Goal: Task Accomplishment & Management: Use online tool/utility

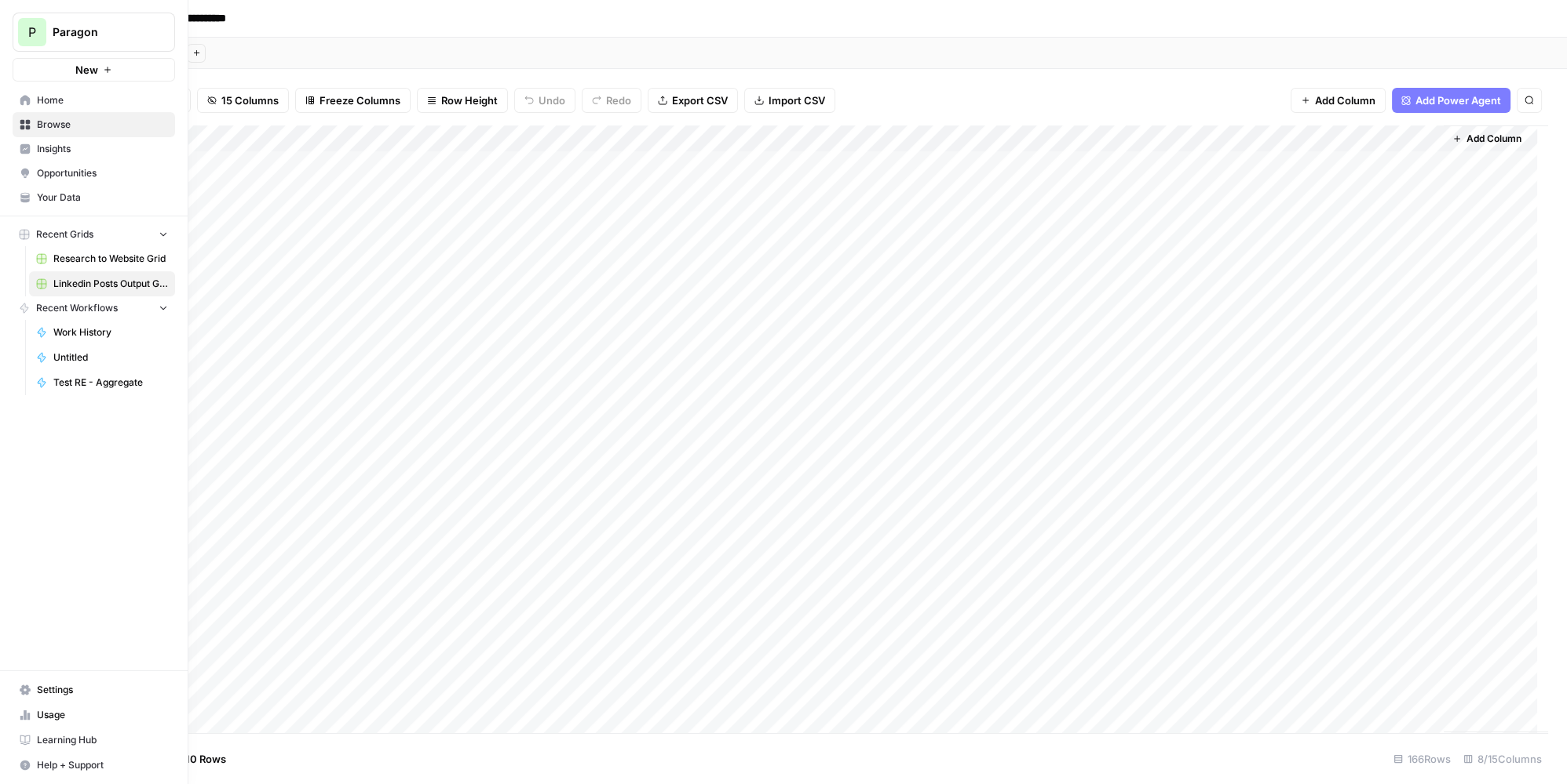
click at [76, 134] on link "Browse" at bounding box center [94, 124] width 162 height 25
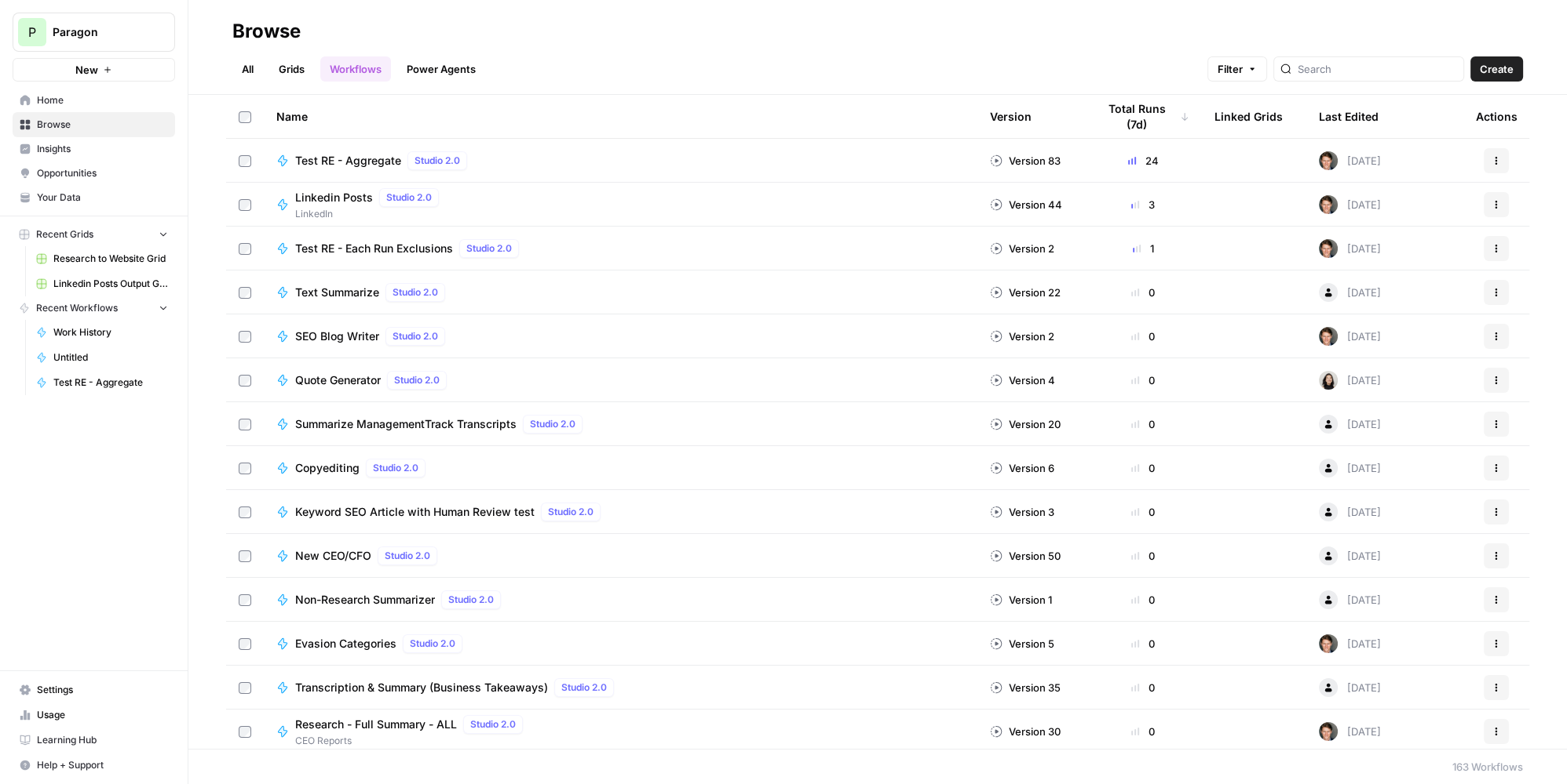
click at [348, 157] on span "Test RE - Aggregate" at bounding box center [348, 161] width 106 height 16
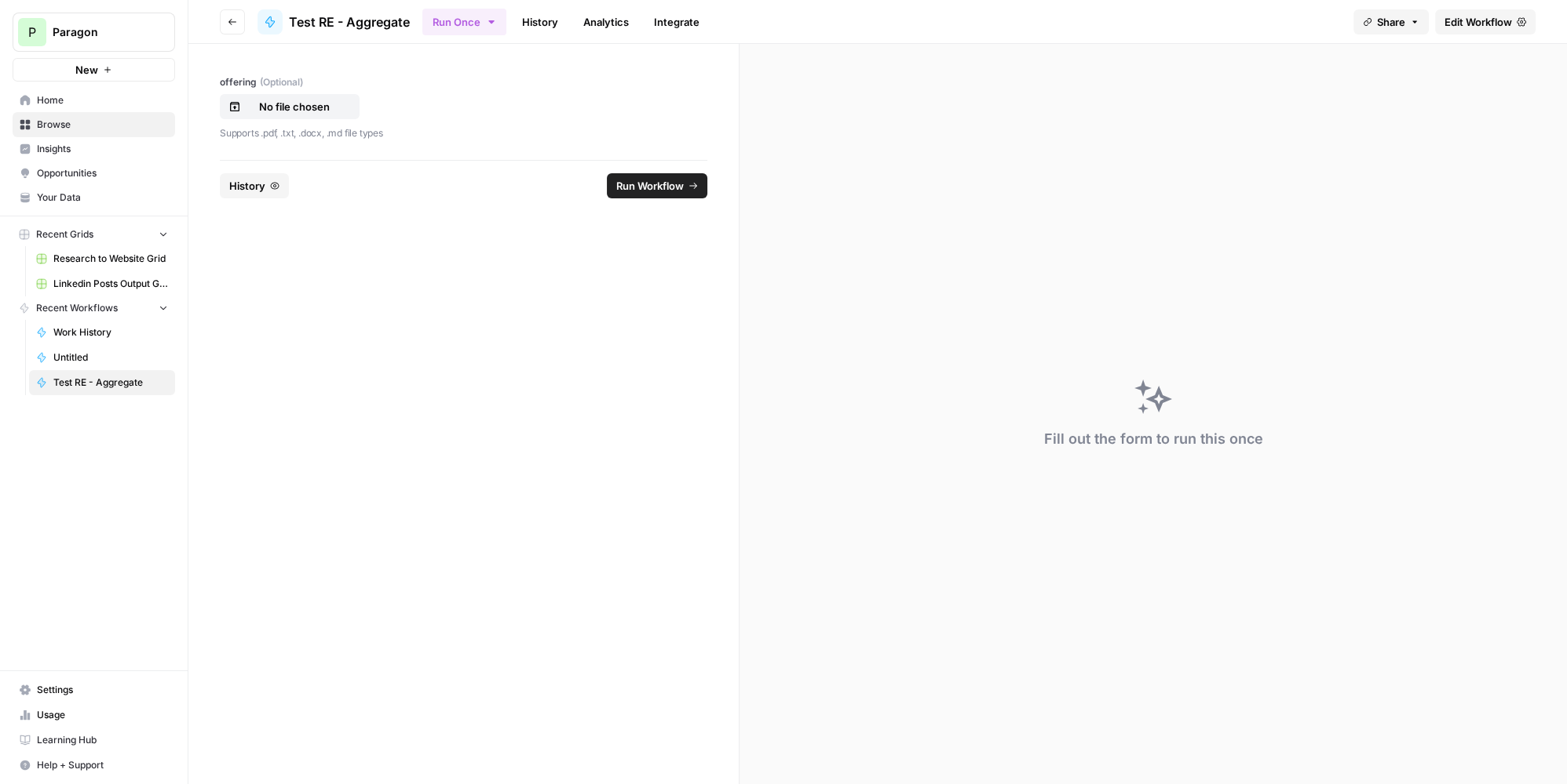
click at [263, 183] on span "History" at bounding box center [247, 186] width 36 height 16
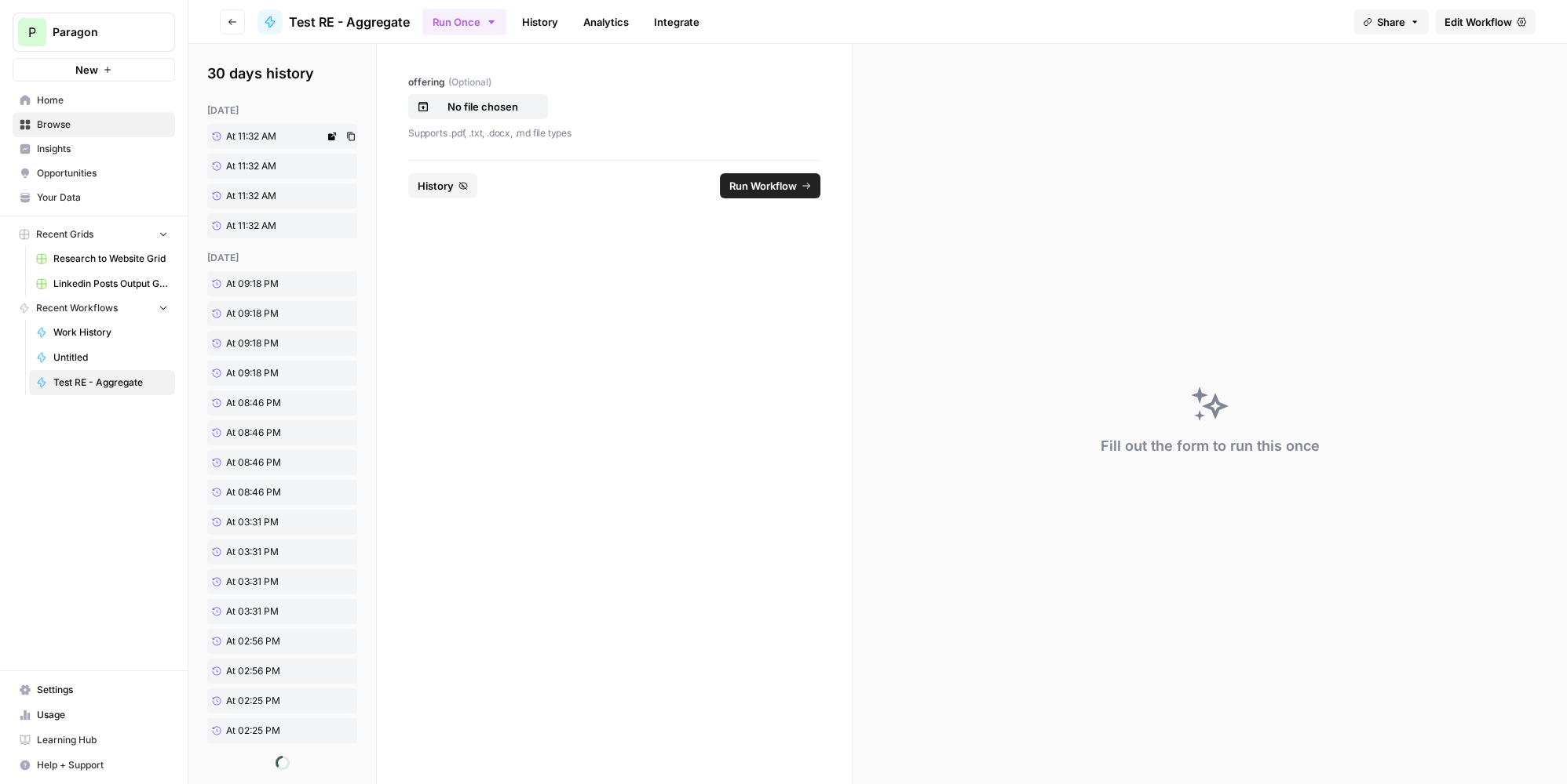
click at [273, 131] on span "At 11:32 AM" at bounding box center [251, 137] width 51 height 14
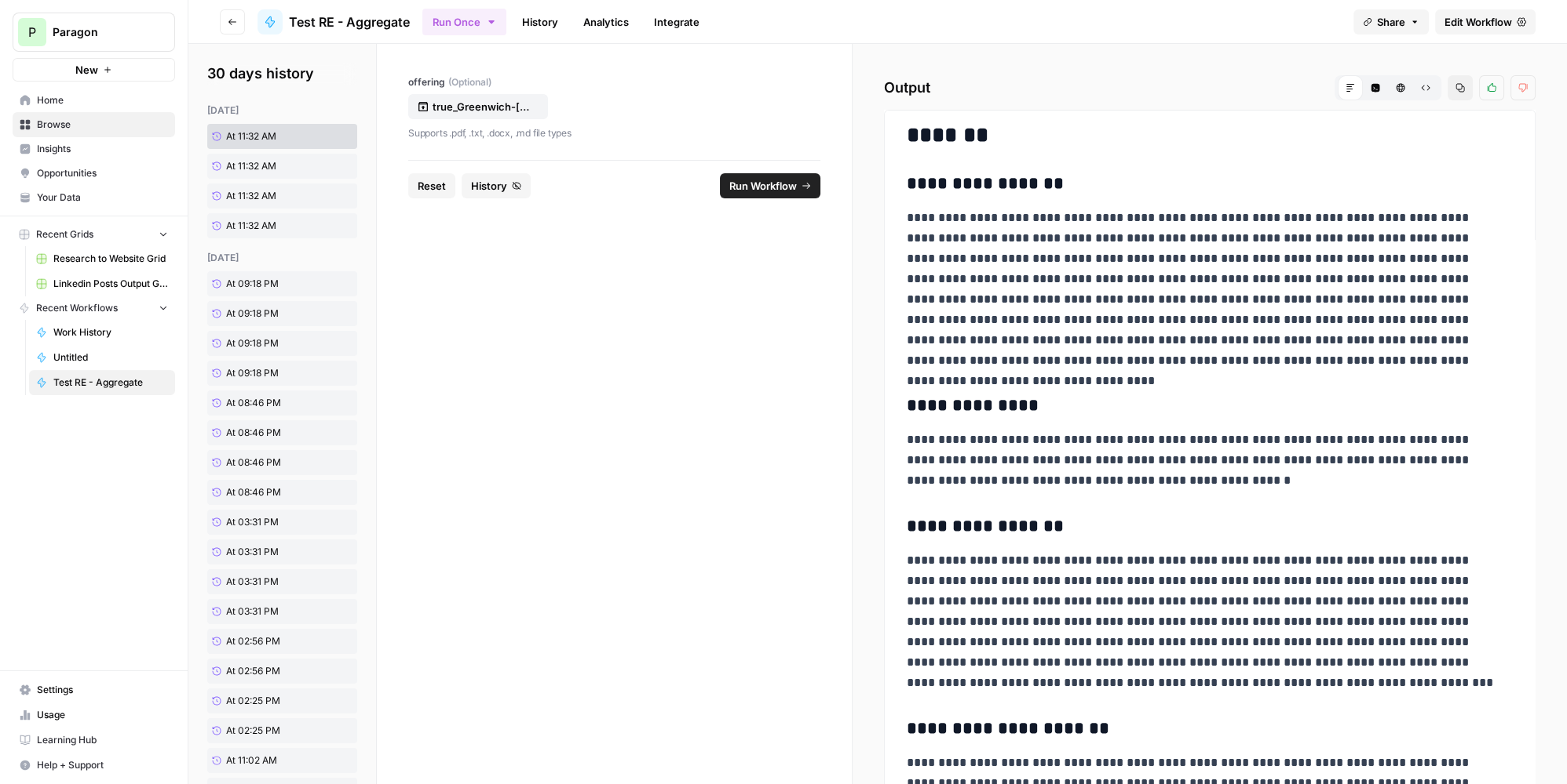
scroll to position [214, 0]
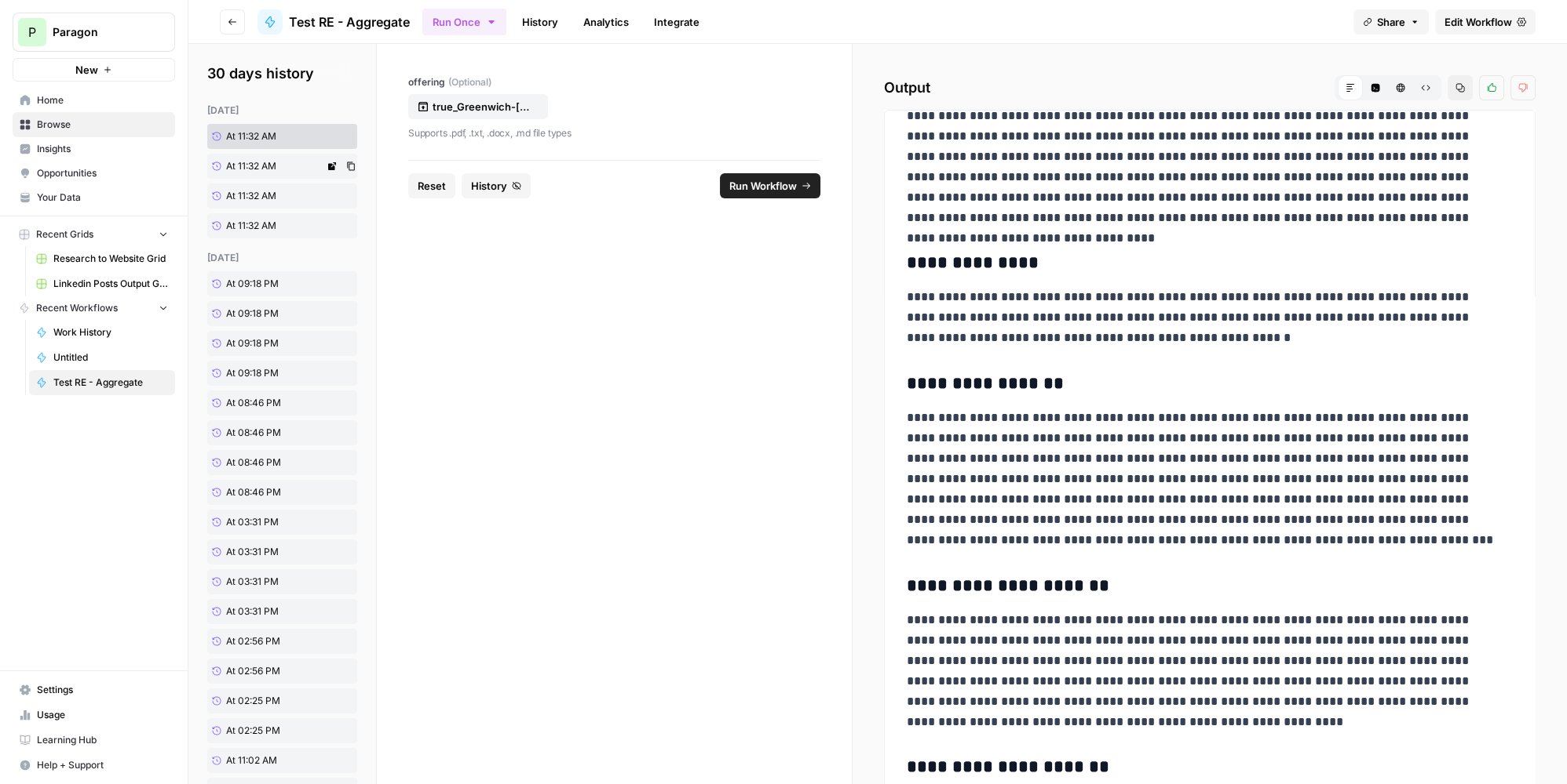
click at [273, 166] on span "At 11:32 AM" at bounding box center [251, 166] width 51 height 14
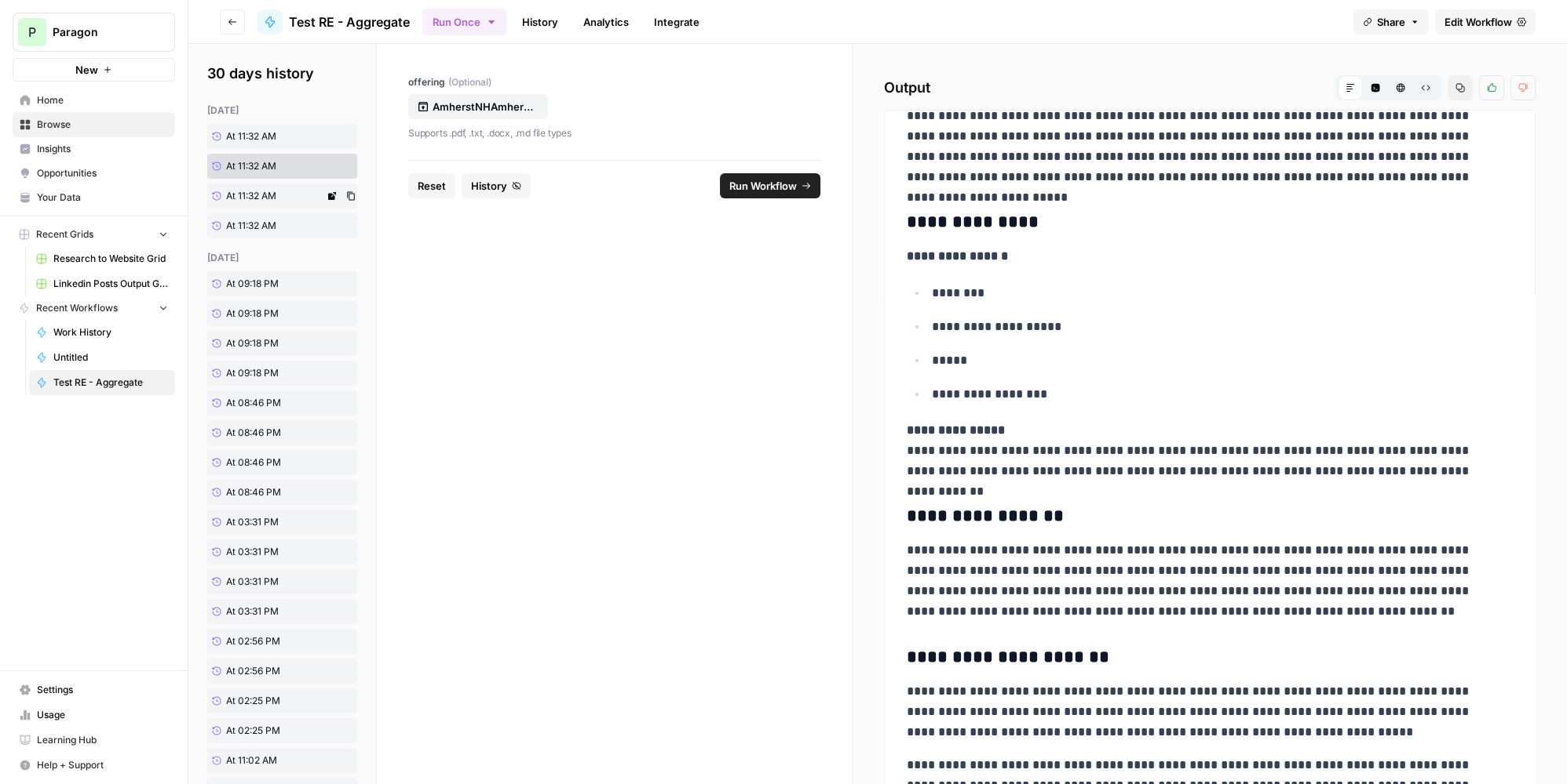
click at [278, 193] on link "At 11:32 AM" at bounding box center [265, 195] width 117 height 25
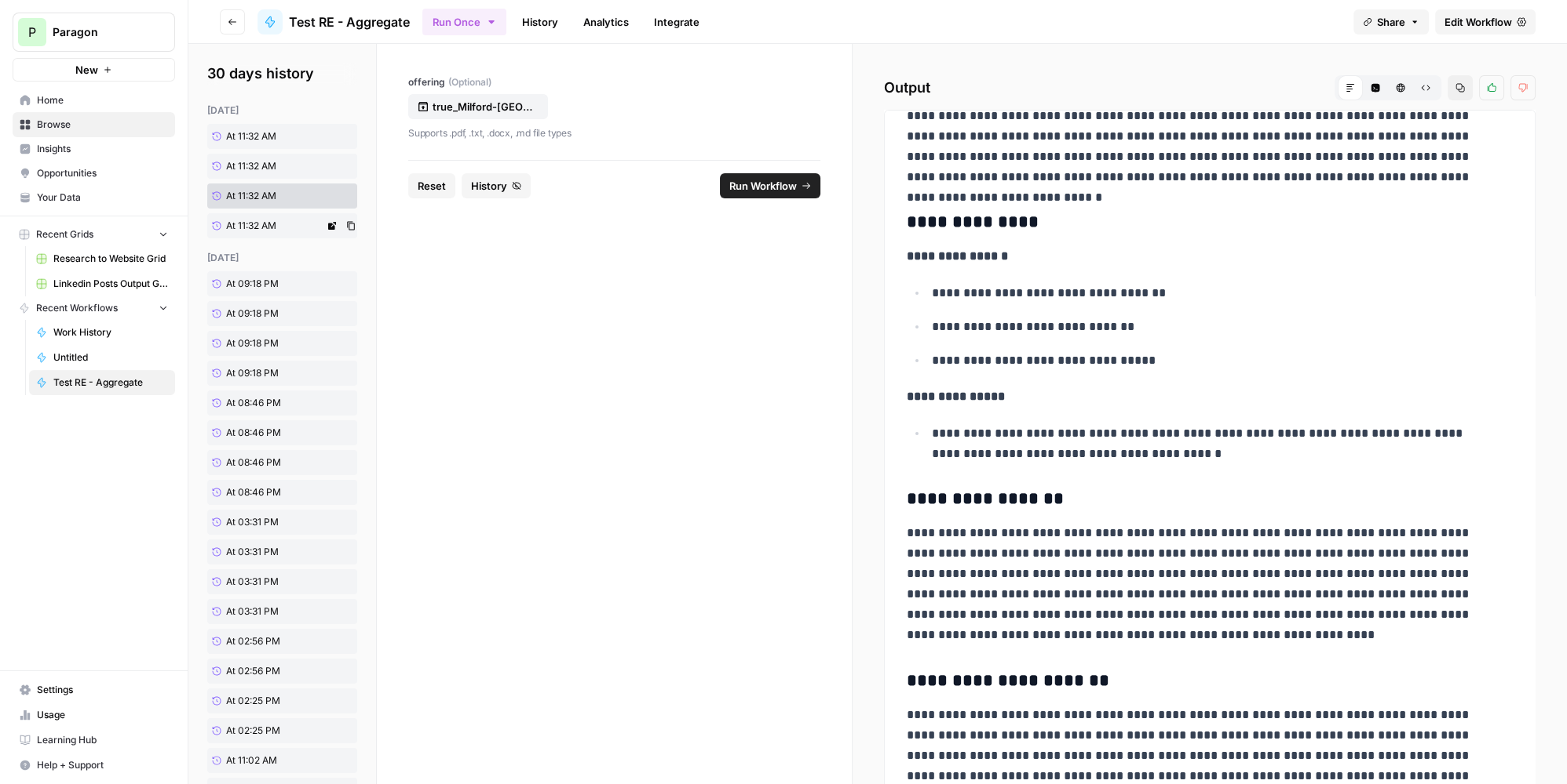
click at [279, 230] on link "At 11:32 AM" at bounding box center [265, 226] width 117 height 25
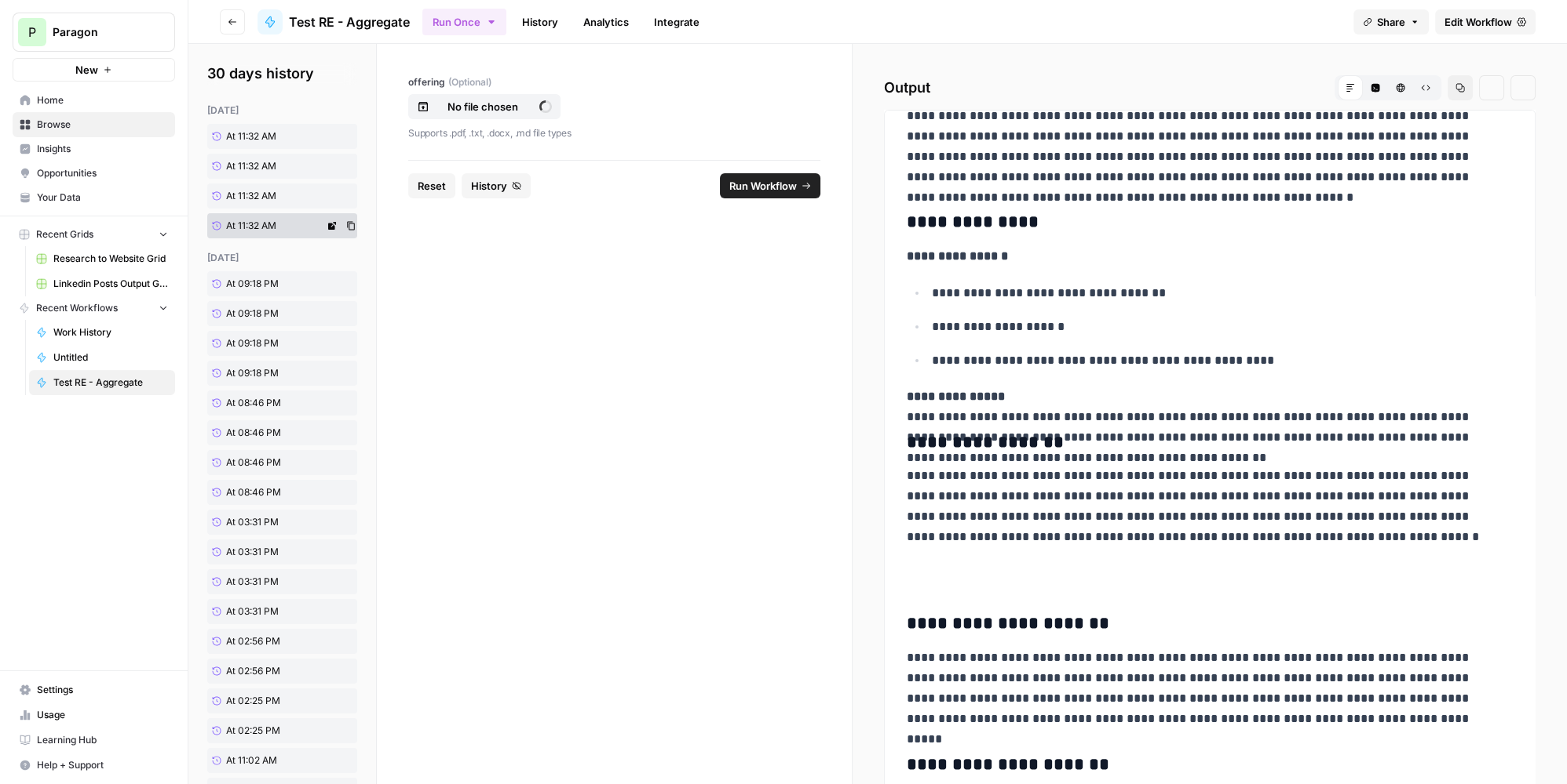
scroll to position [246, 0]
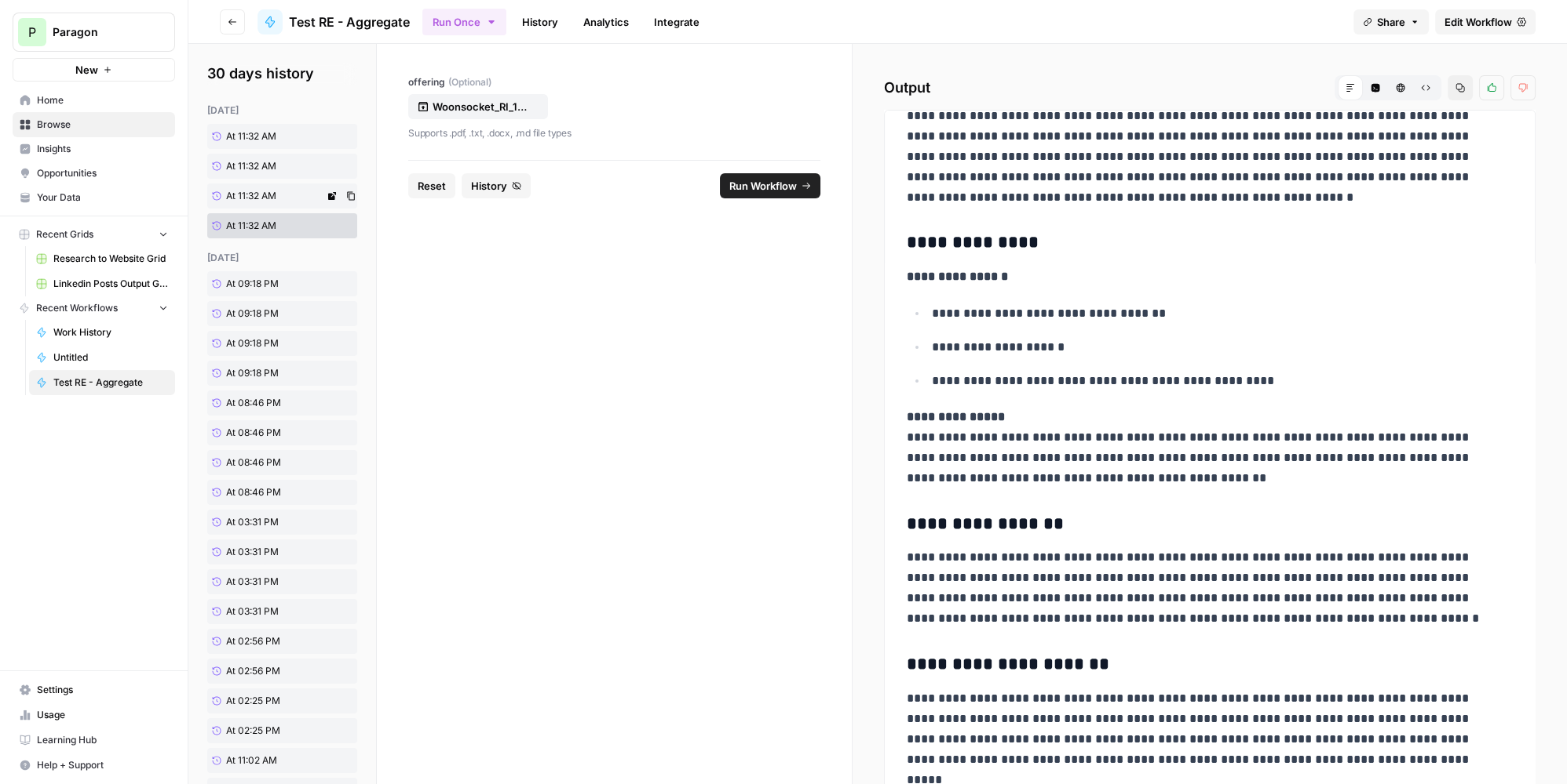
click at [276, 198] on span "At 11:32 AM" at bounding box center [251, 196] width 51 height 14
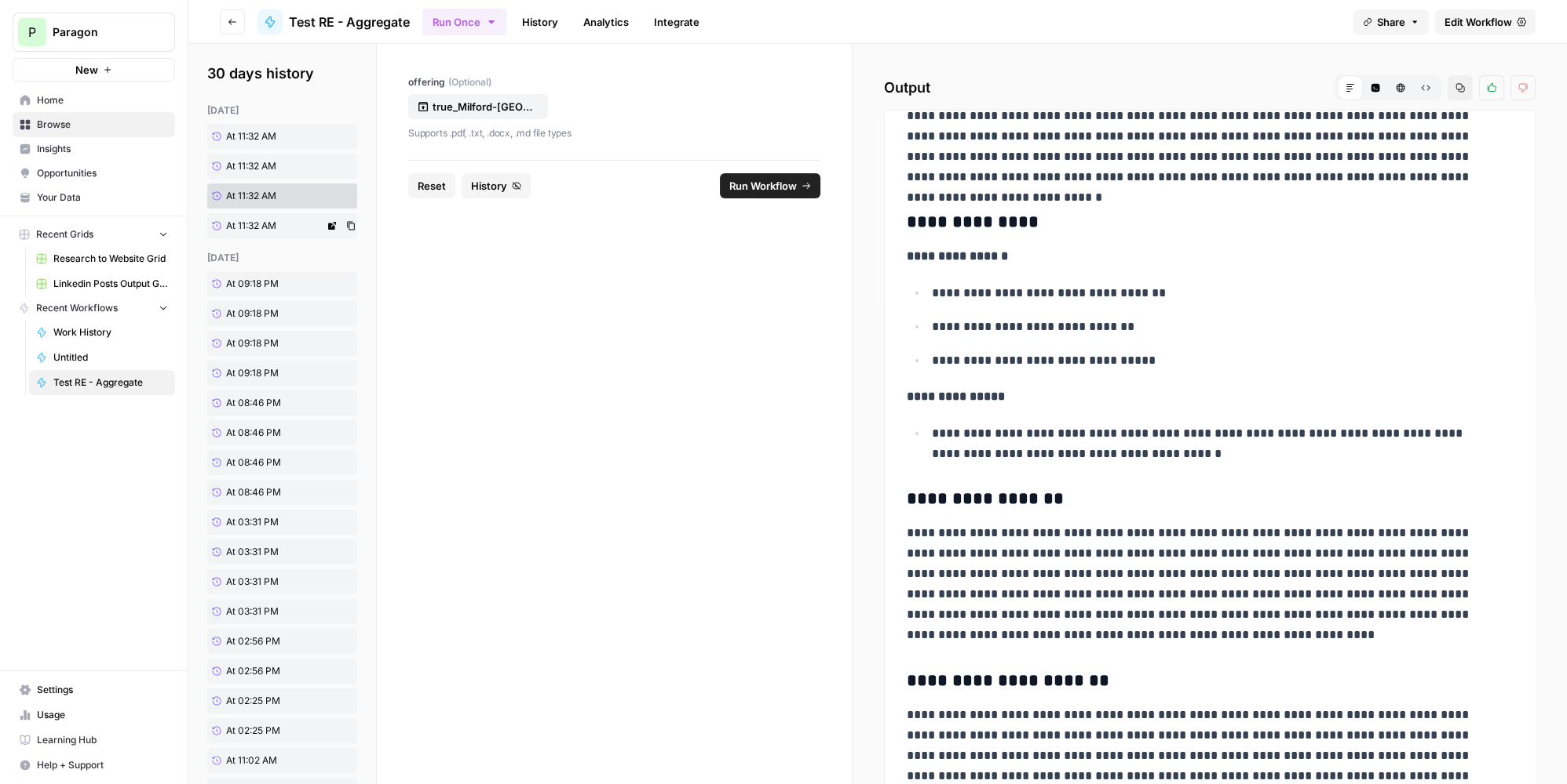
click at [285, 231] on link "At 11:32 AM" at bounding box center [265, 226] width 117 height 25
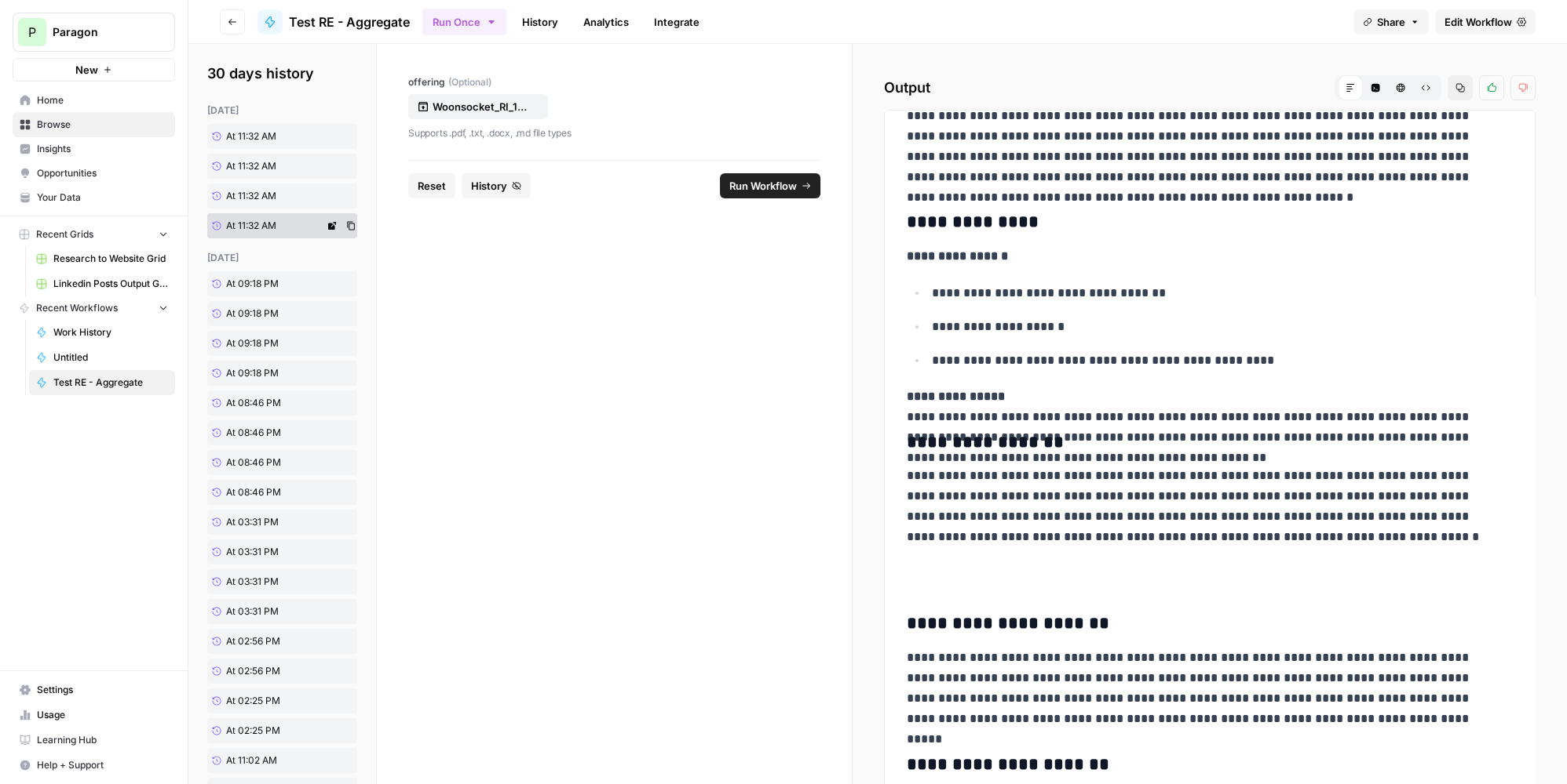
scroll to position [246, 0]
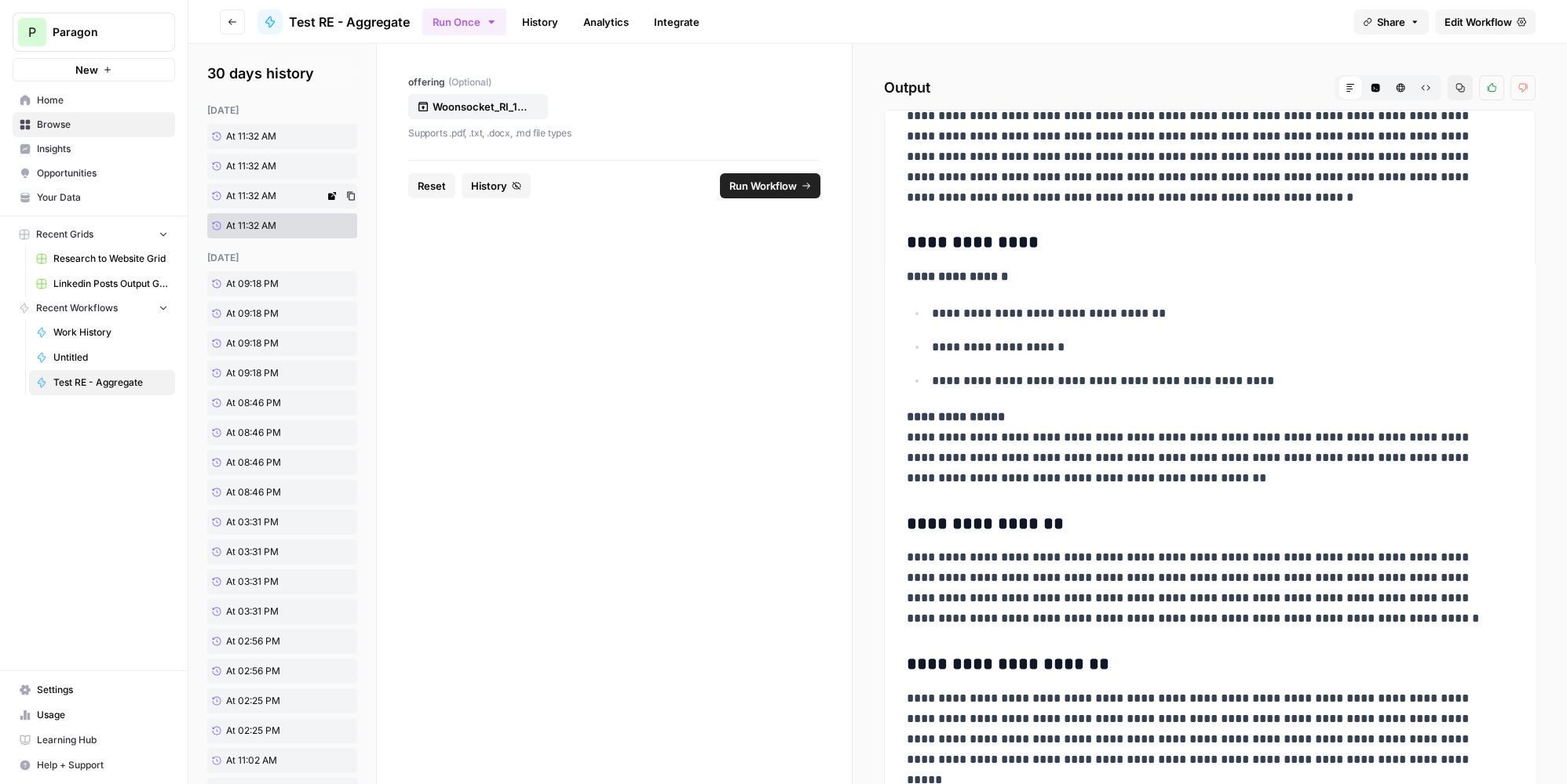
click at [286, 203] on link "At 11:32 AM" at bounding box center [265, 195] width 117 height 25
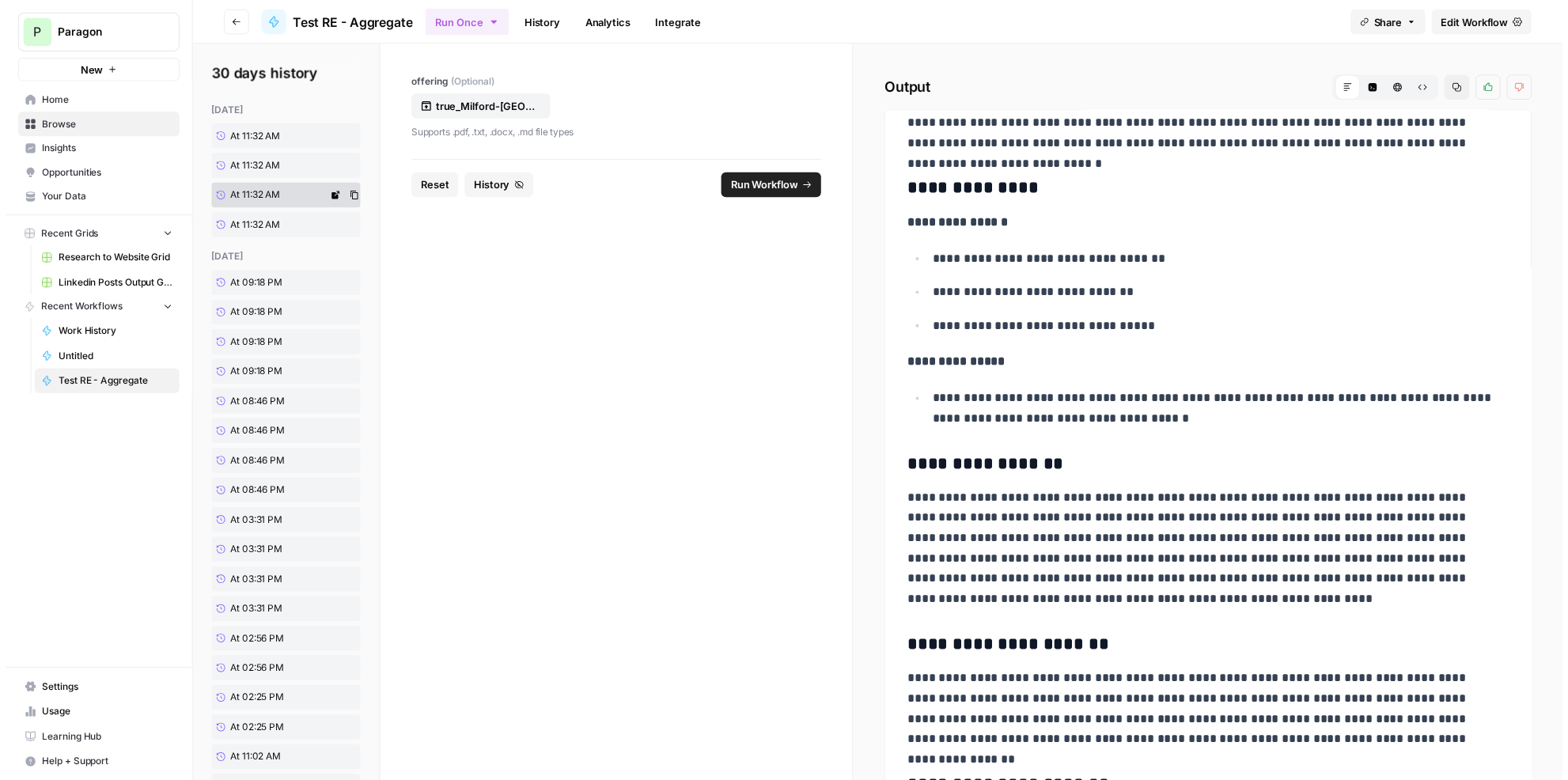
scroll to position [216, 0]
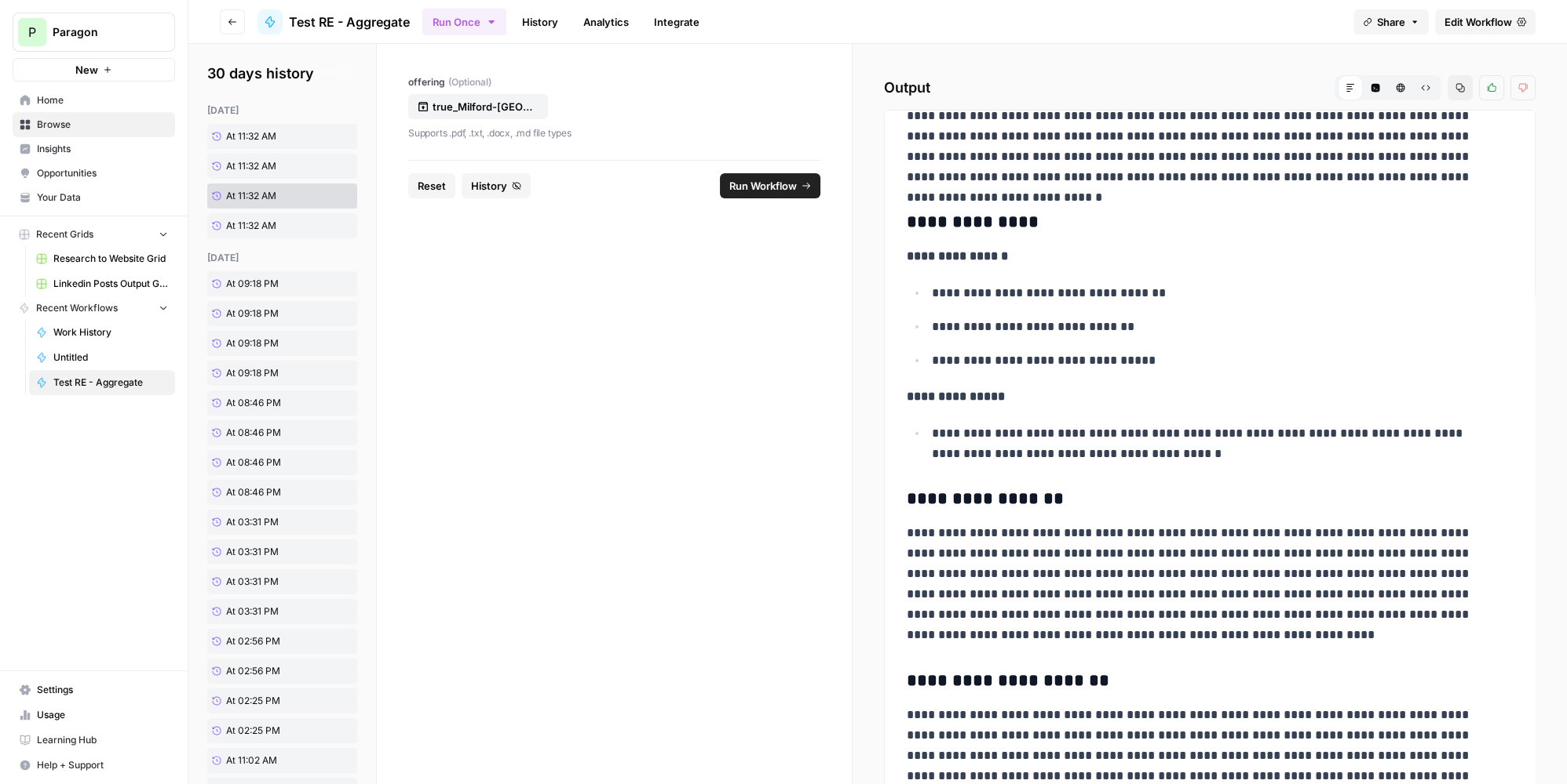
click at [1487, 17] on span "Edit Workflow" at bounding box center [1478, 22] width 67 height 16
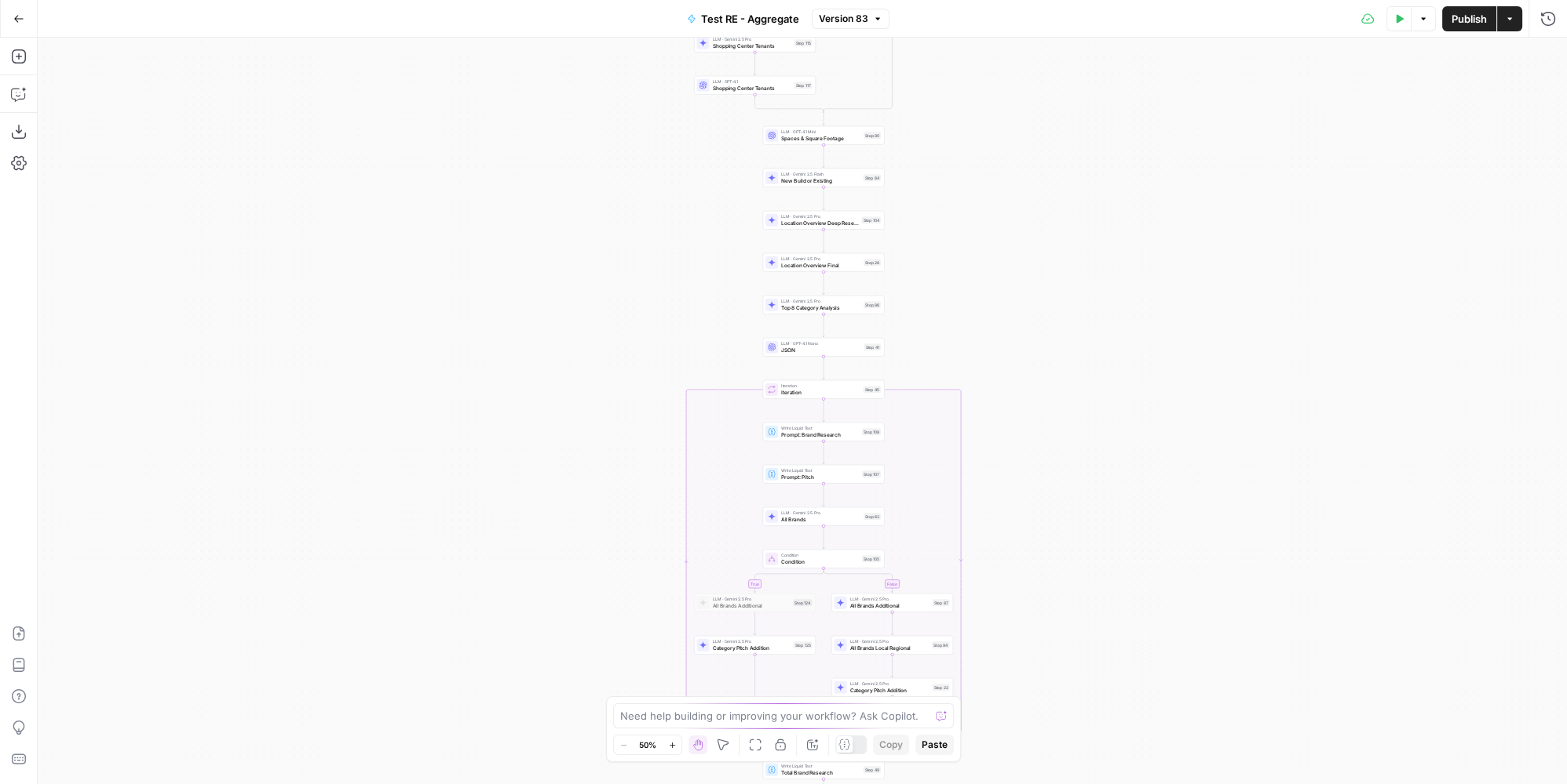
drag, startPoint x: 1014, startPoint y: 147, endPoint x: 1138, endPoint y: 500, distance: 374.1
click at [1136, 506] on div "true false true false true false Workflow Input Settings Inputs LLM · Gemini 2.…" at bounding box center [801, 411] width 1528 height 746
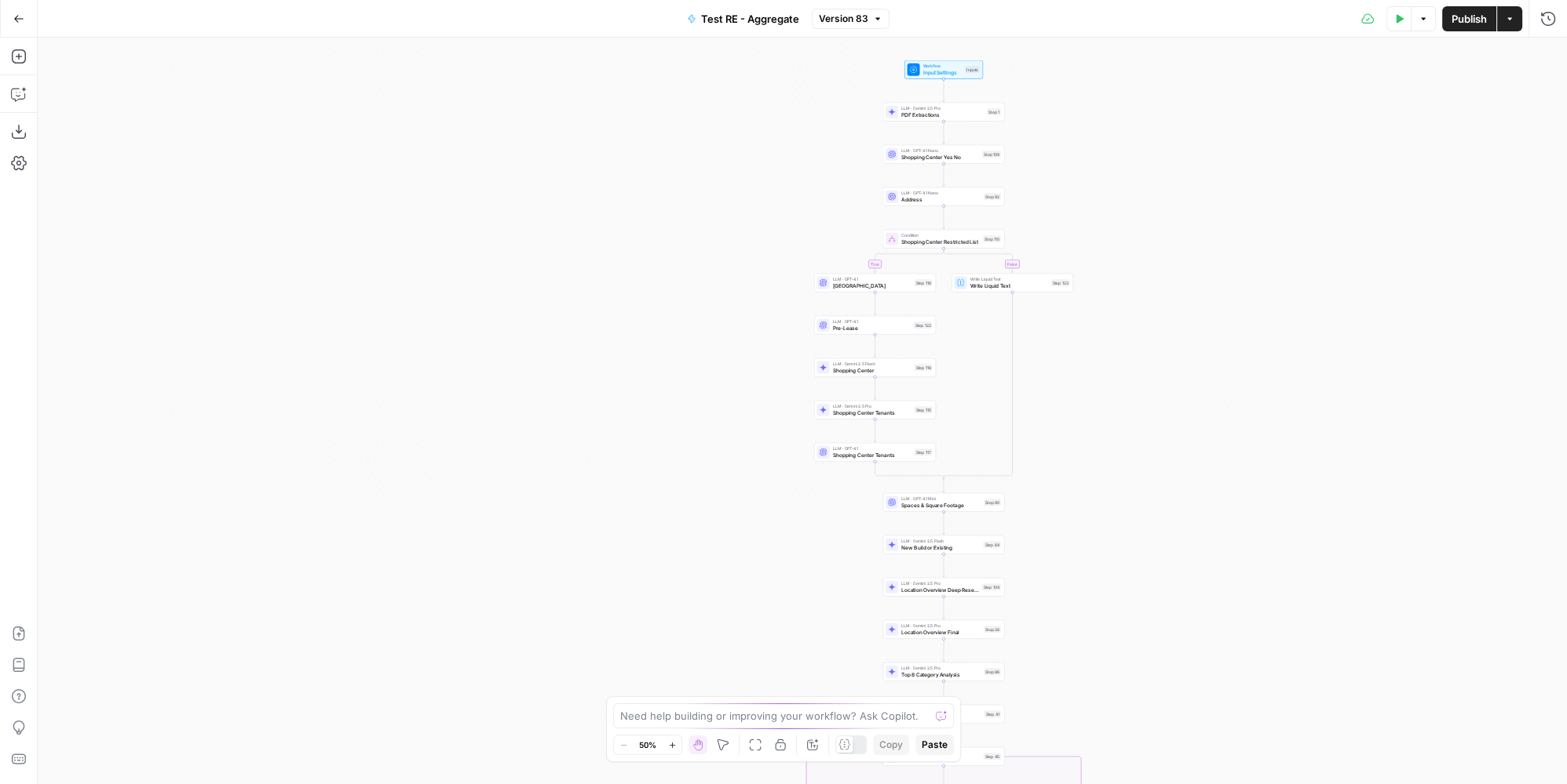
drag, startPoint x: 1203, startPoint y: 221, endPoint x: 1162, endPoint y: 367, distance: 151.6
click at [1162, 367] on div "true false true false true false Workflow Input Settings Inputs LLM · Gemini 2.…" at bounding box center [801, 411] width 1528 height 746
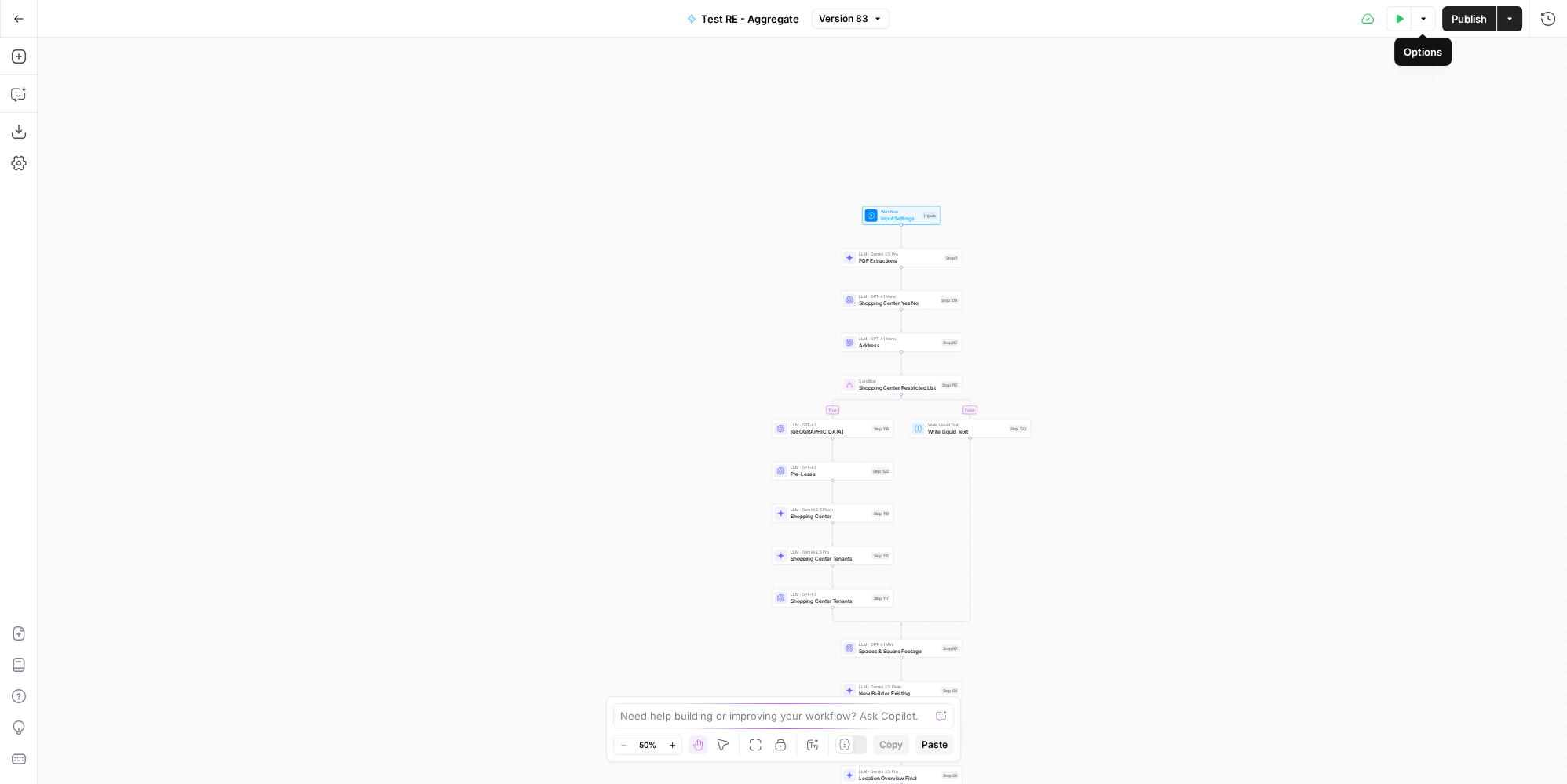
click at [1406, 15] on button "Test Data" at bounding box center [1398, 18] width 25 height 25
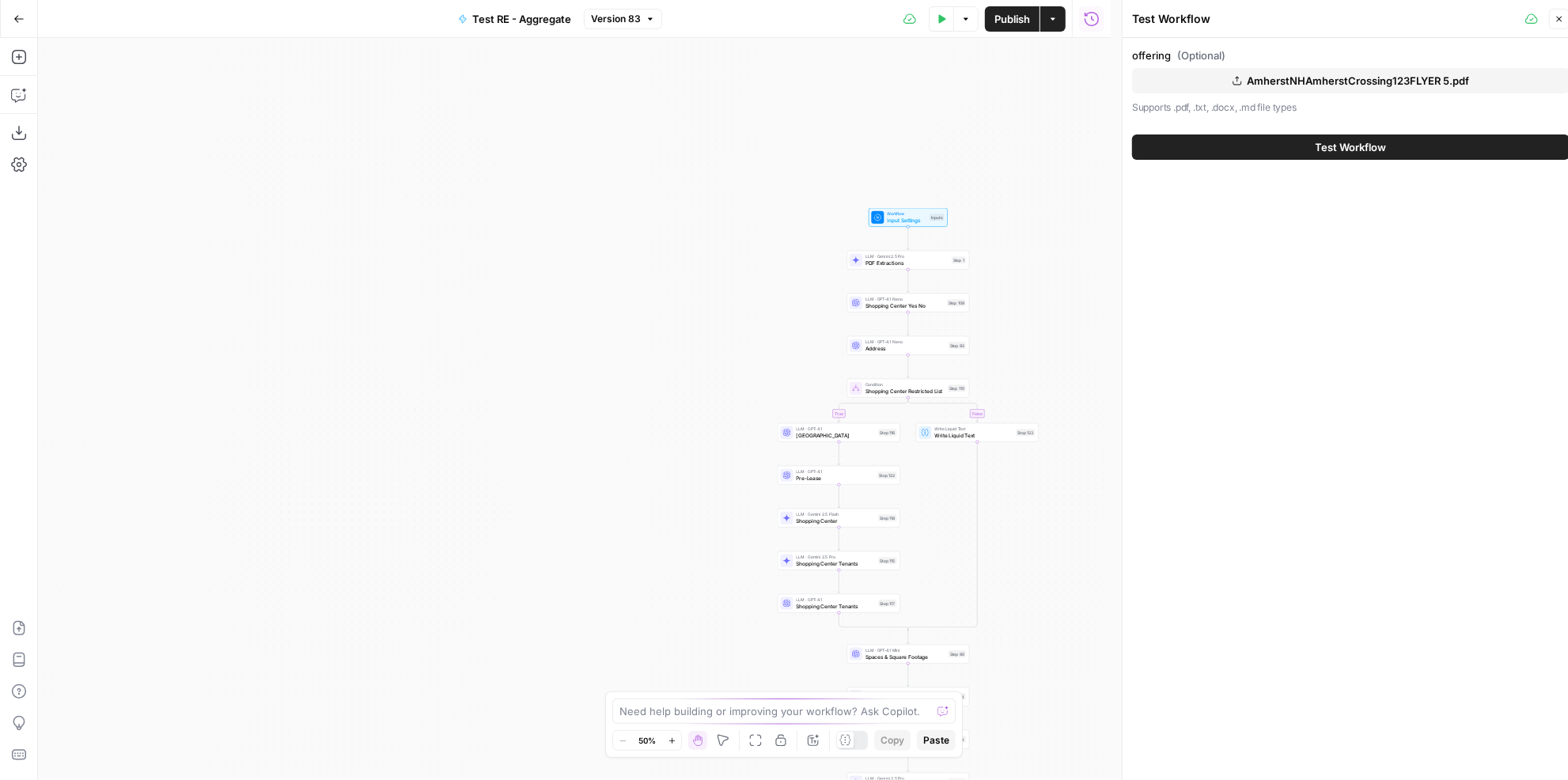
click at [1352, 82] on span "AmherstNHAmherstCrossing123FLYER 5.pdf" at bounding box center [1358, 81] width 223 height 16
click at [1363, 148] on span "Test Workflow" at bounding box center [1351, 147] width 71 height 16
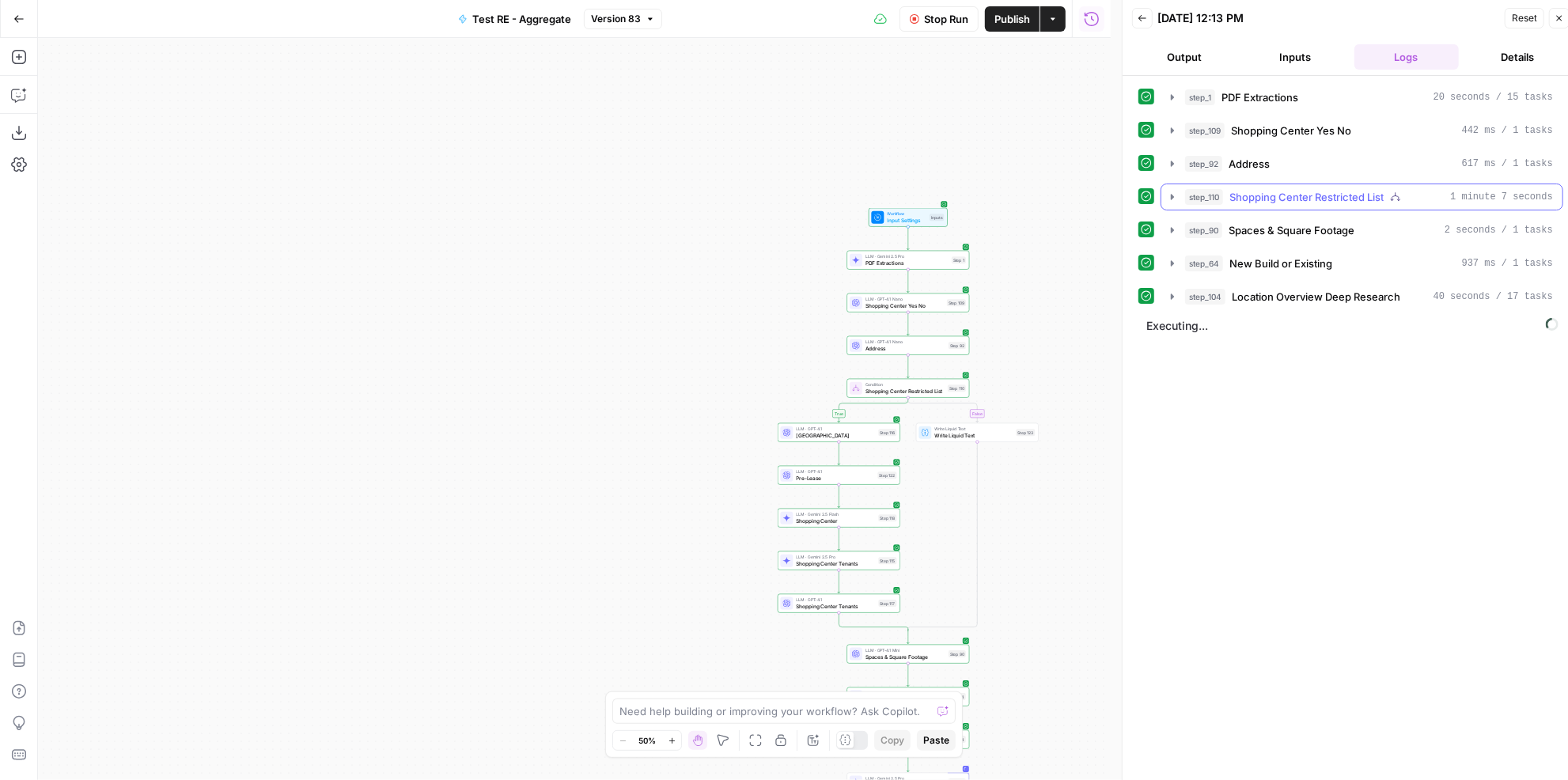
click at [1329, 196] on span "Shopping Center Restricted List" at bounding box center [1306, 197] width 155 height 16
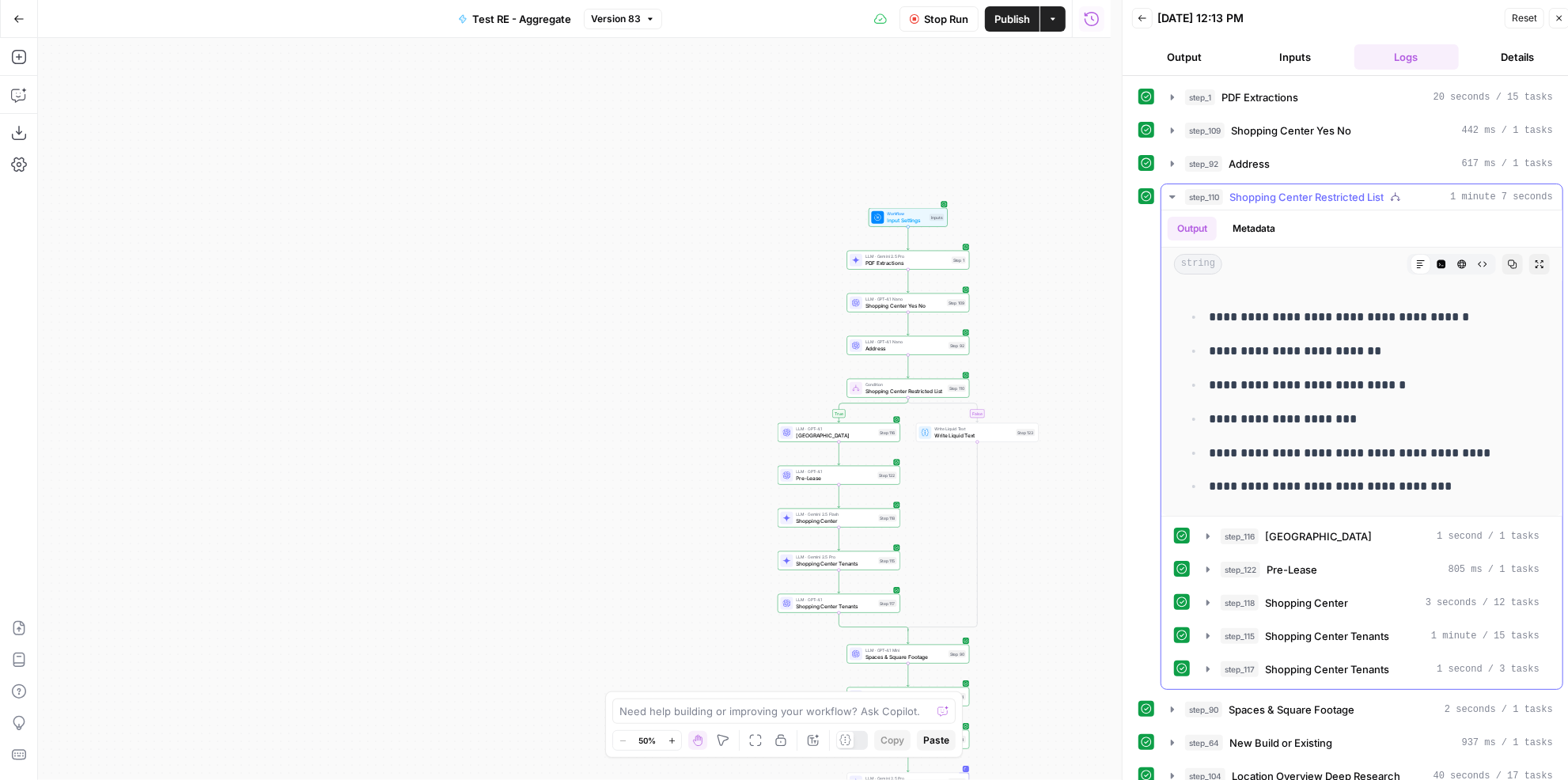
click at [1329, 191] on span "Shopping Center Restricted List" at bounding box center [1306, 197] width 155 height 16
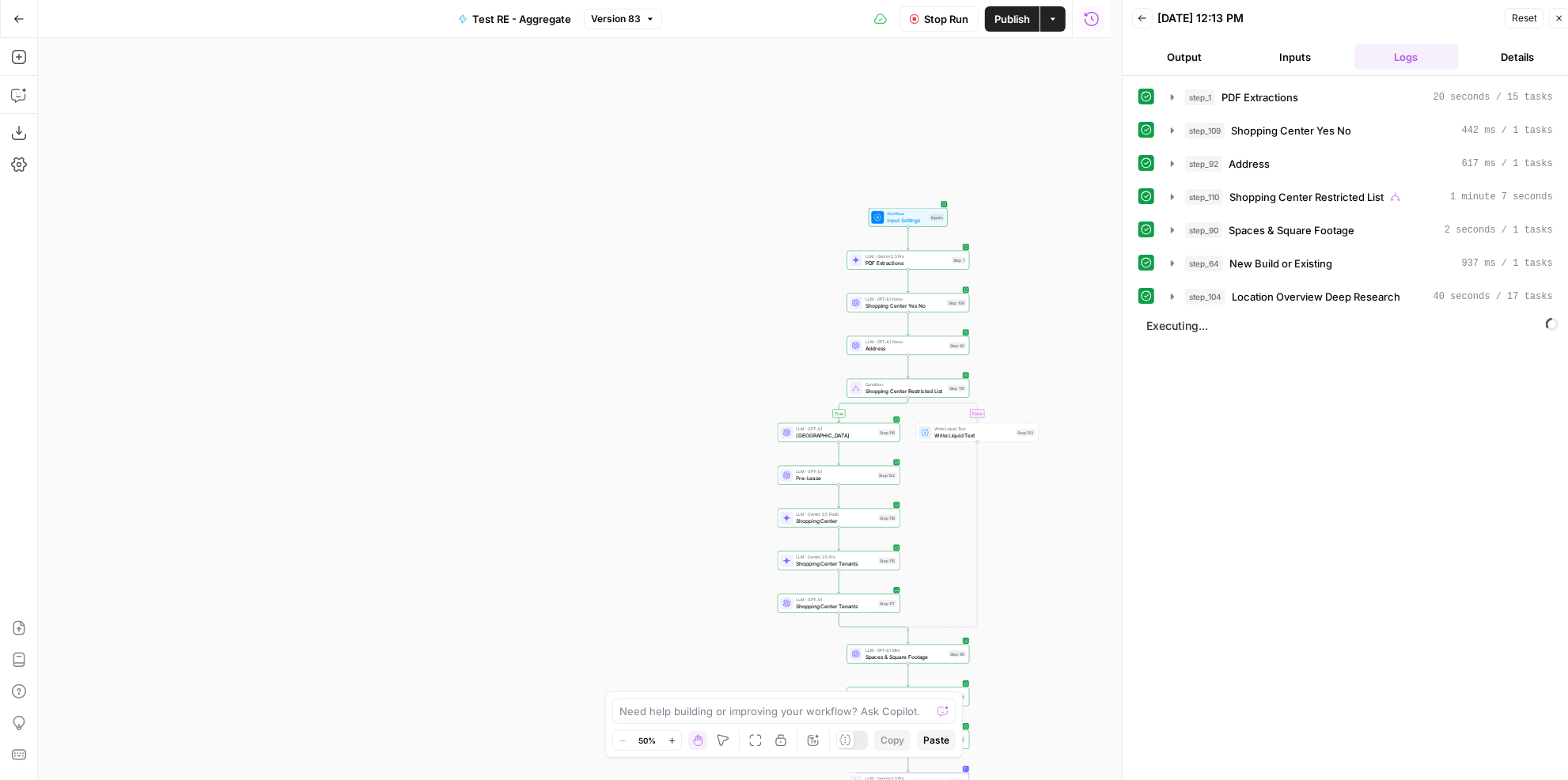
click at [932, 22] on span "Stop Run" at bounding box center [946, 19] width 44 height 16
click at [890, 547] on span "Test" at bounding box center [889, 546] width 10 height 7
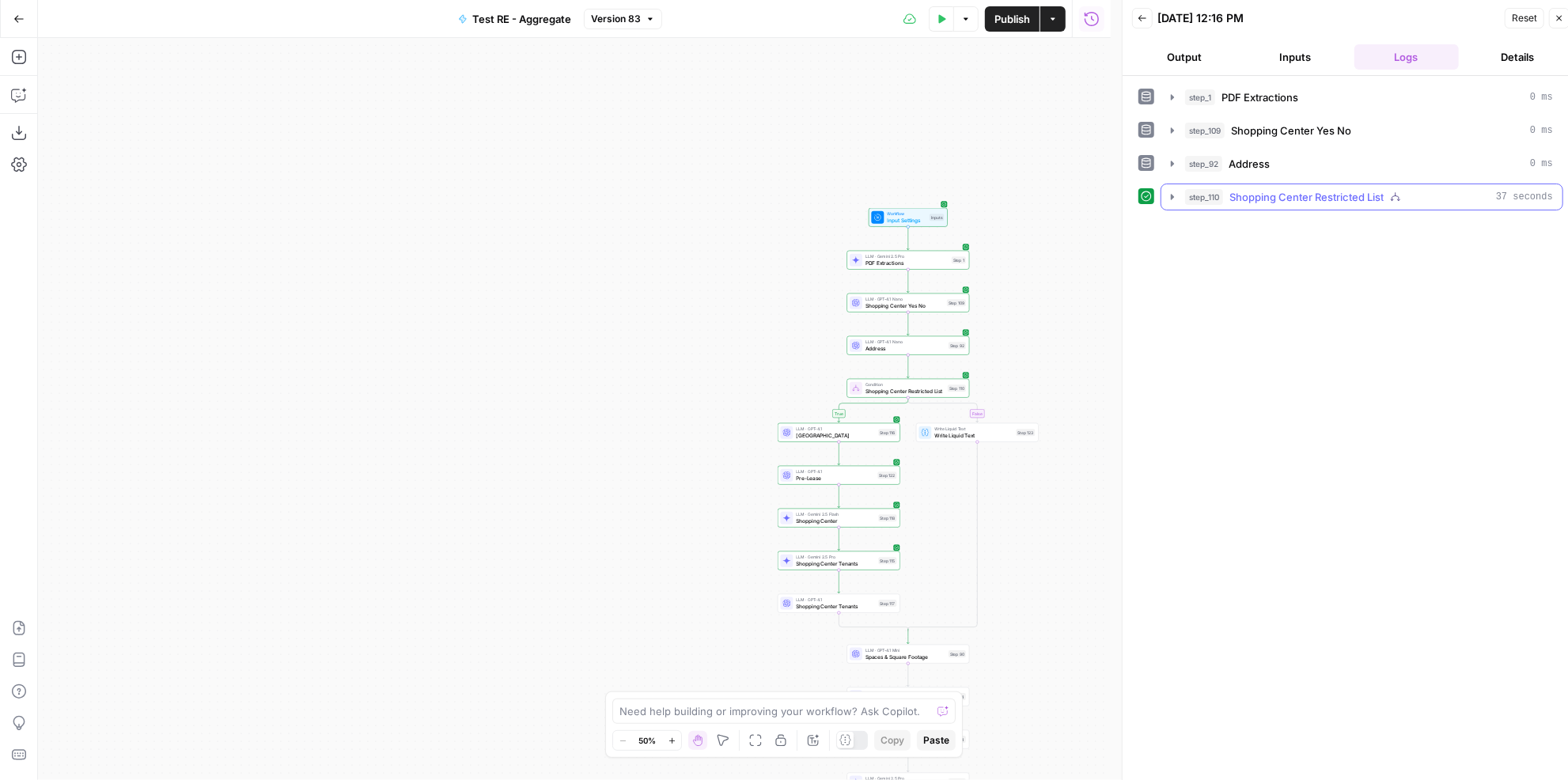
click at [1270, 197] on span "Shopping Center Restricted List" at bounding box center [1306, 197] width 155 height 16
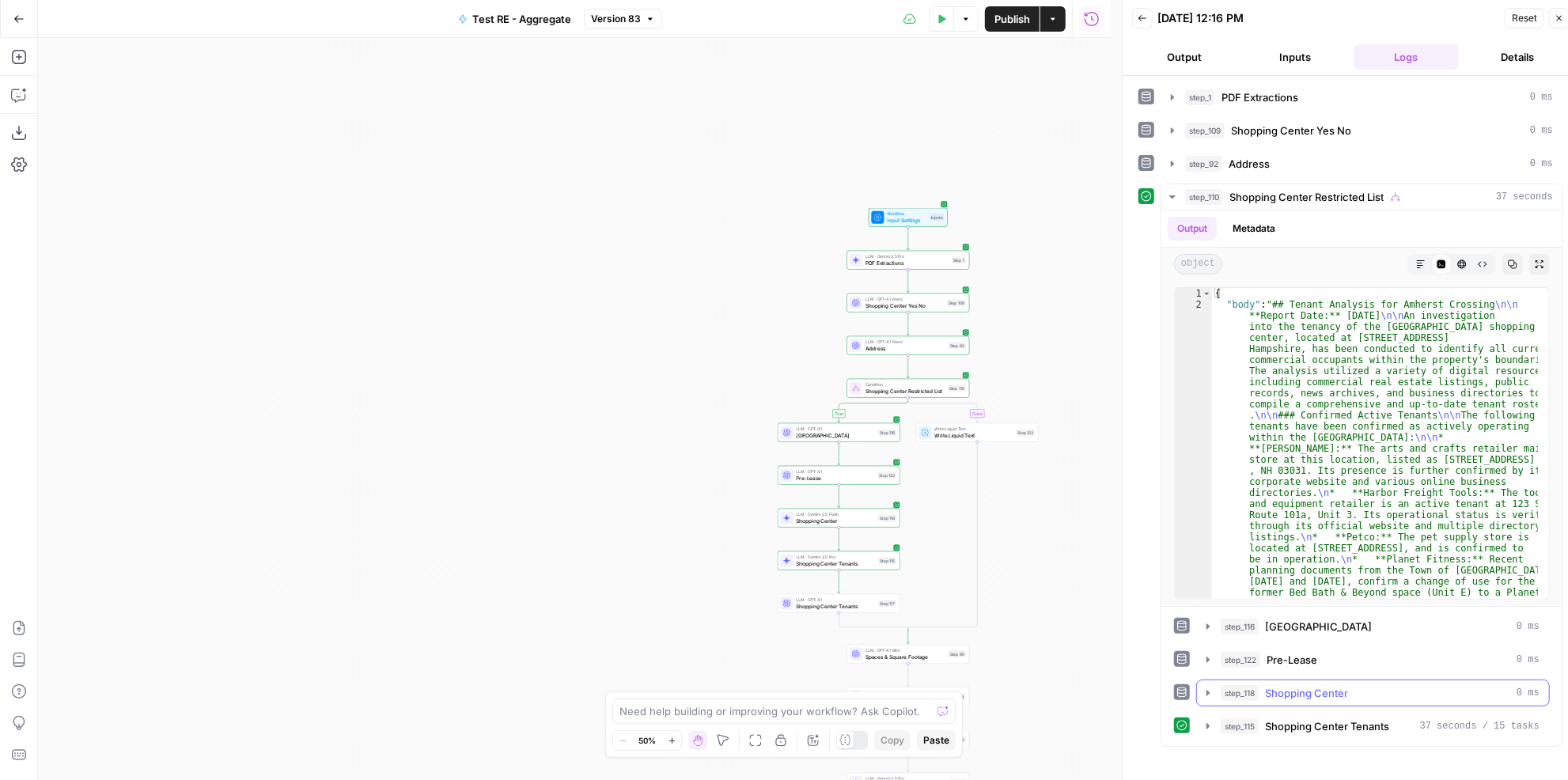
click at [1359, 714] on button "step_115 Shopping Center Tenants 37 seconds / 15 tasks" at bounding box center [1373, 726] width 353 height 25
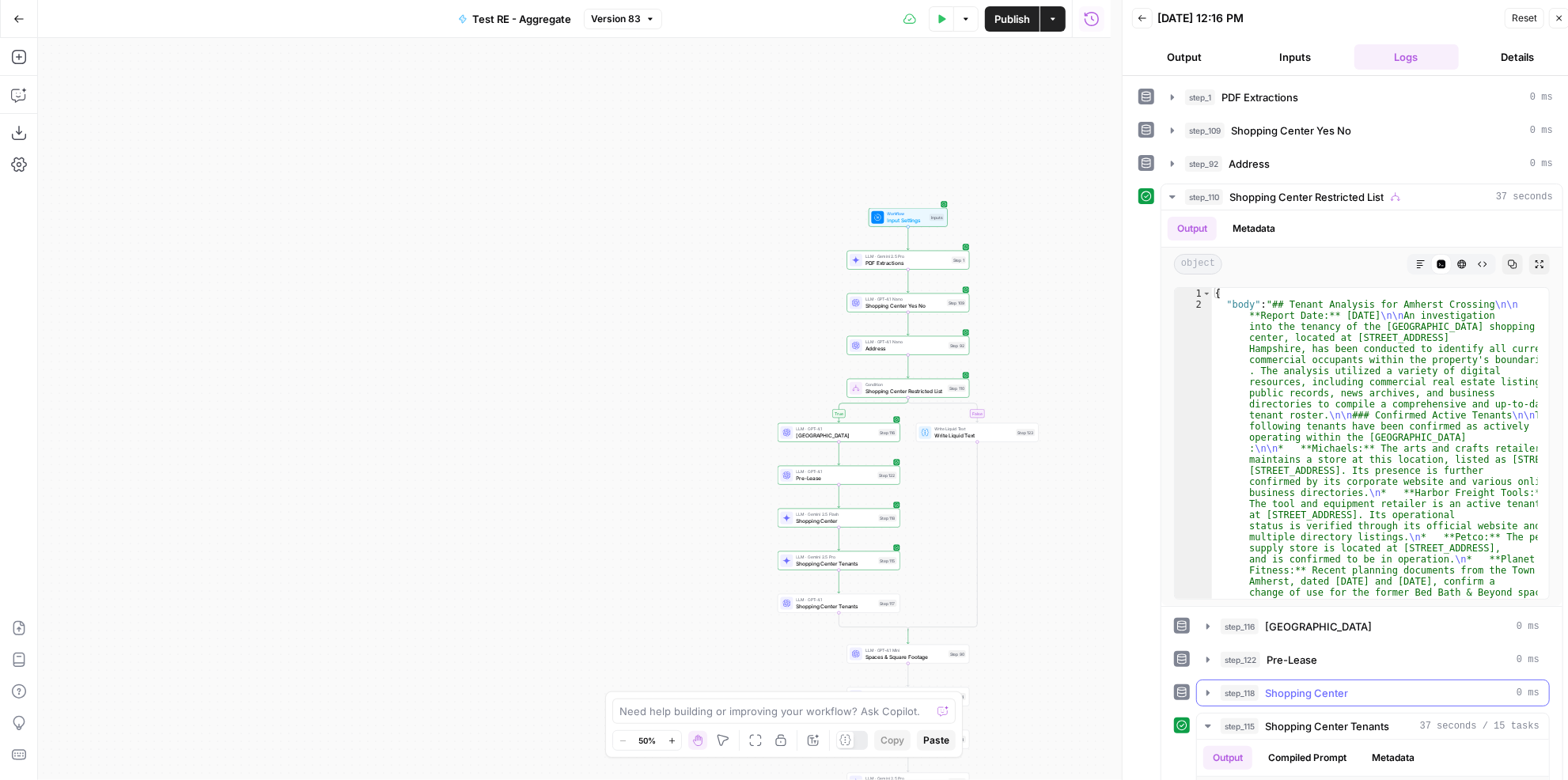
scroll to position [288, 0]
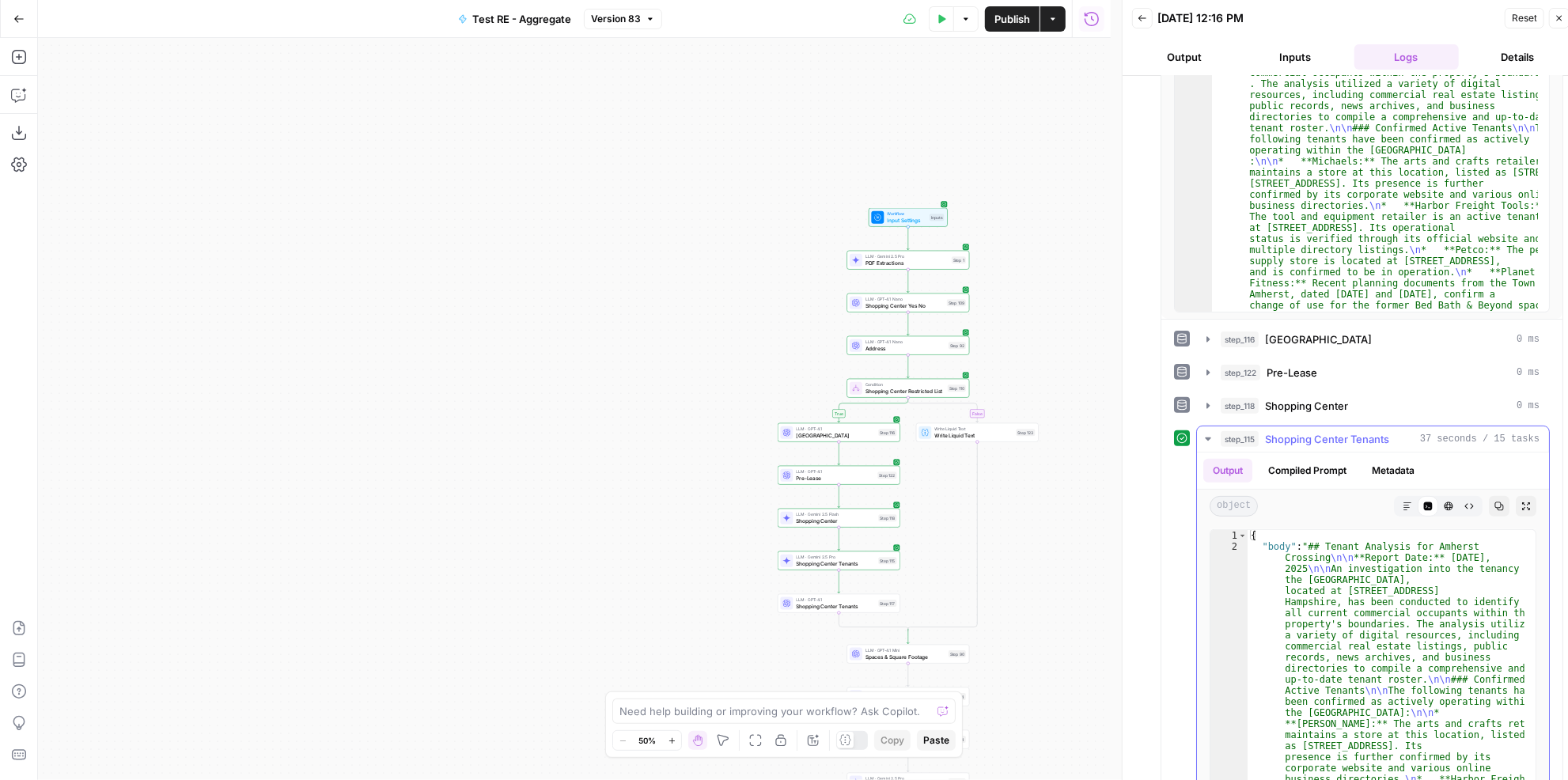
click at [1397, 496] on button "Markdown" at bounding box center [1407, 506] width 21 height 21
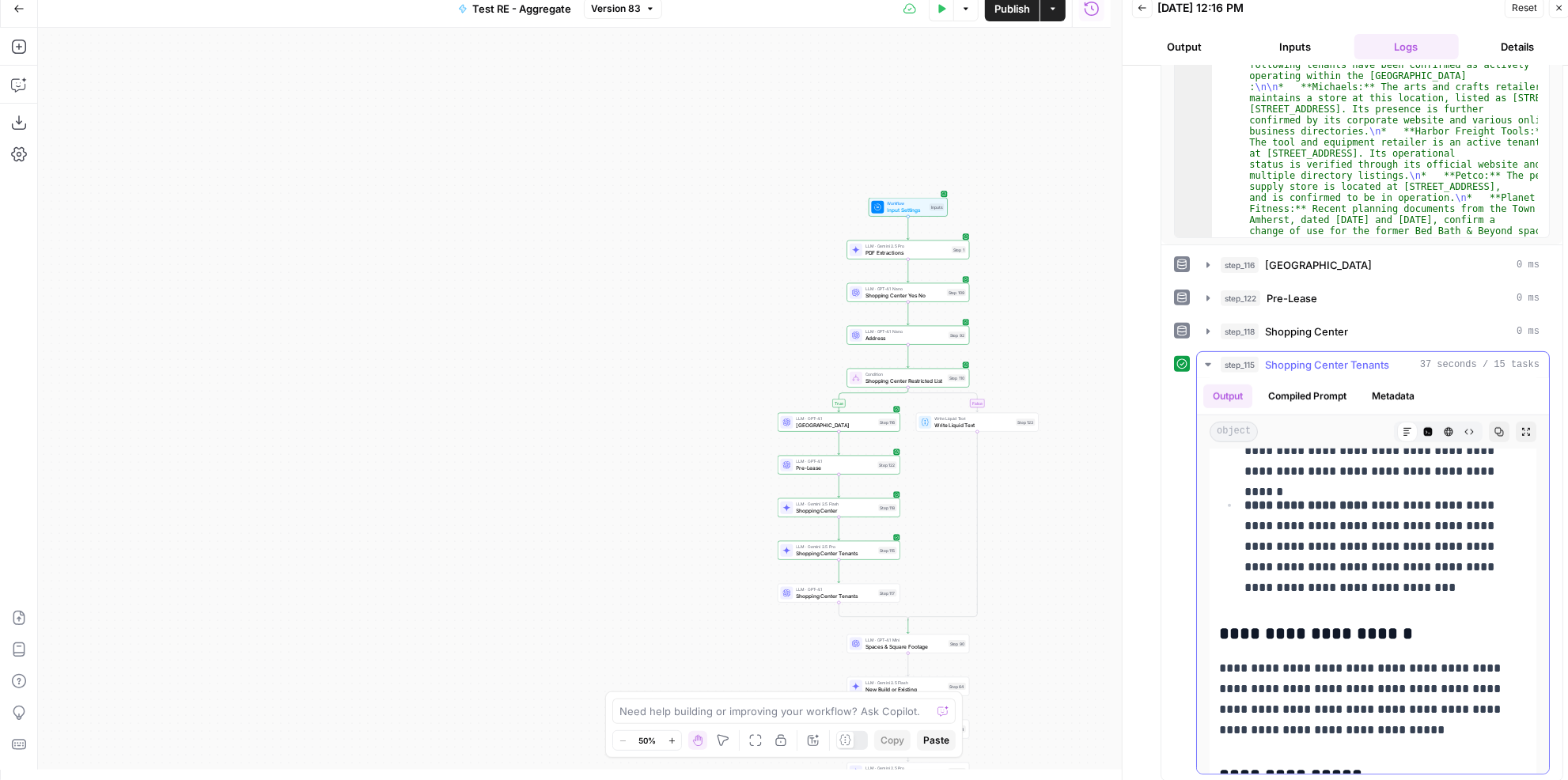
scroll to position [575, 0]
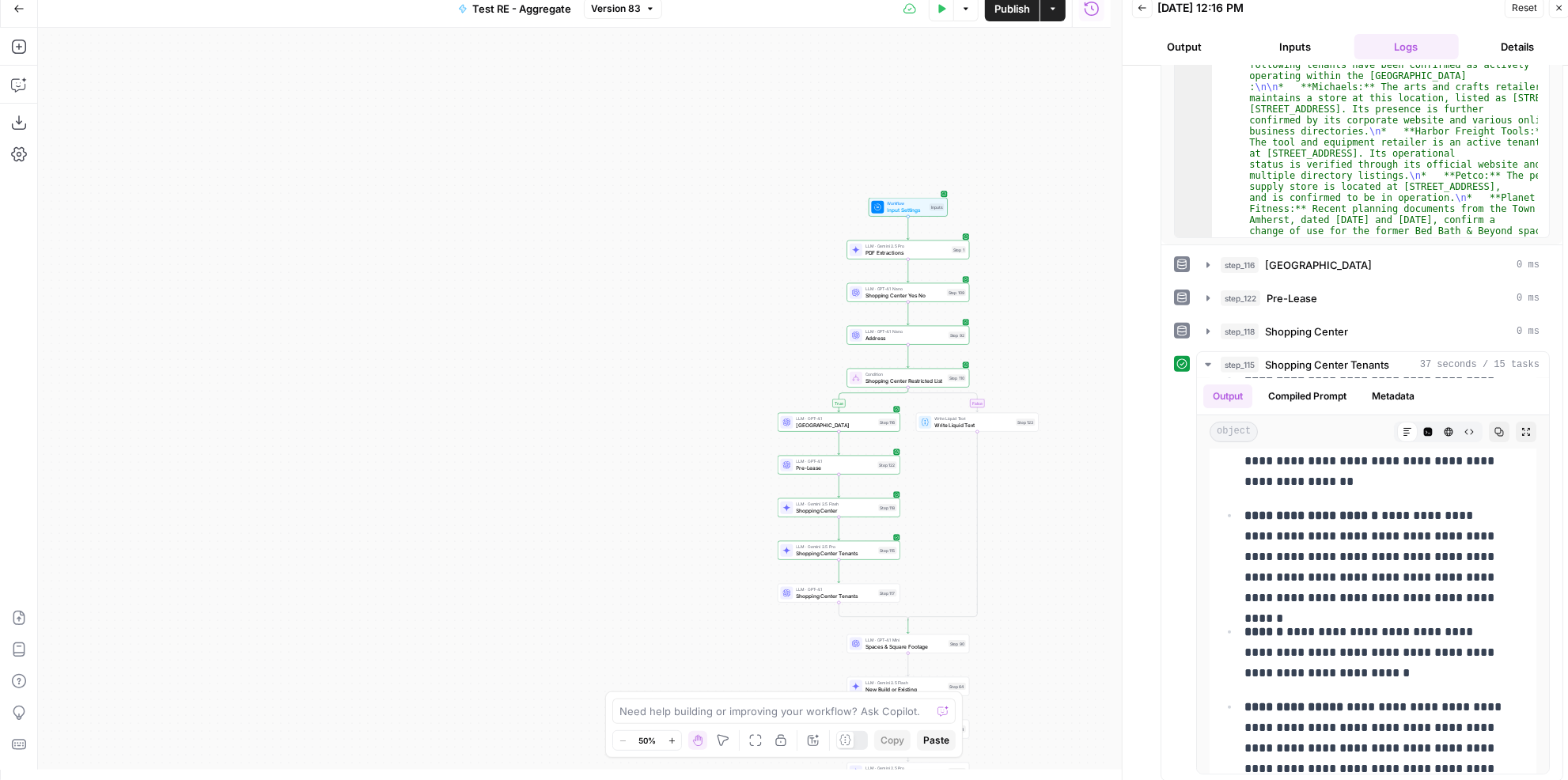
click at [944, 10] on icon "button" at bounding box center [943, 8] width 7 height 9
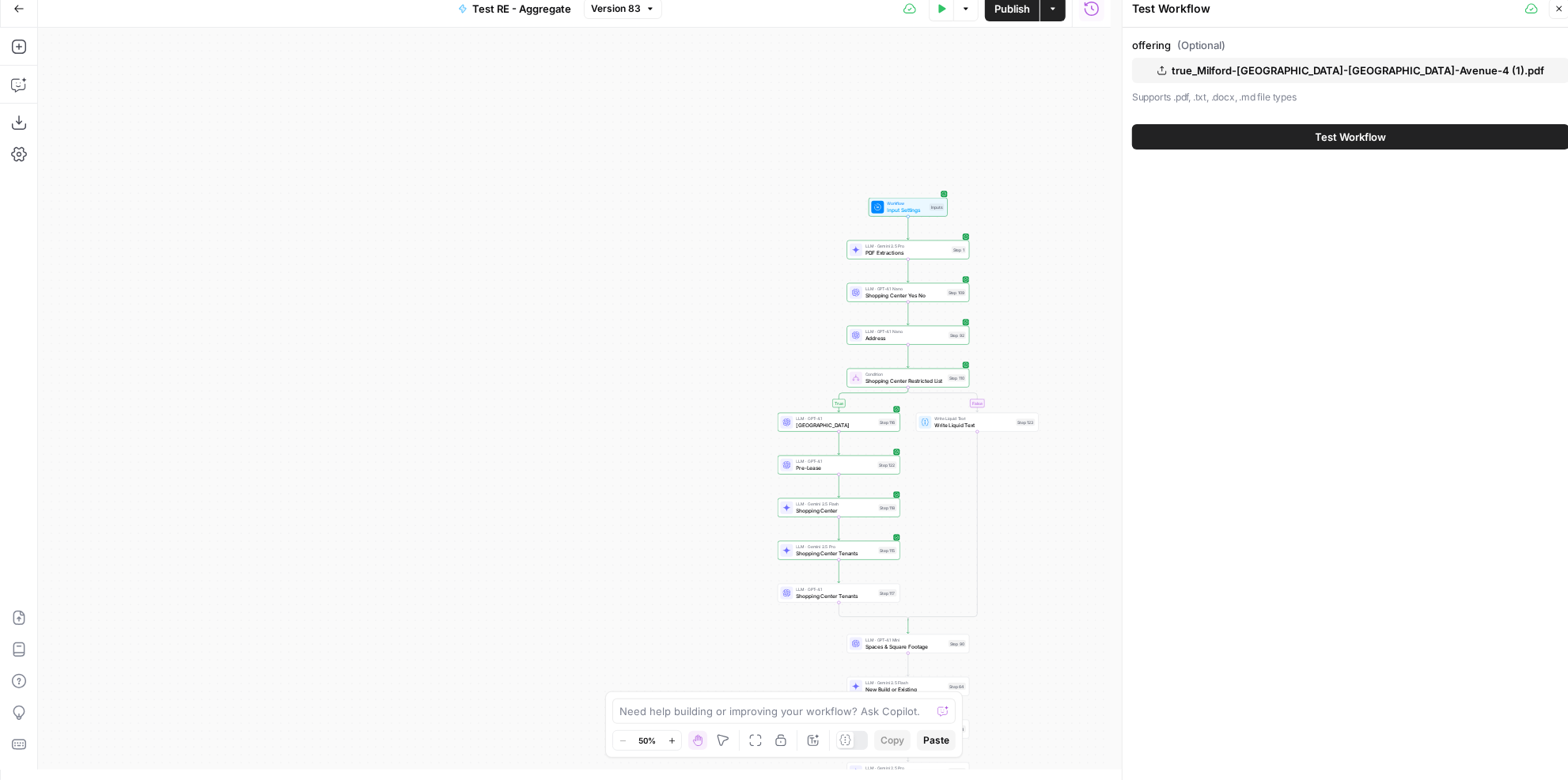
click at [20, 15] on button "Go Back" at bounding box center [19, 8] width 29 height 29
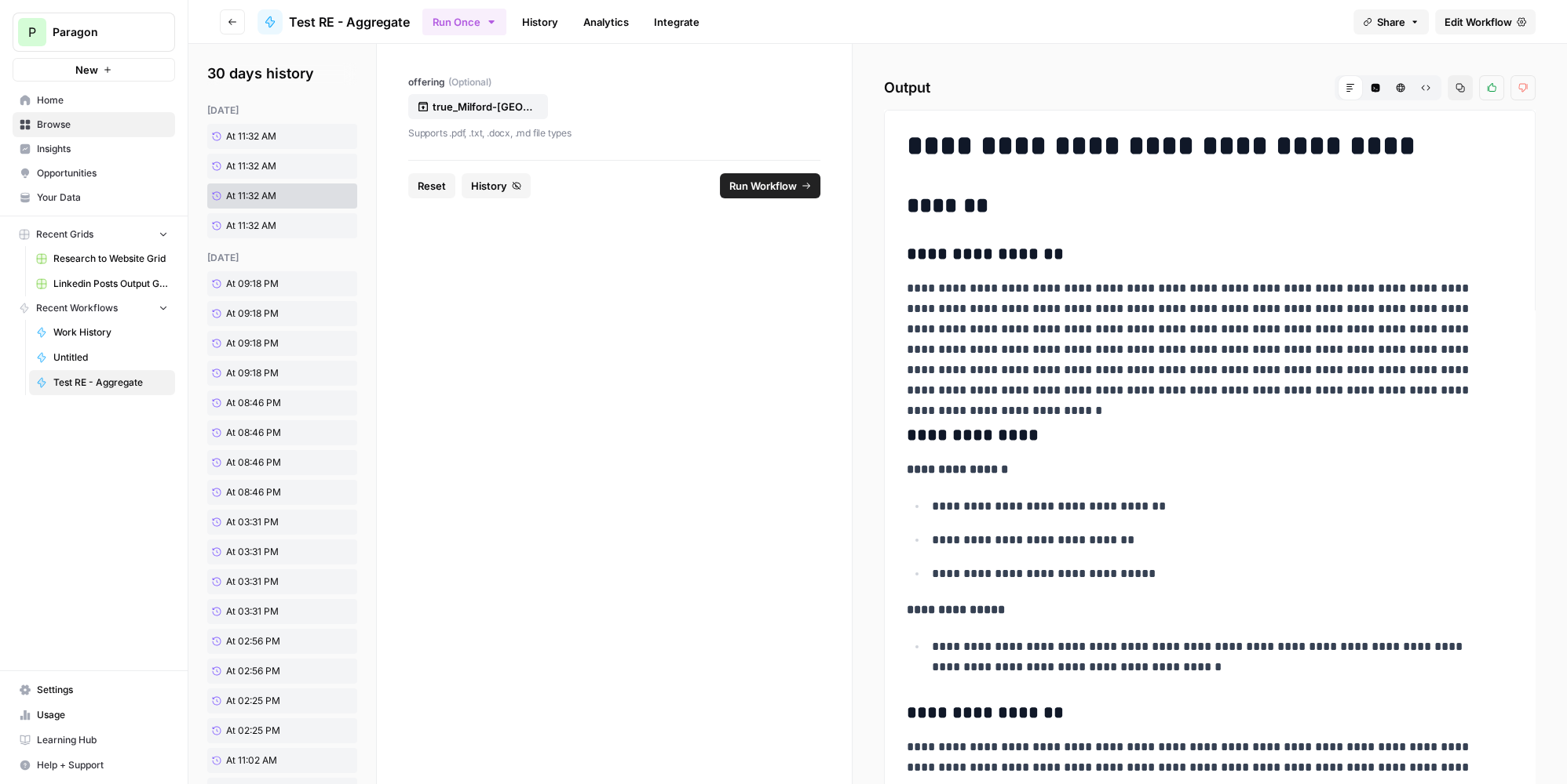
click at [1487, 24] on span "Edit Workflow" at bounding box center [1478, 22] width 67 height 16
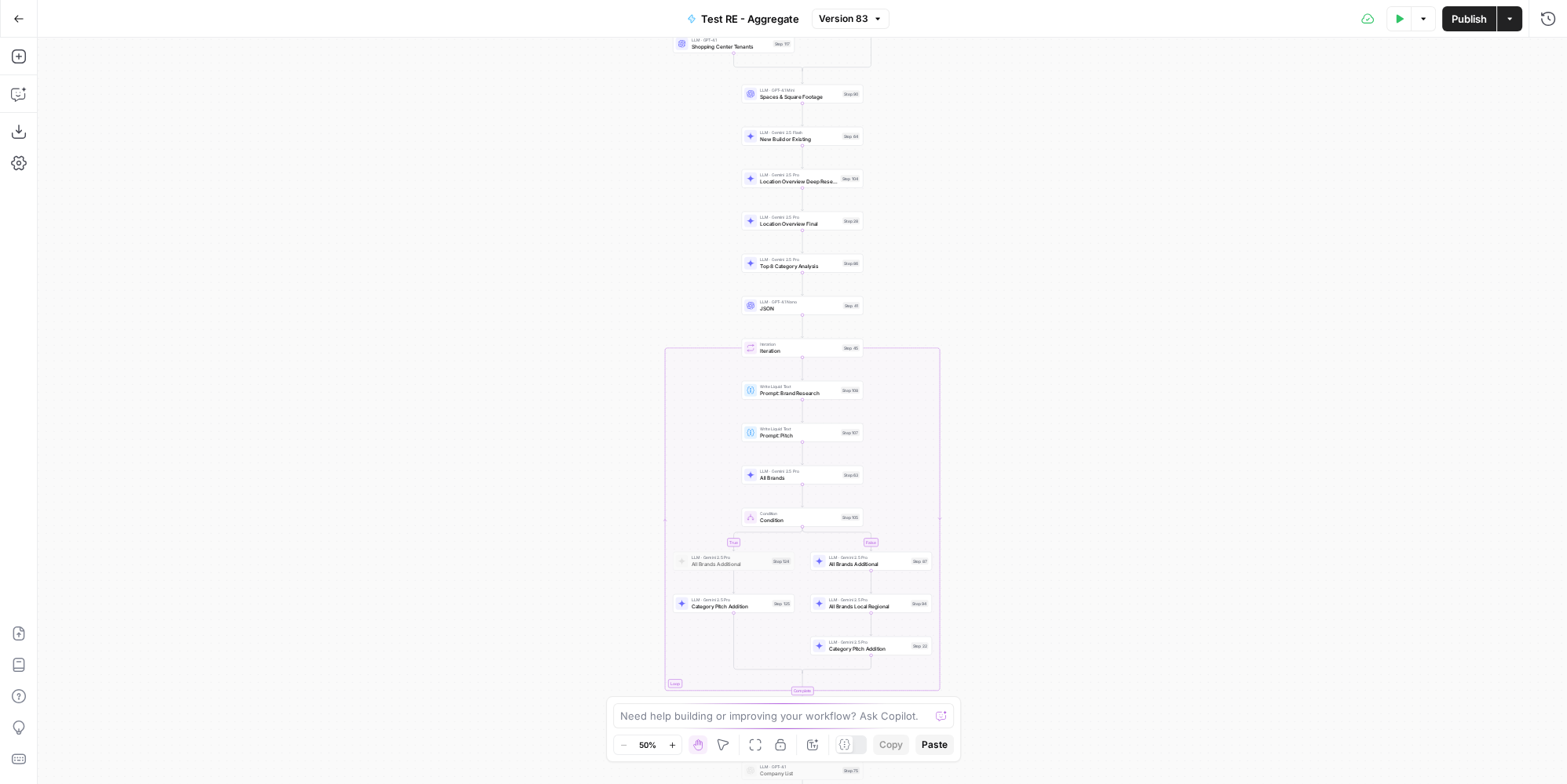
click at [1401, 14] on icon "button" at bounding box center [1399, 19] width 10 height 10
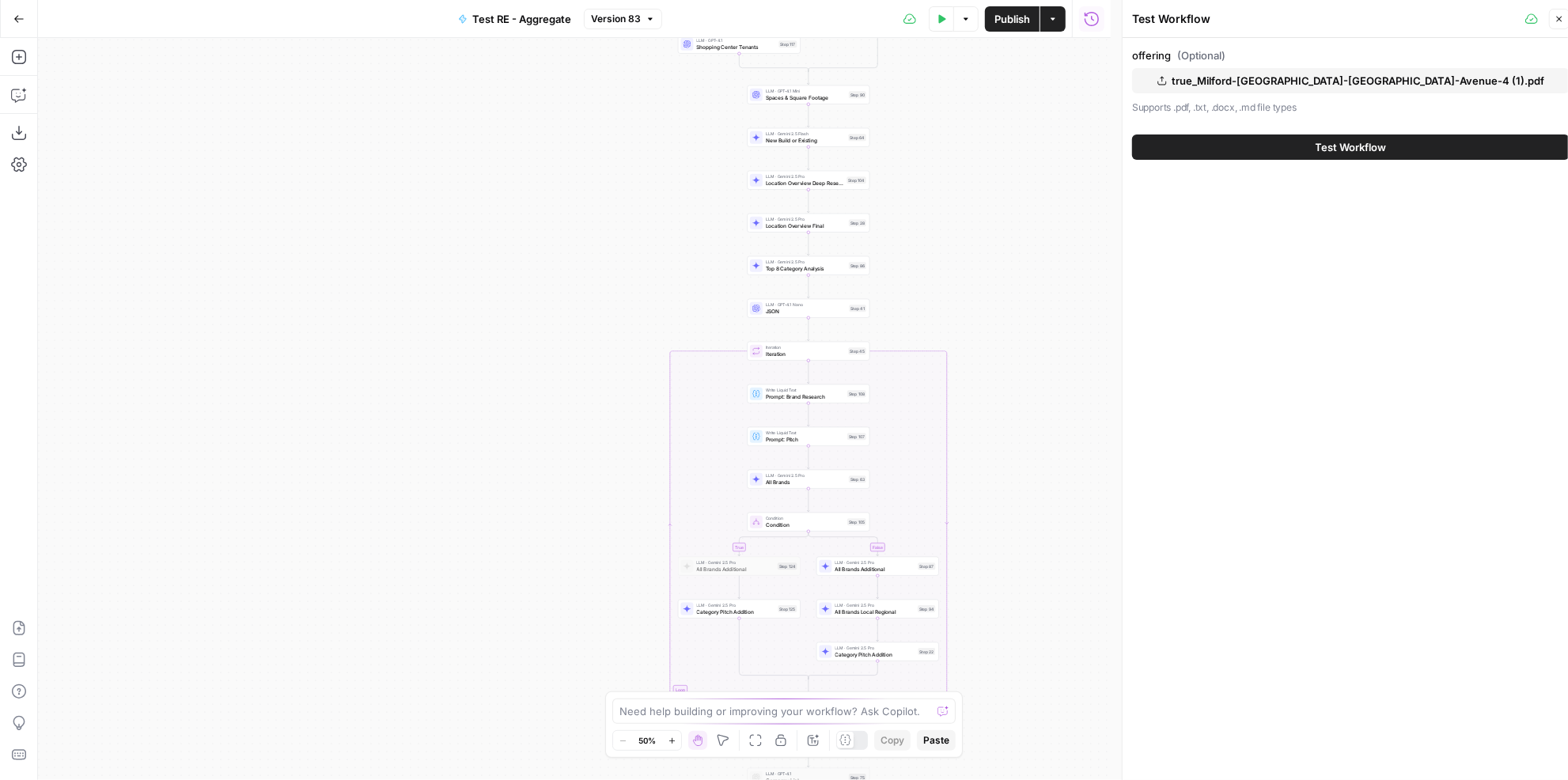
click at [1354, 143] on span "Test Workflow" at bounding box center [1351, 147] width 71 height 16
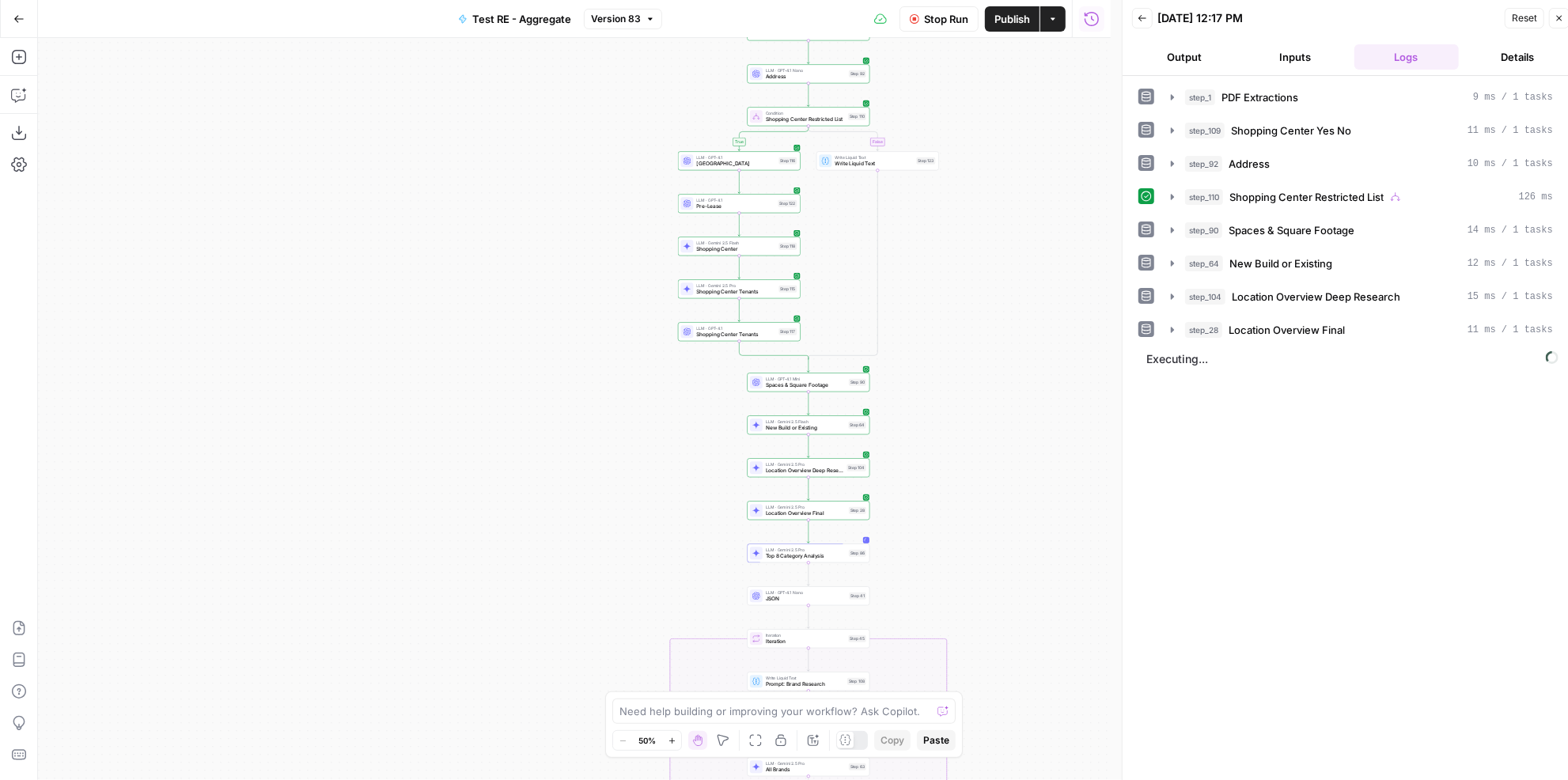
click at [966, 24] on span "Stop Run" at bounding box center [946, 19] width 44 height 16
click at [1342, 185] on button "step_110 Shopping Center Restricted List 126 ms" at bounding box center [1362, 197] width 401 height 25
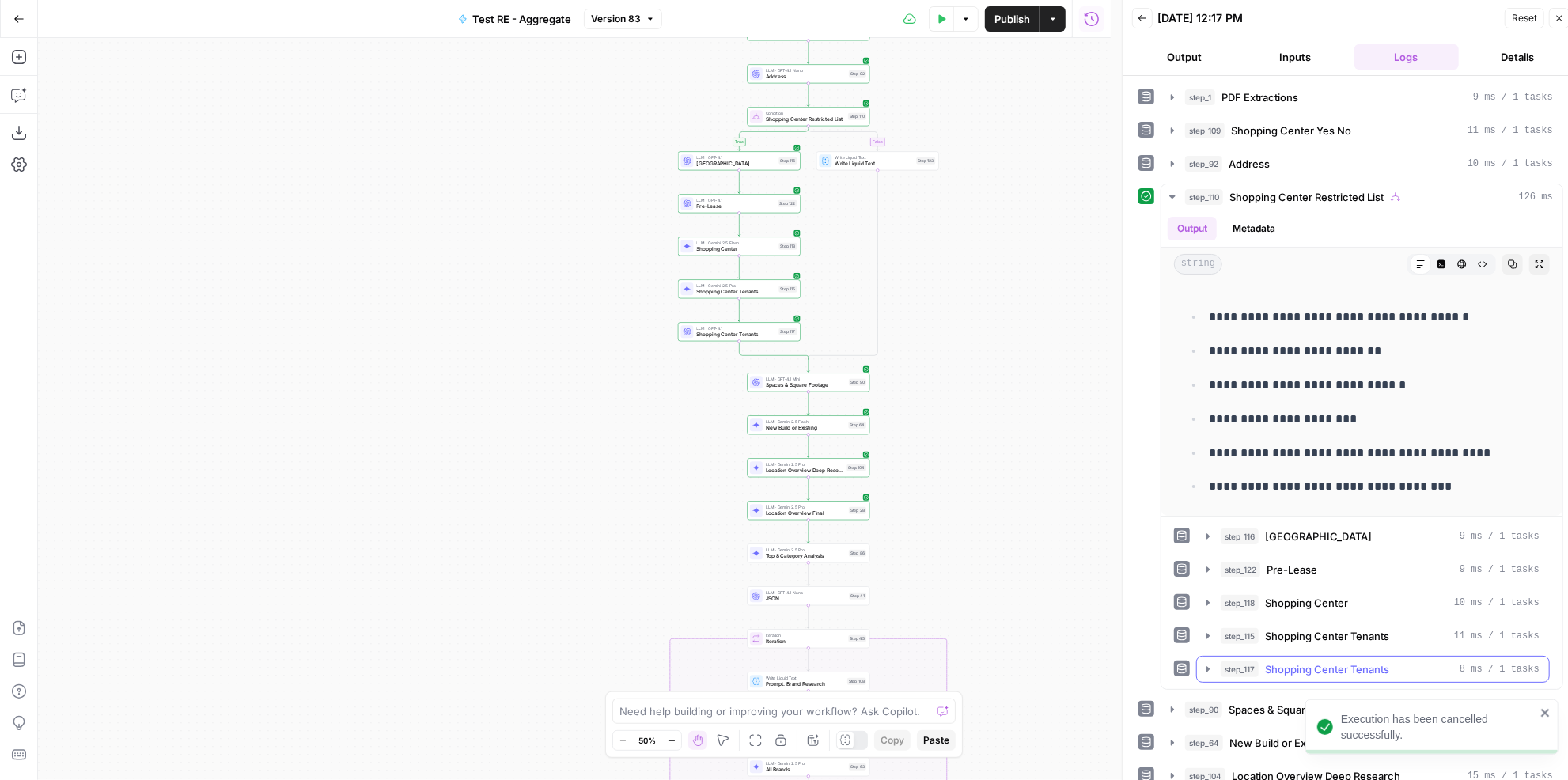
click at [1352, 661] on span "Shopping Center Tenants" at bounding box center [1327, 669] width 124 height 16
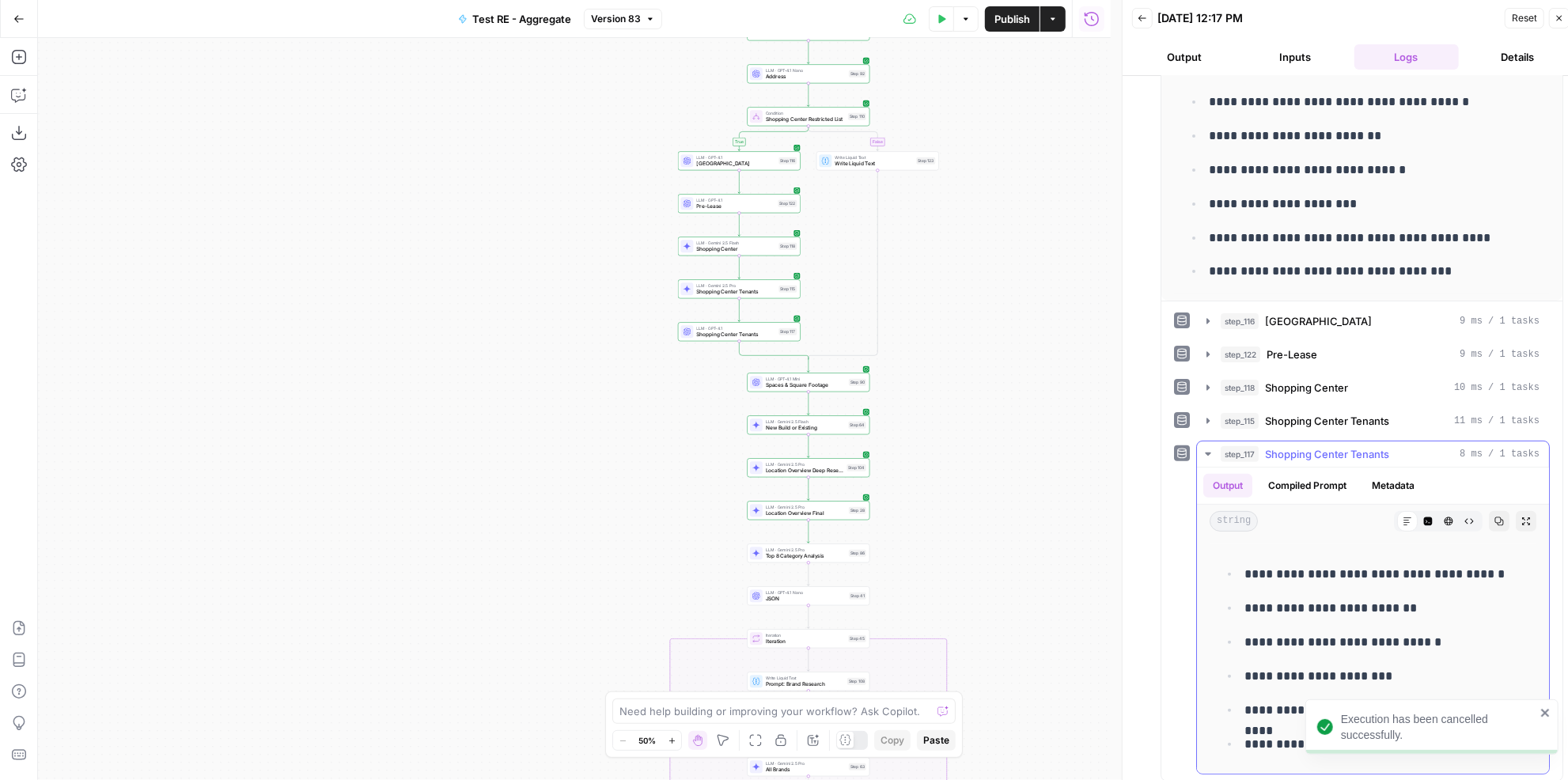
scroll to position [288, 0]
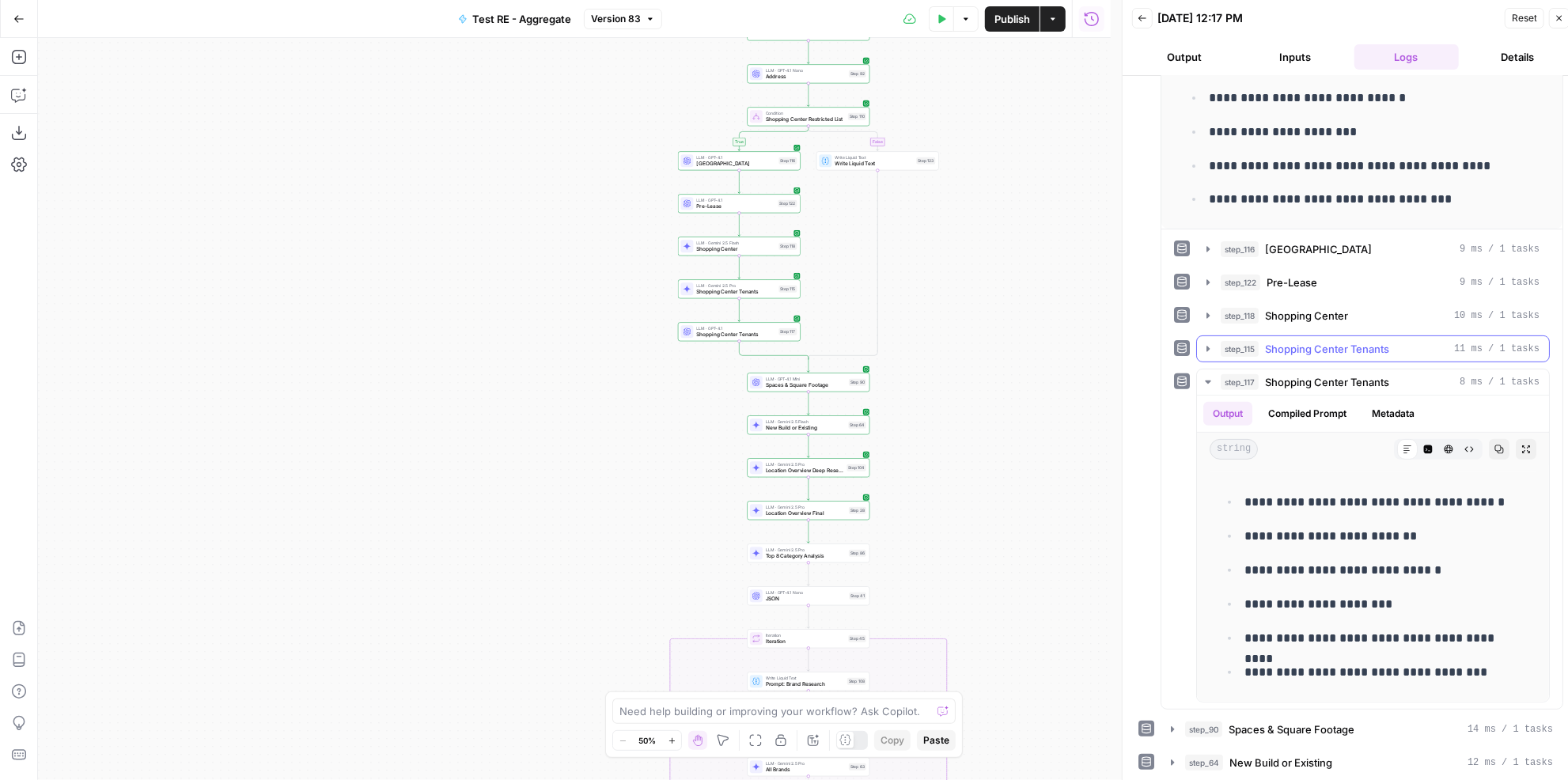
click at [1309, 342] on span "Shopping Center Tenants" at bounding box center [1327, 350] width 124 height 16
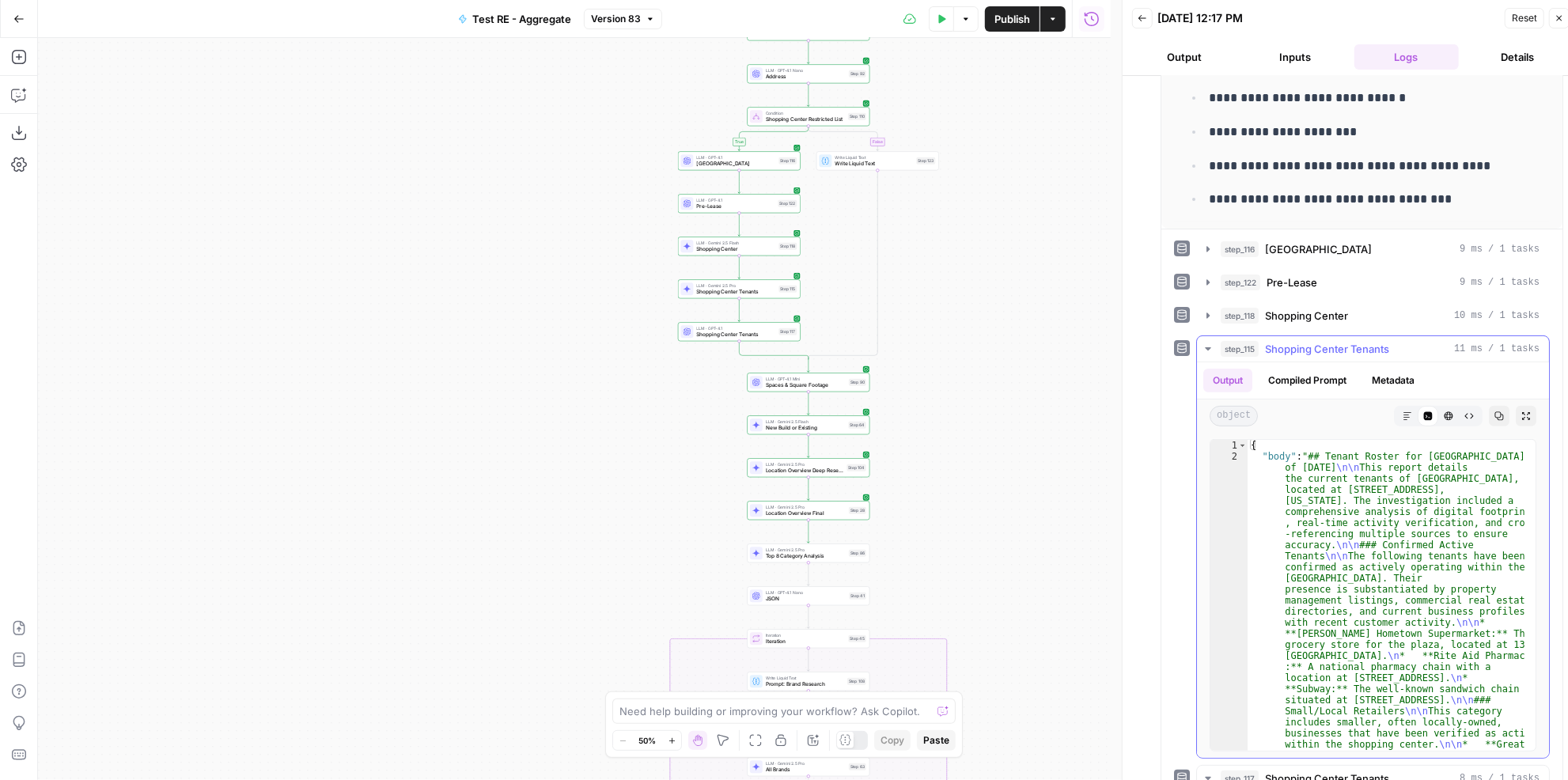
click at [1397, 405] on button "Markdown" at bounding box center [1407, 415] width 21 height 21
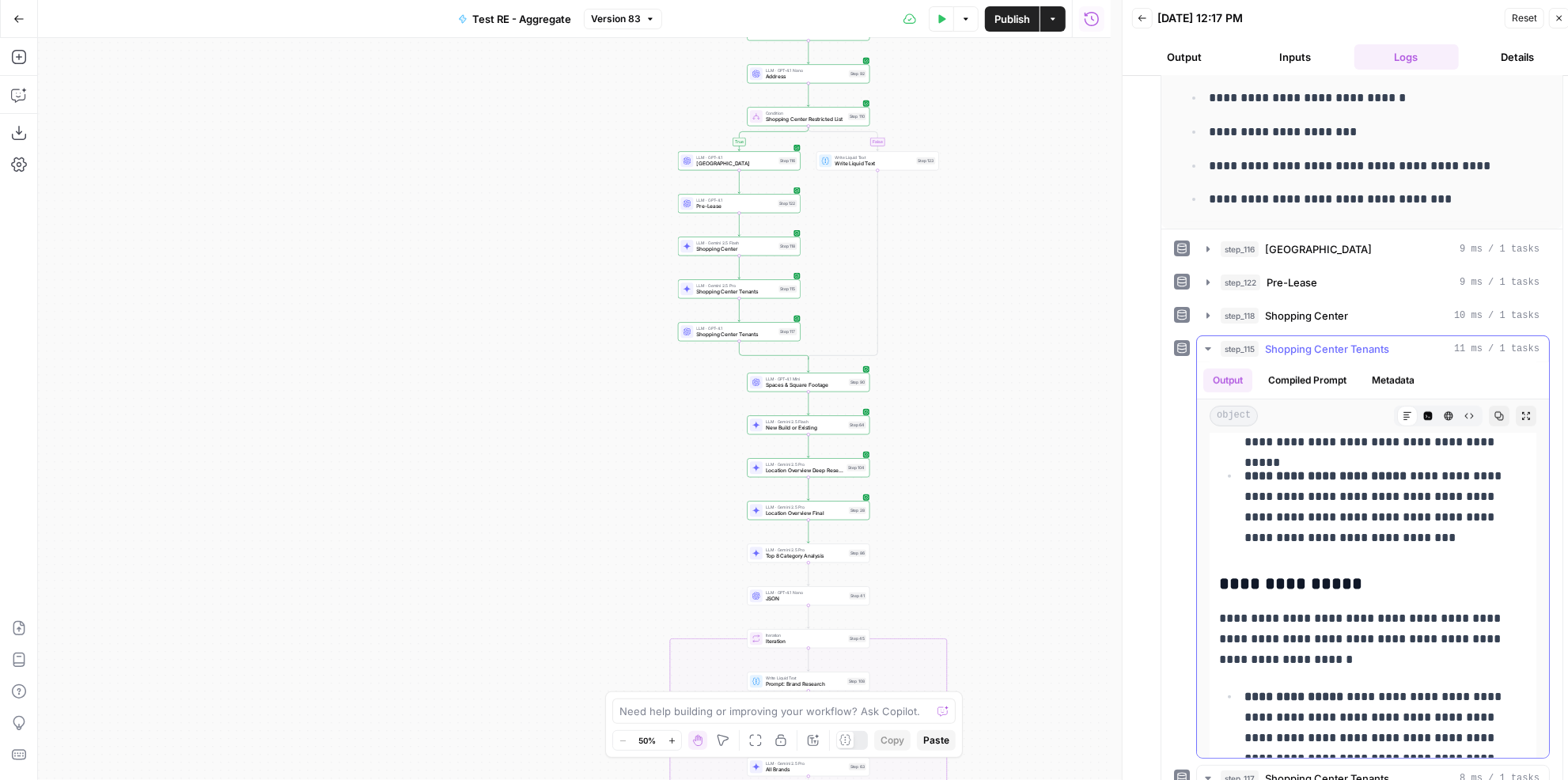
scroll to position [719, 0]
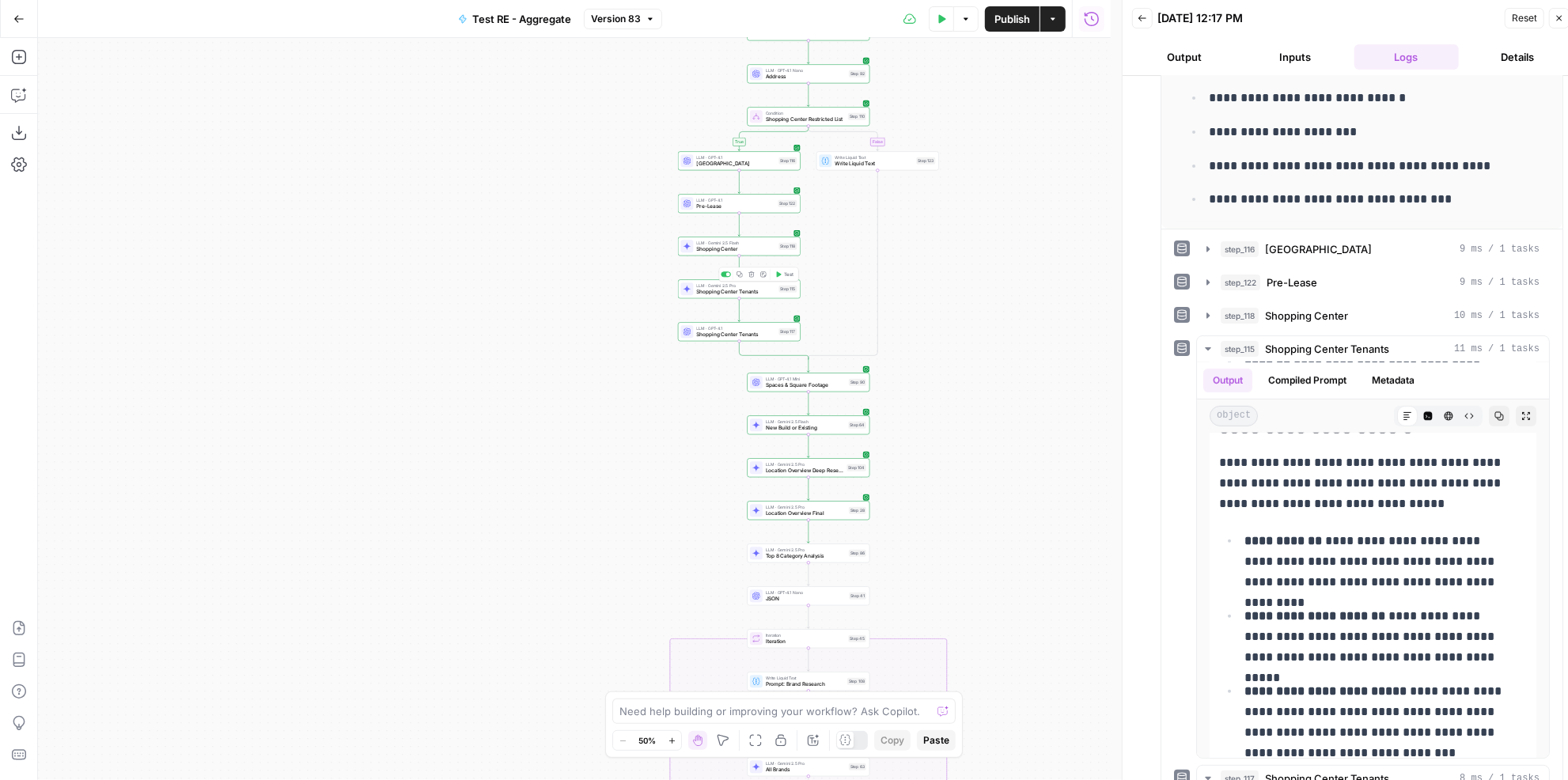
click at [777, 276] on icon "button" at bounding box center [779, 275] width 5 height 6
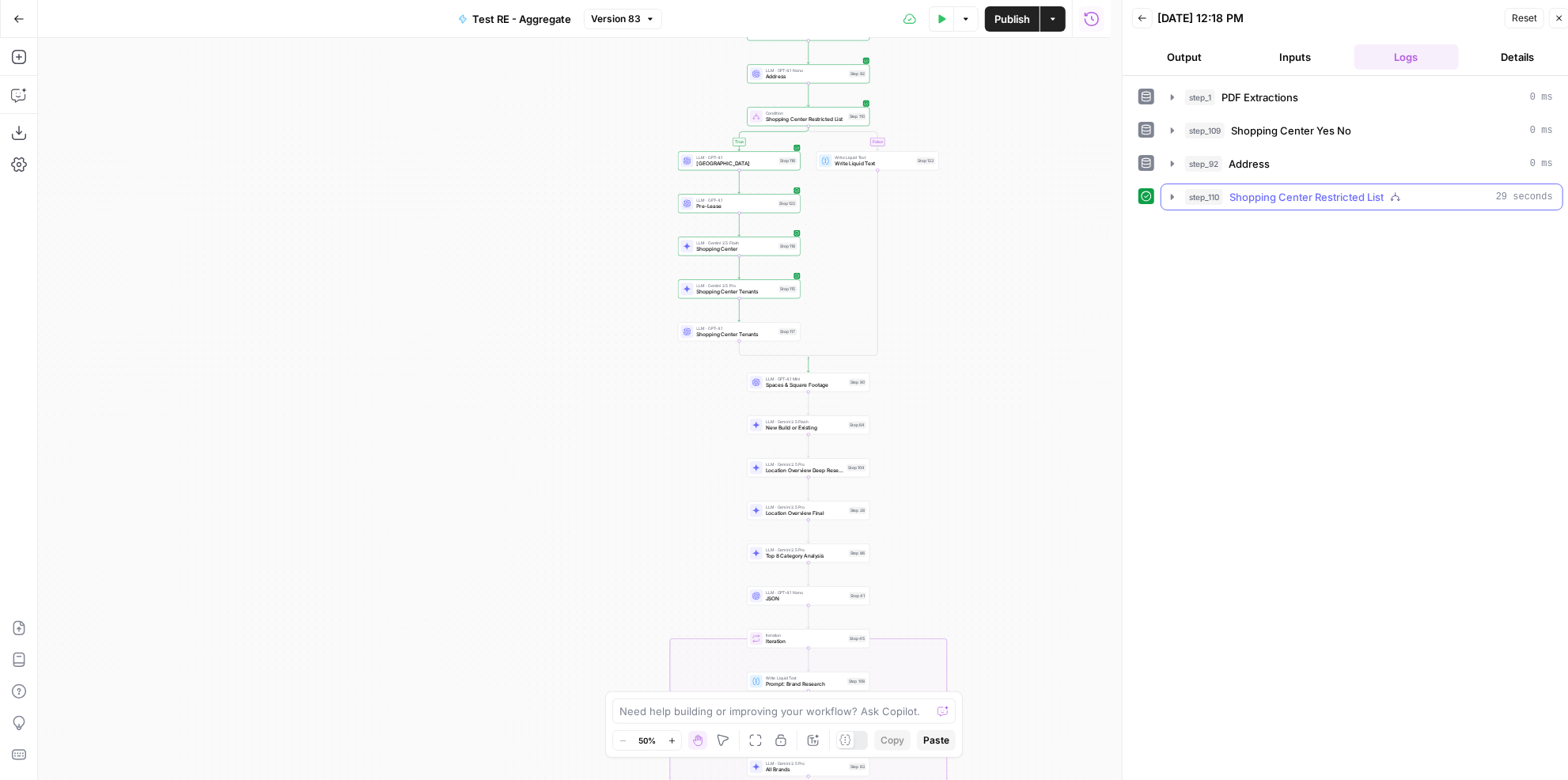
click at [1389, 201] on button "step_110 Shopping Center Restricted List 29 seconds" at bounding box center [1362, 197] width 401 height 25
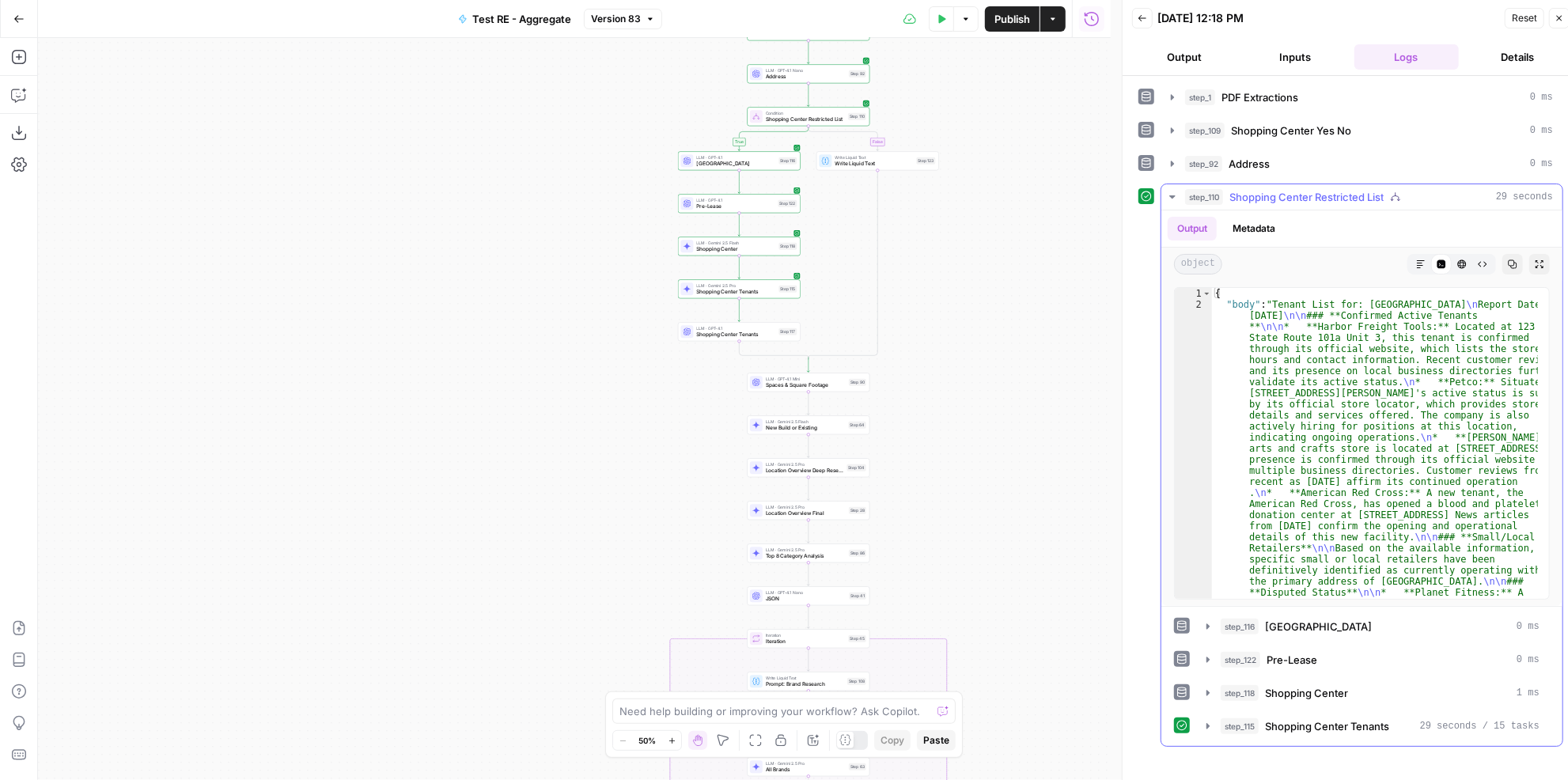
click at [1420, 260] on icon "button" at bounding box center [1421, 265] width 10 height 10
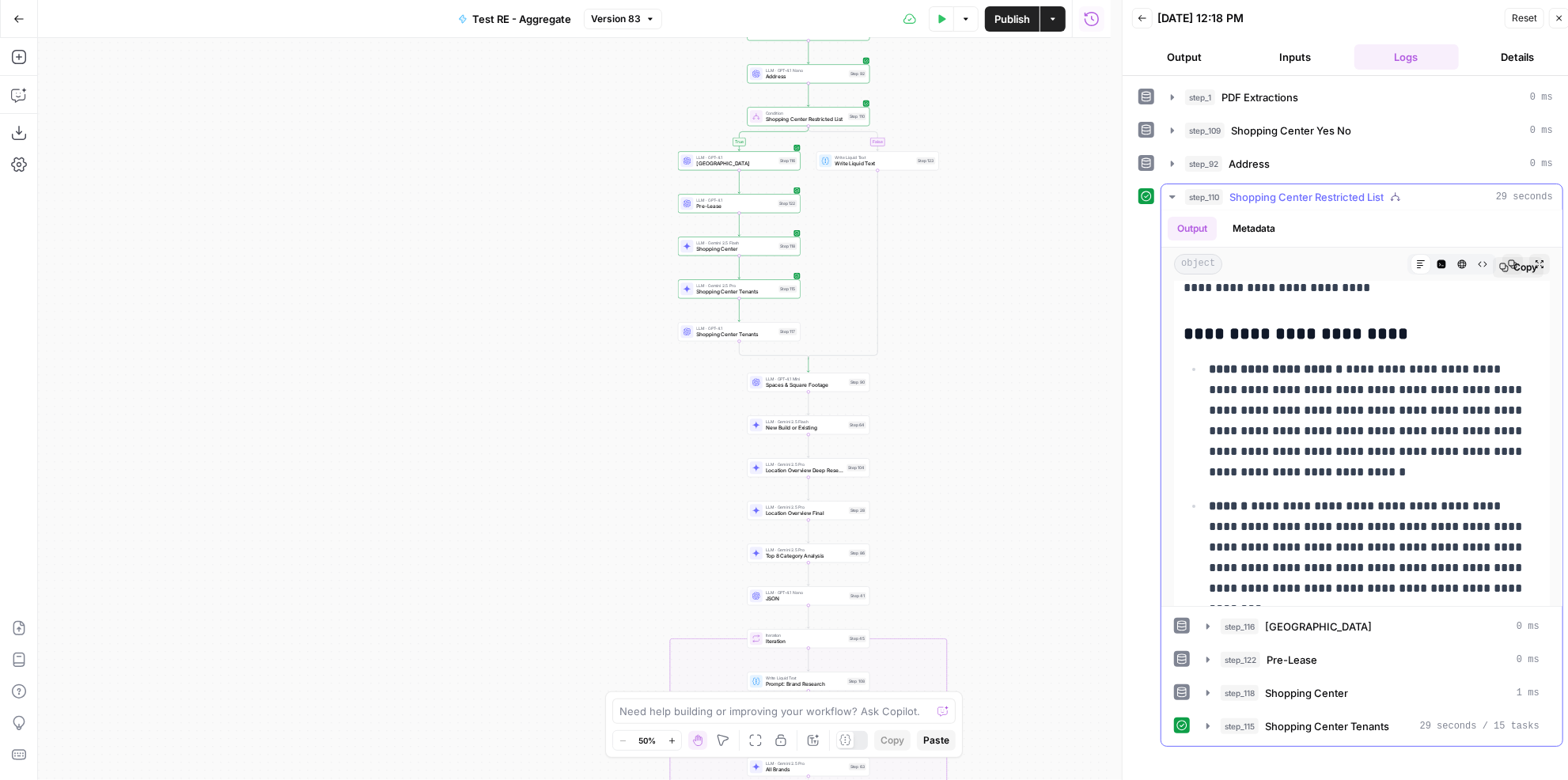
scroll to position [0, 0]
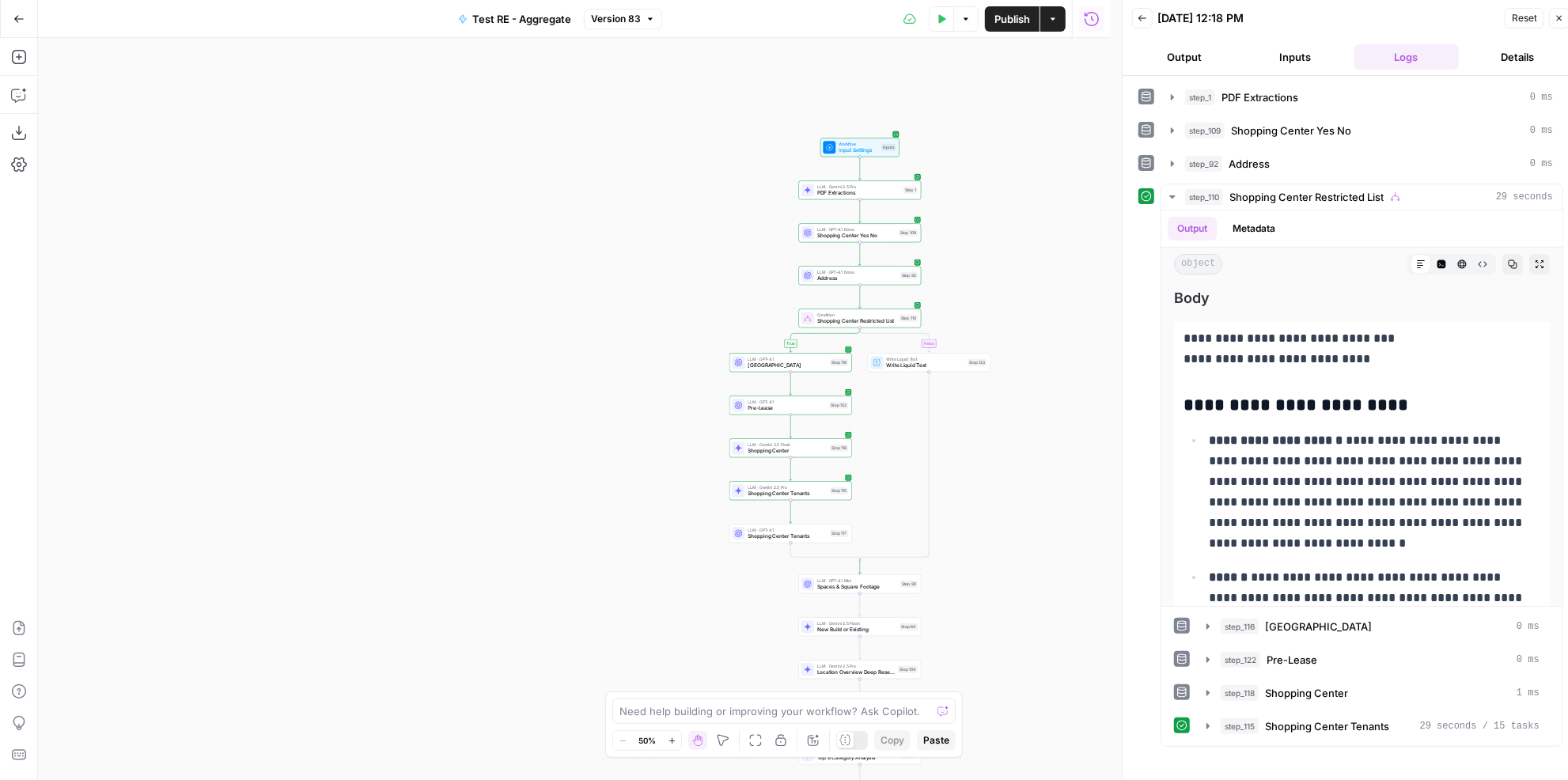
drag, startPoint x: 989, startPoint y: 260, endPoint x: 1037, endPoint y: 455, distance: 200.8
click at [1037, 455] on div "true false true false true false Workflow Input Settings Inputs LLM · Gemini 2.…" at bounding box center [574, 408] width 1073 height 742
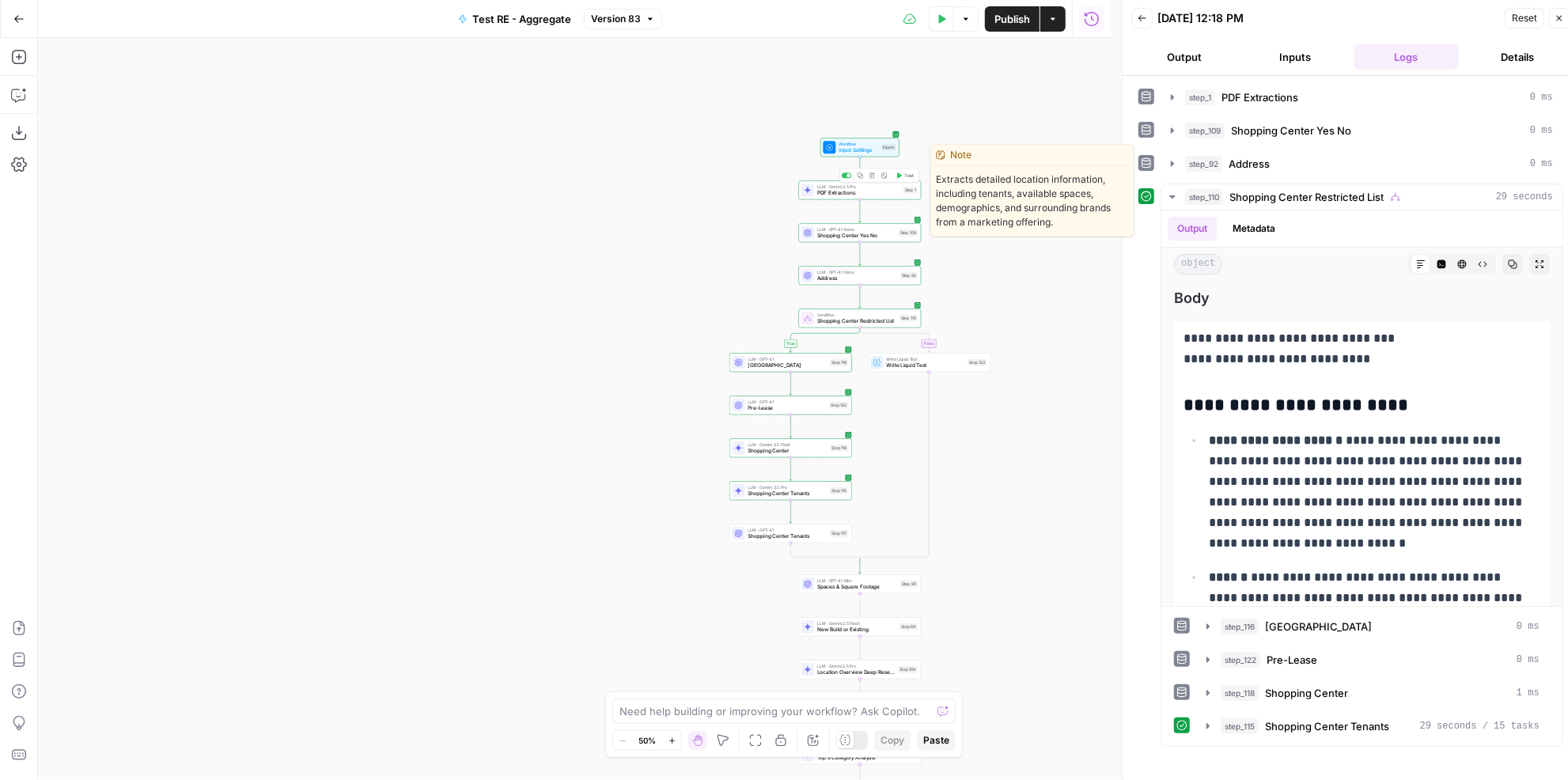
click at [908, 174] on span "Test" at bounding box center [910, 175] width 10 height 7
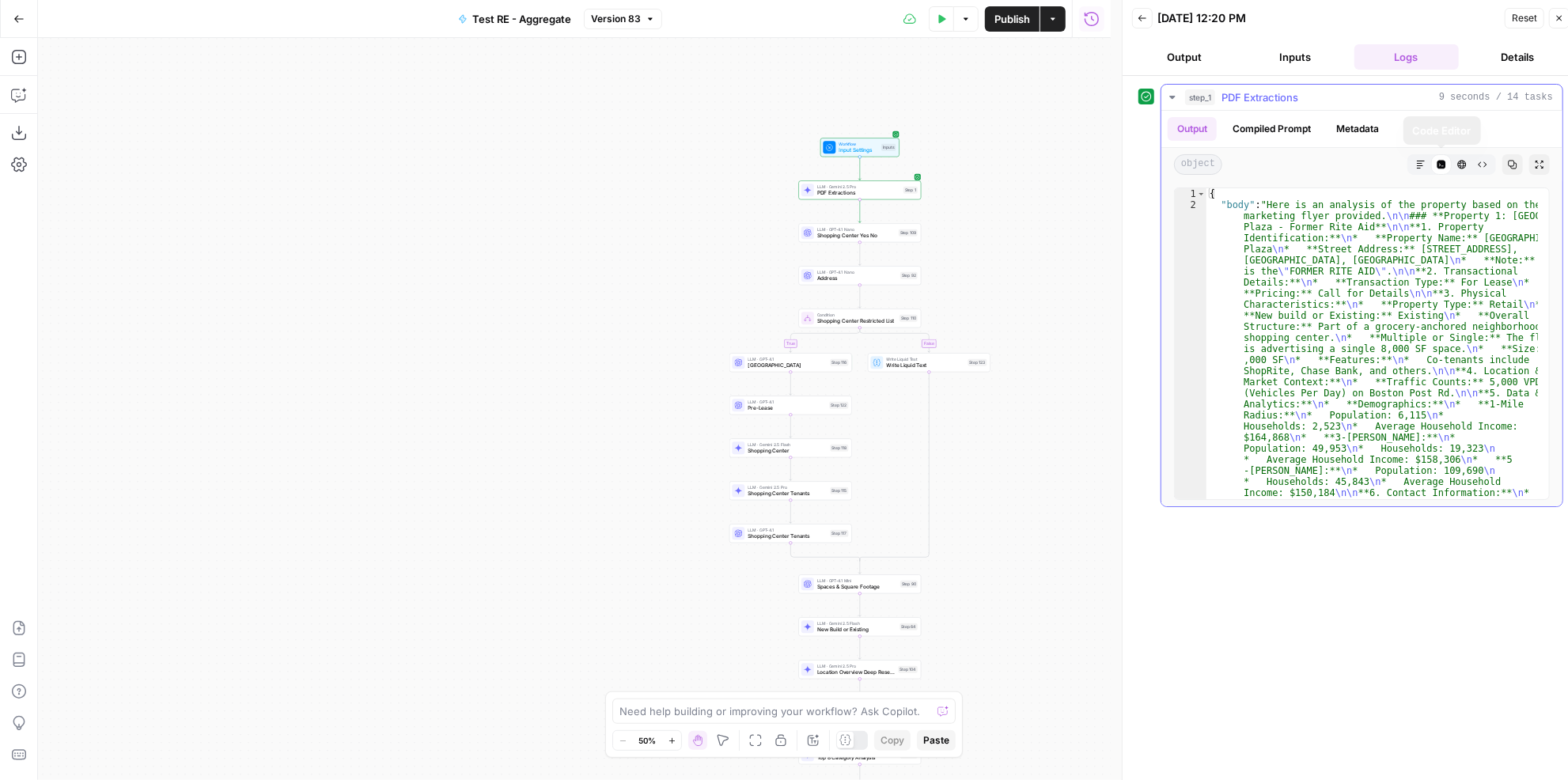
click at [1419, 160] on icon "button" at bounding box center [1421, 165] width 10 height 10
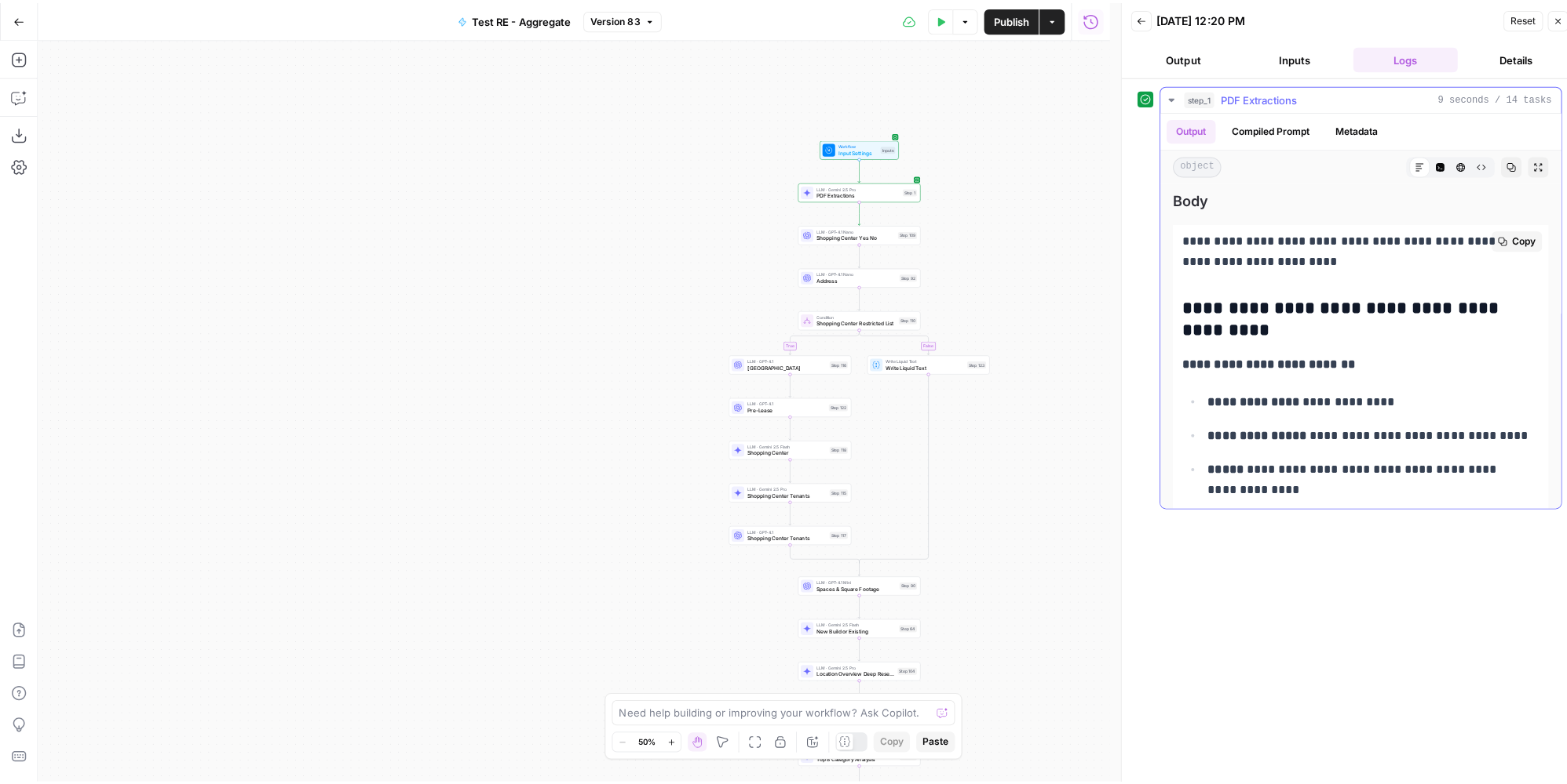
scroll to position [70, 0]
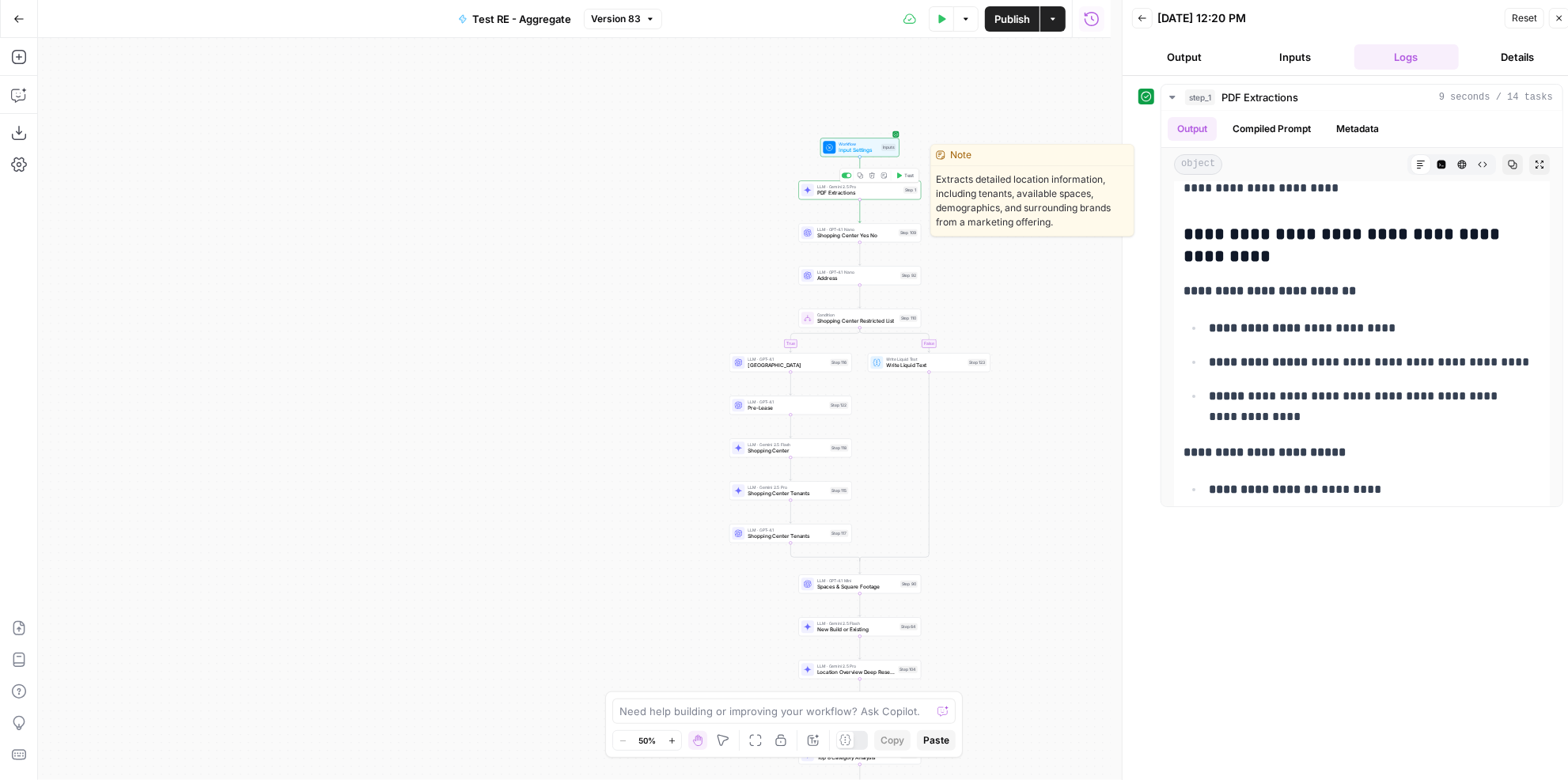
click at [901, 190] on div "LLM · Gemini 2.5 Pro PDF Extractions Step 1 Copy step Delete step Edit Note Test" at bounding box center [860, 190] width 116 height 13
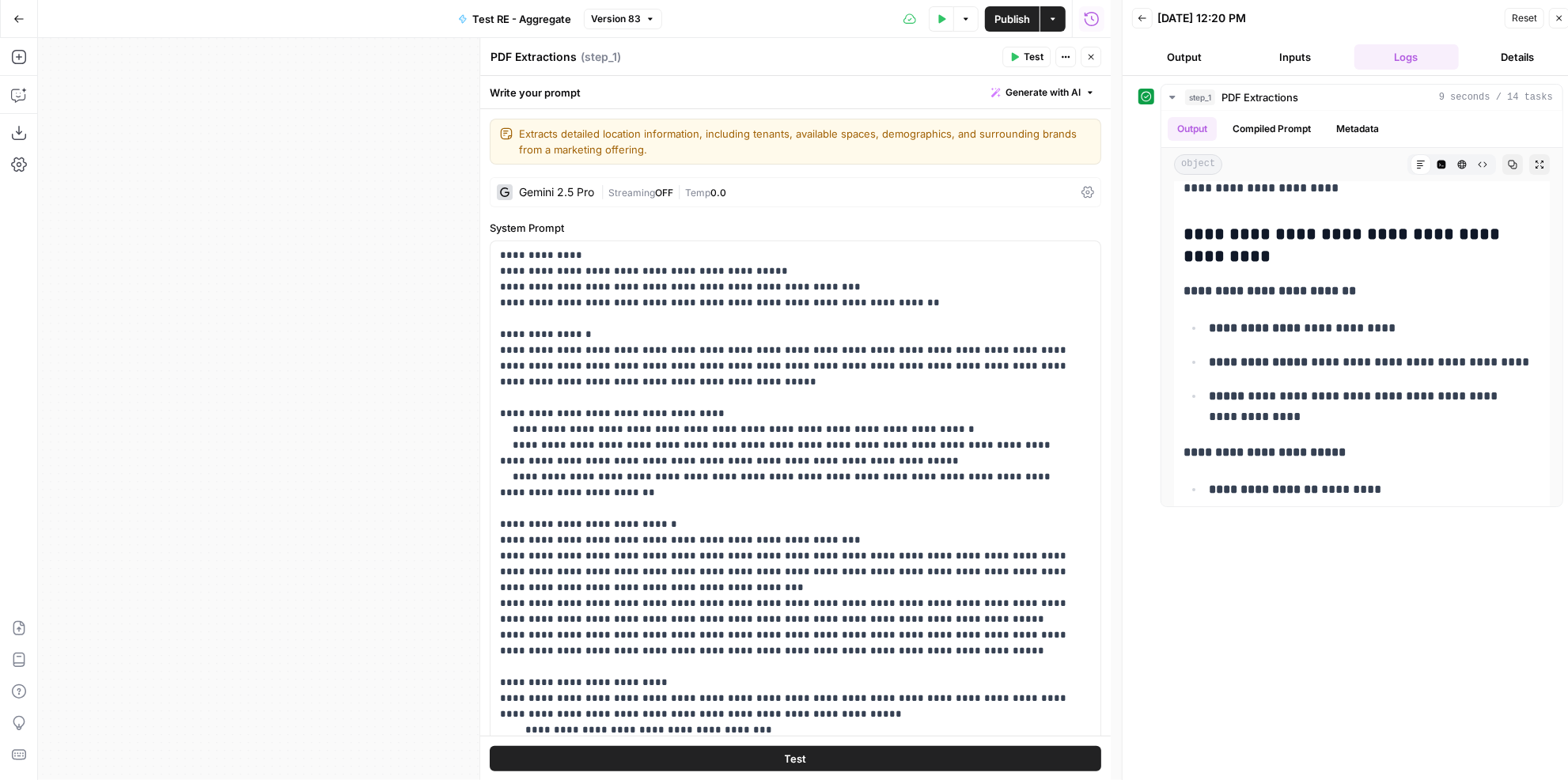
click at [1091, 54] on icon "button" at bounding box center [1092, 57] width 10 height 10
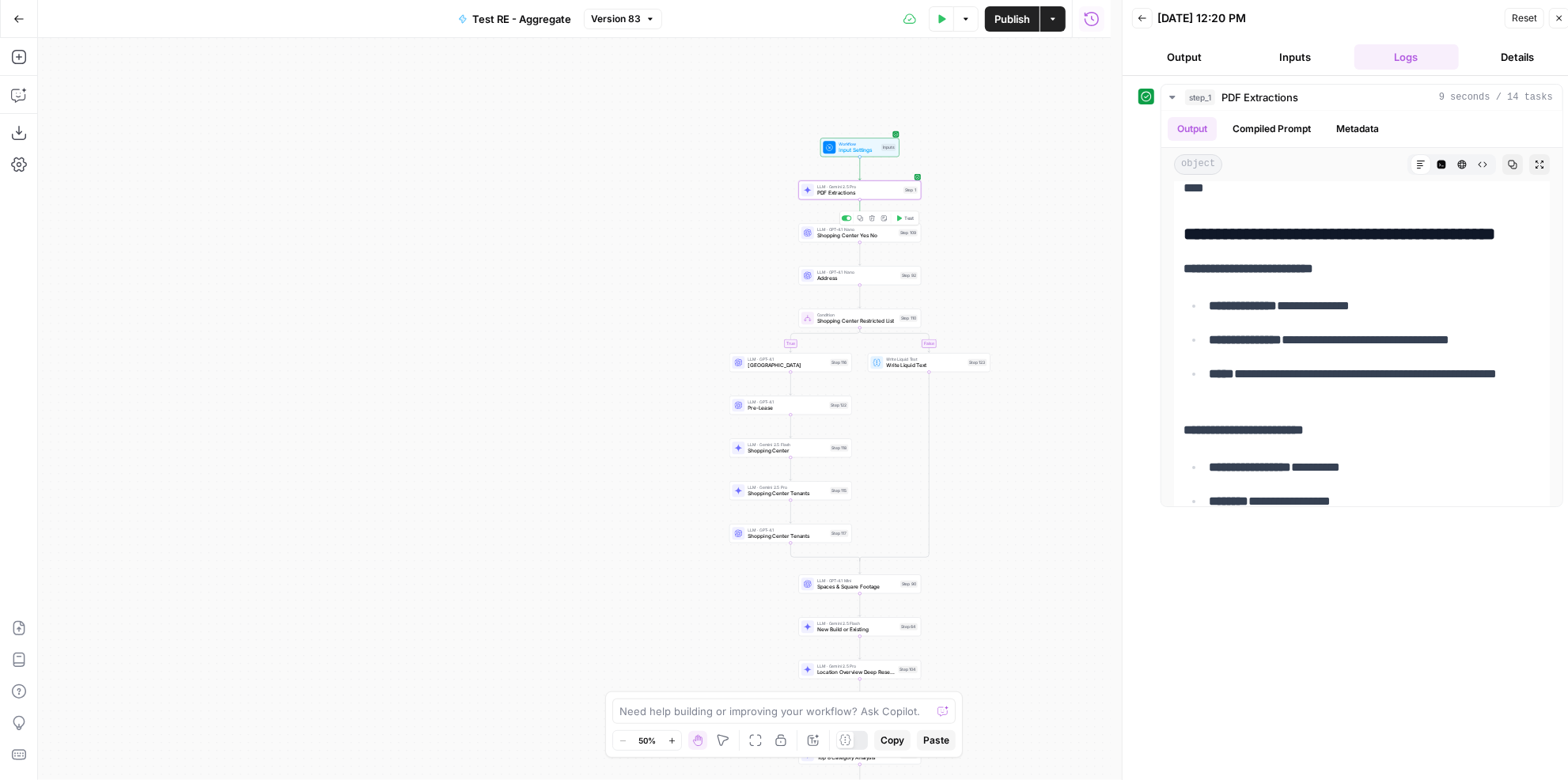
click at [906, 216] on span "Test" at bounding box center [910, 218] width 10 height 7
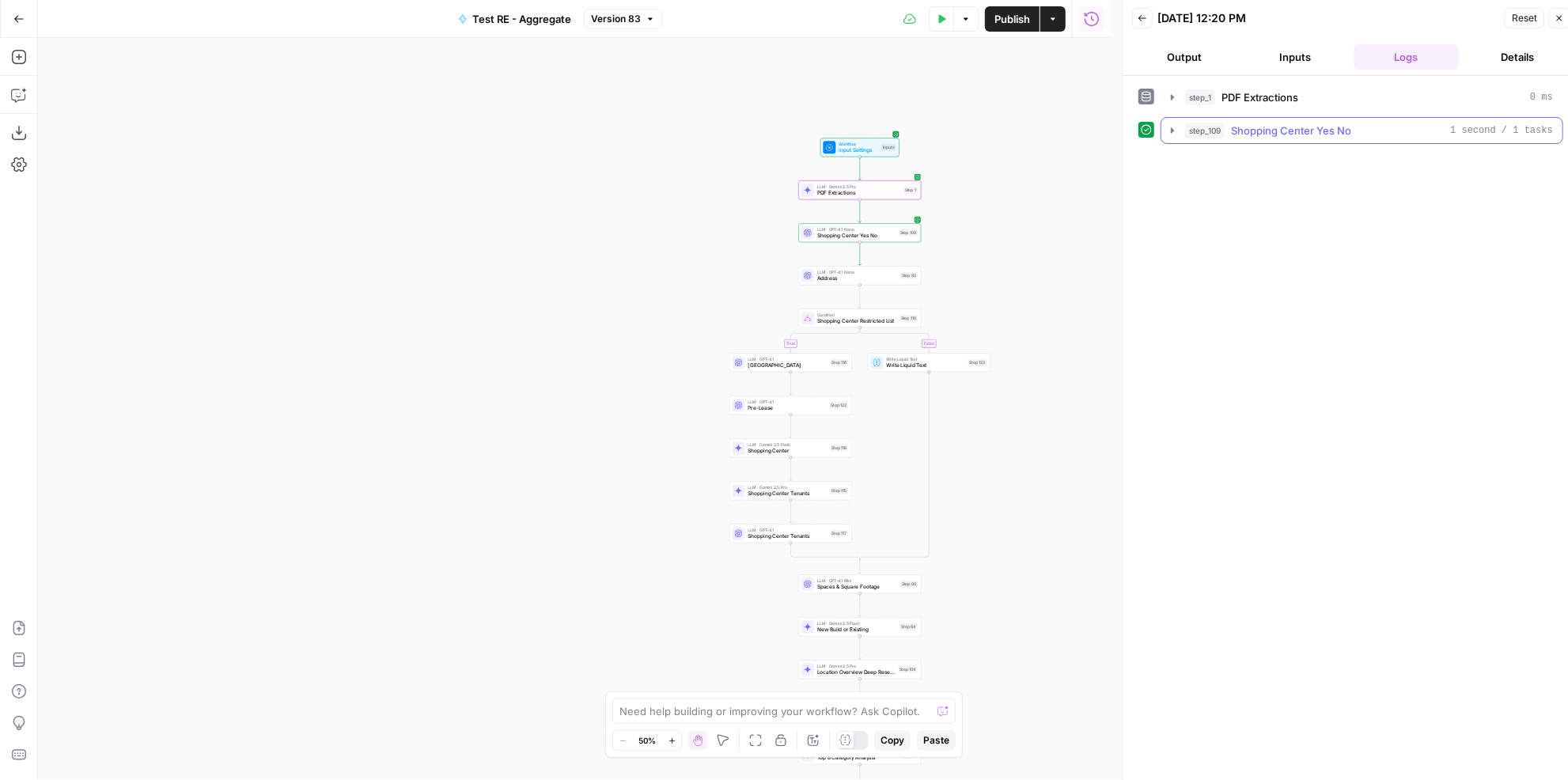
click at [1385, 128] on div "step_109 Shopping Center Yes No 1 second / 1 tasks" at bounding box center [1369, 131] width 368 height 16
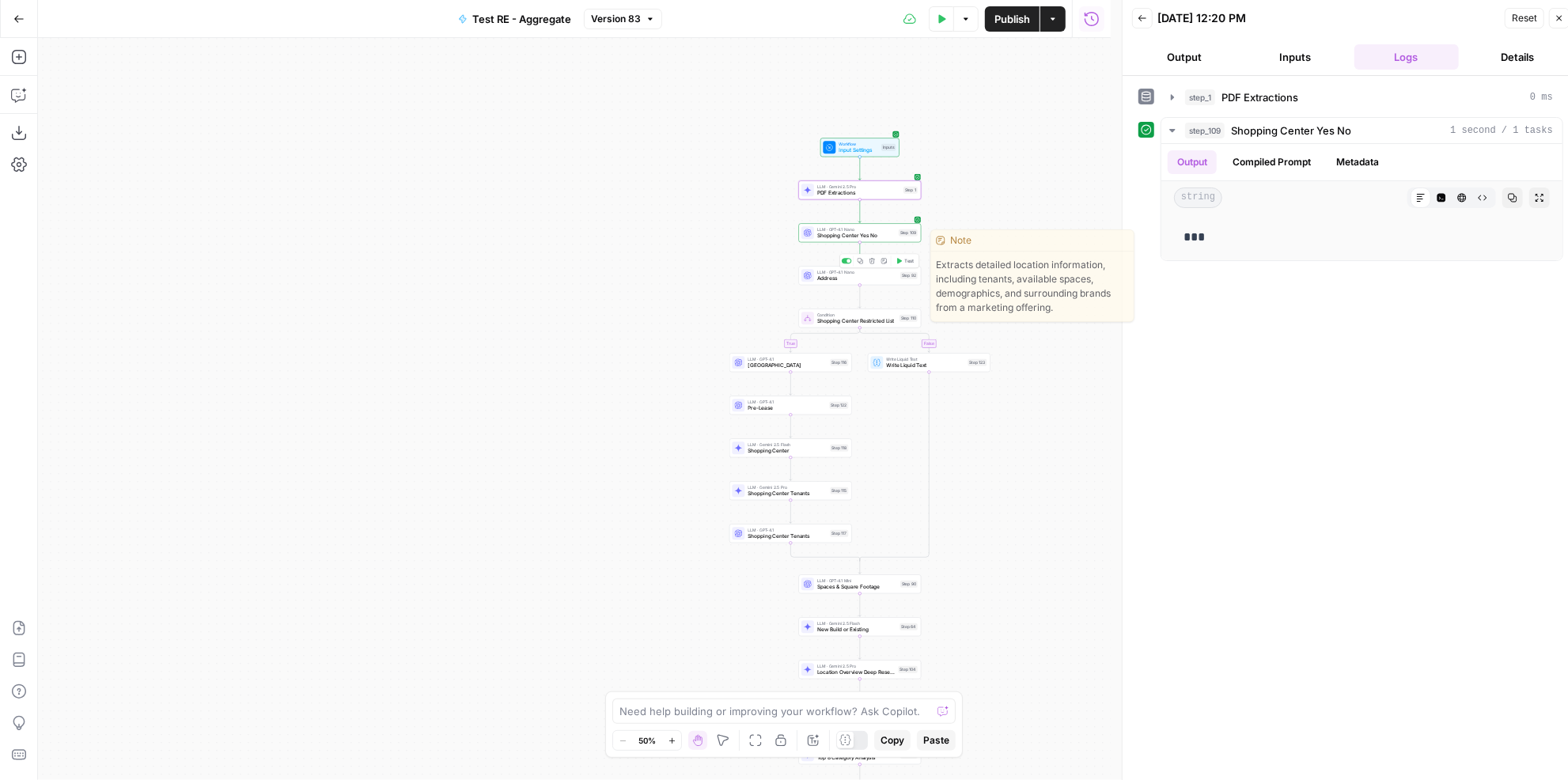
click at [905, 266] on div "Copy step Delete step Edit Note Test" at bounding box center [880, 261] width 80 height 14
click at [909, 261] on span "Test" at bounding box center [910, 261] width 10 height 7
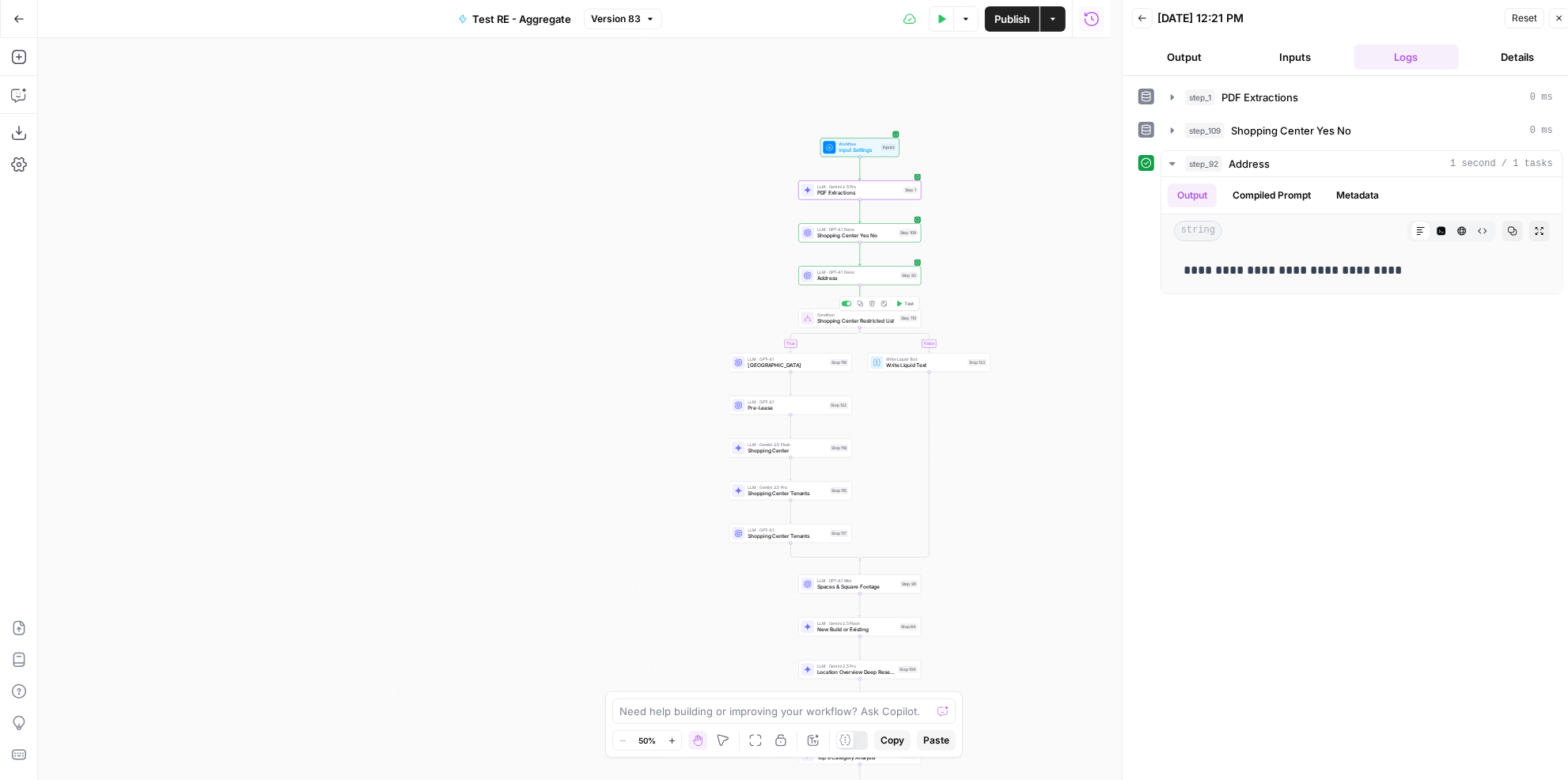
click at [906, 304] on span "Test" at bounding box center [910, 303] width 10 height 7
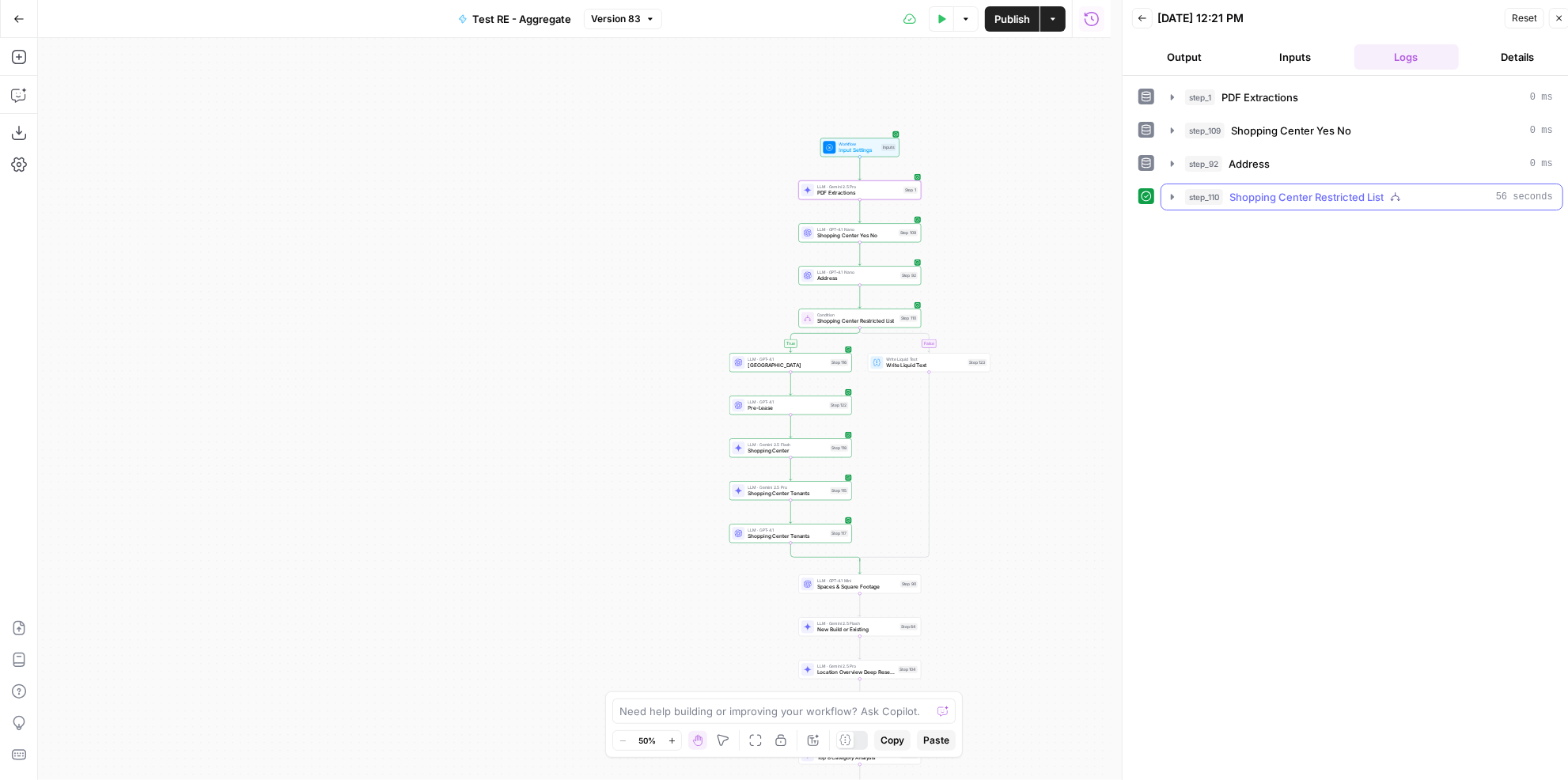
click at [1341, 191] on span "Shopping Center Restricted List" at bounding box center [1306, 197] width 155 height 16
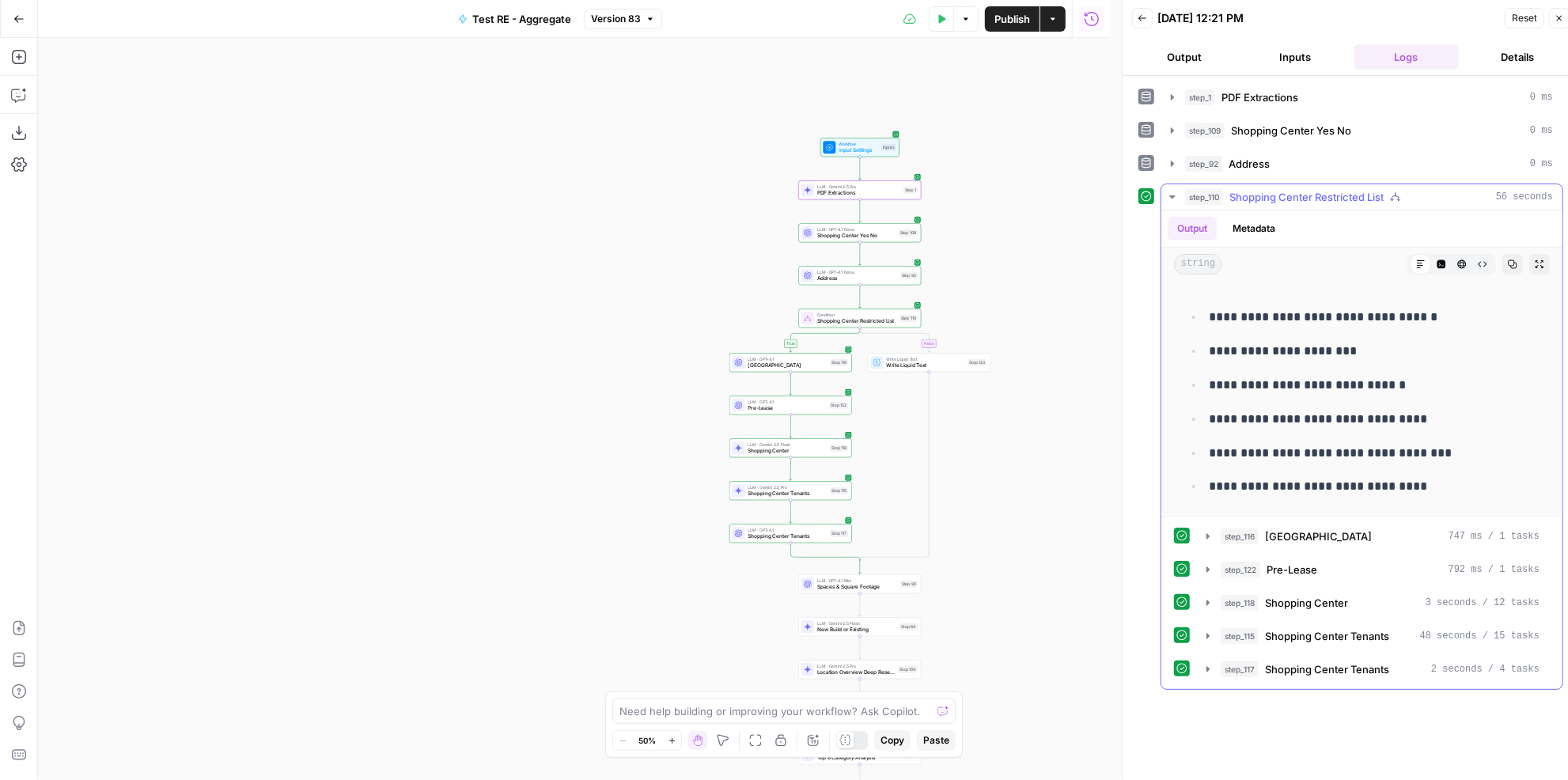
click at [1342, 189] on span "Shopping Center Restricted List" at bounding box center [1306, 197] width 155 height 16
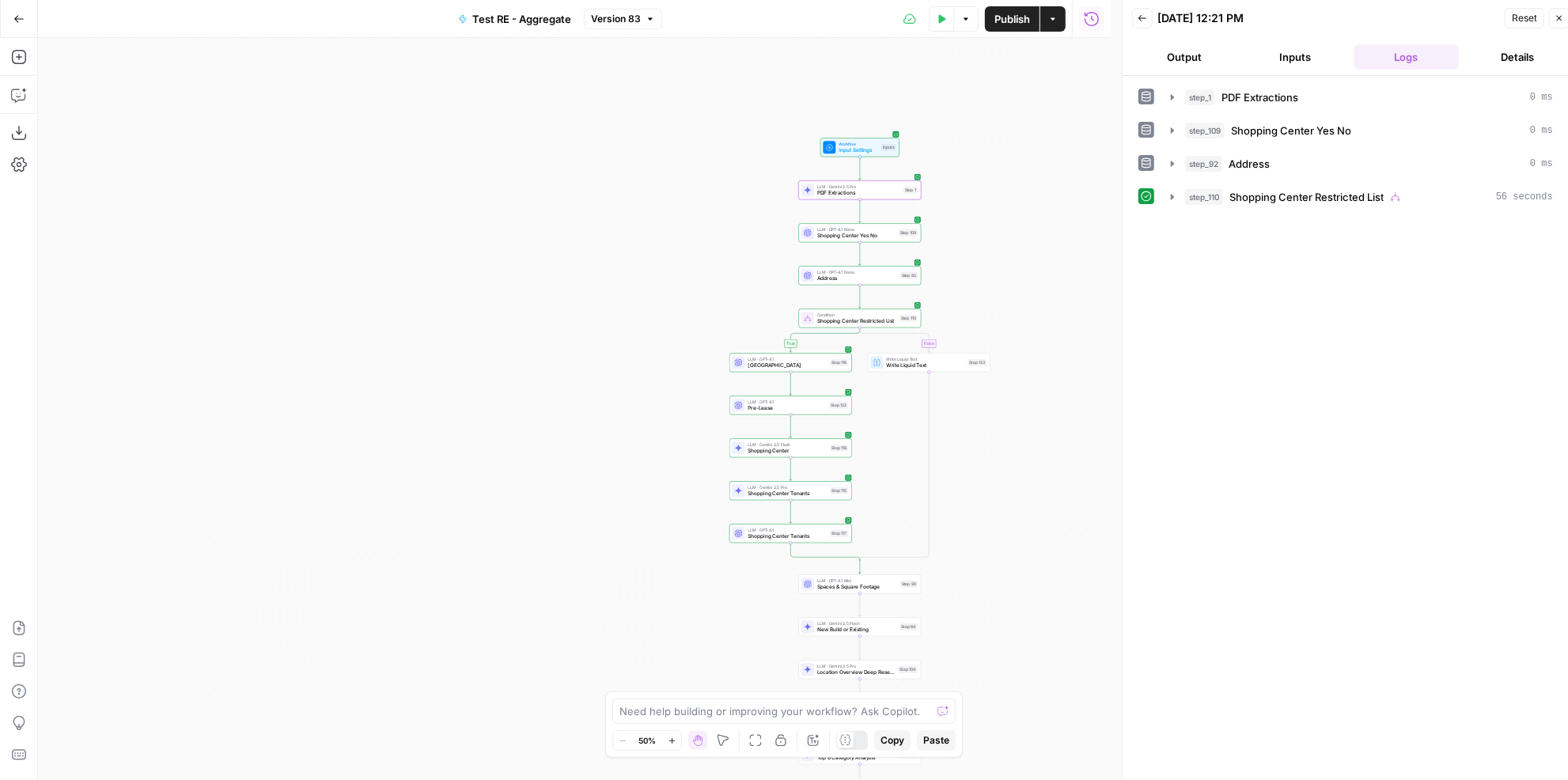
click at [1561, 18] on icon "button" at bounding box center [1560, 19] width 6 height 6
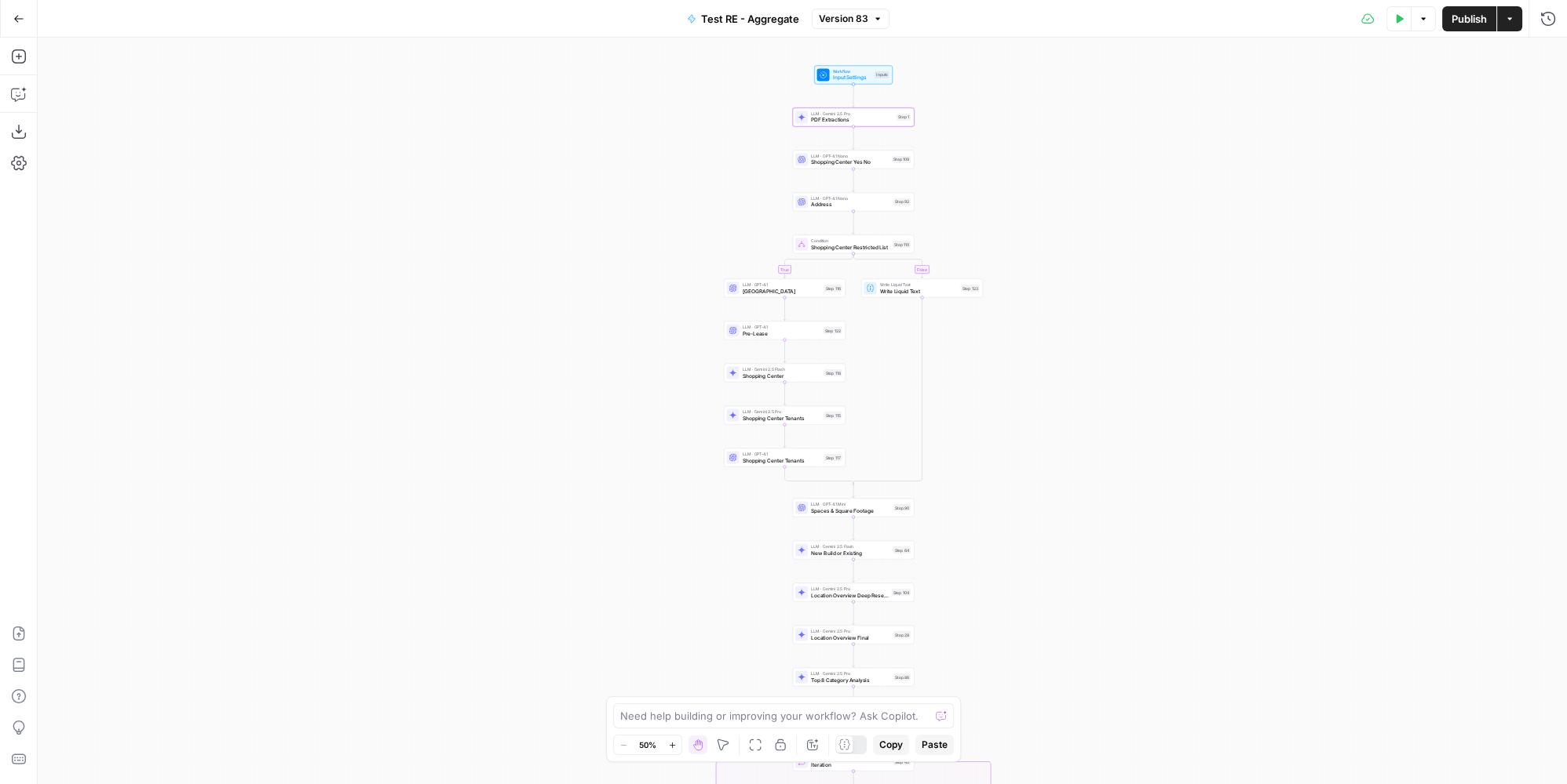
click at [897, 595] on div "Step 104" at bounding box center [901, 592] width 20 height 7
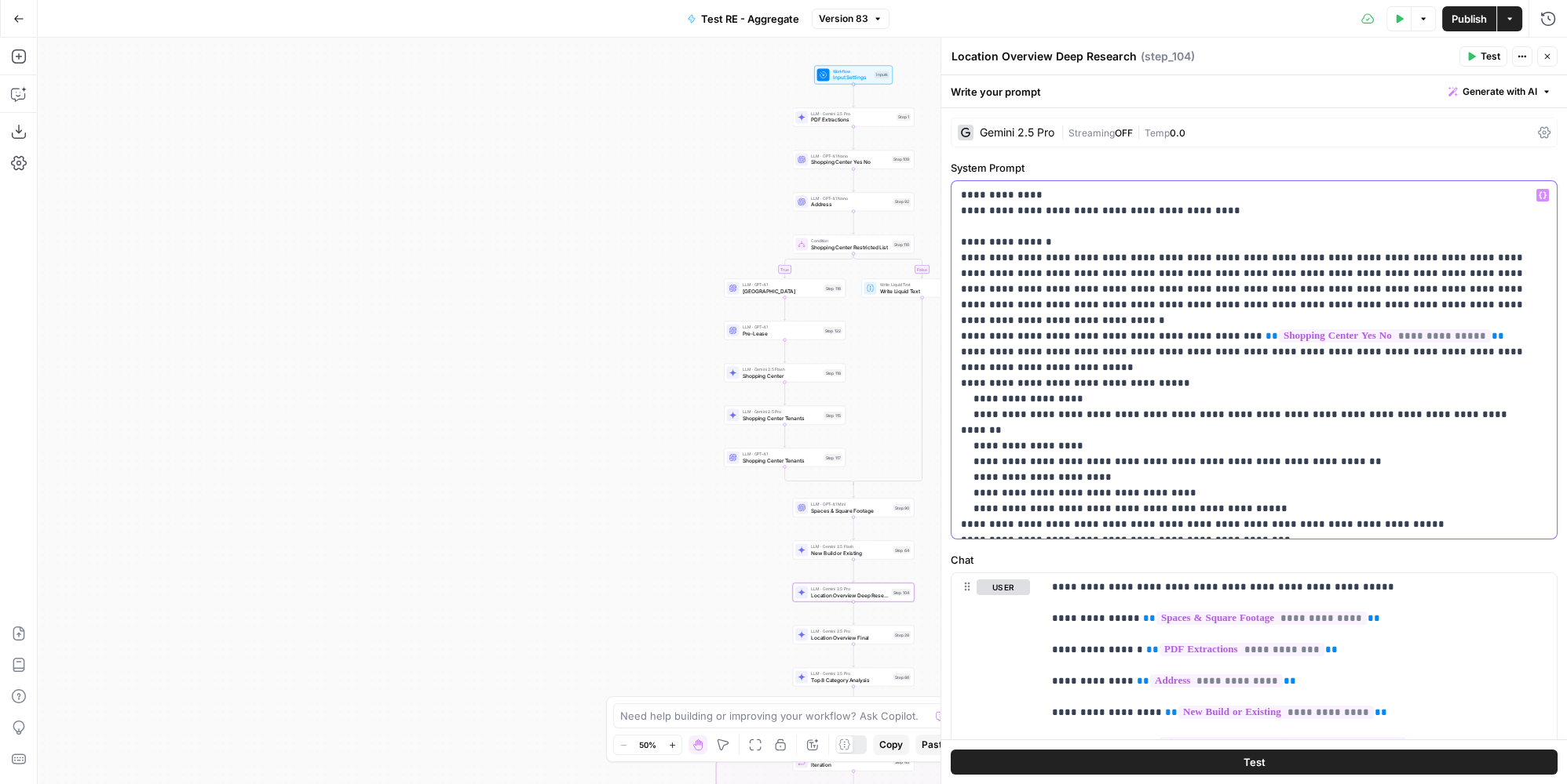
drag, startPoint x: 1481, startPoint y: 394, endPoint x: 940, endPoint y: 395, distance: 541.0
click at [940, 395] on div "**********" at bounding box center [1253, 411] width 626 height 746
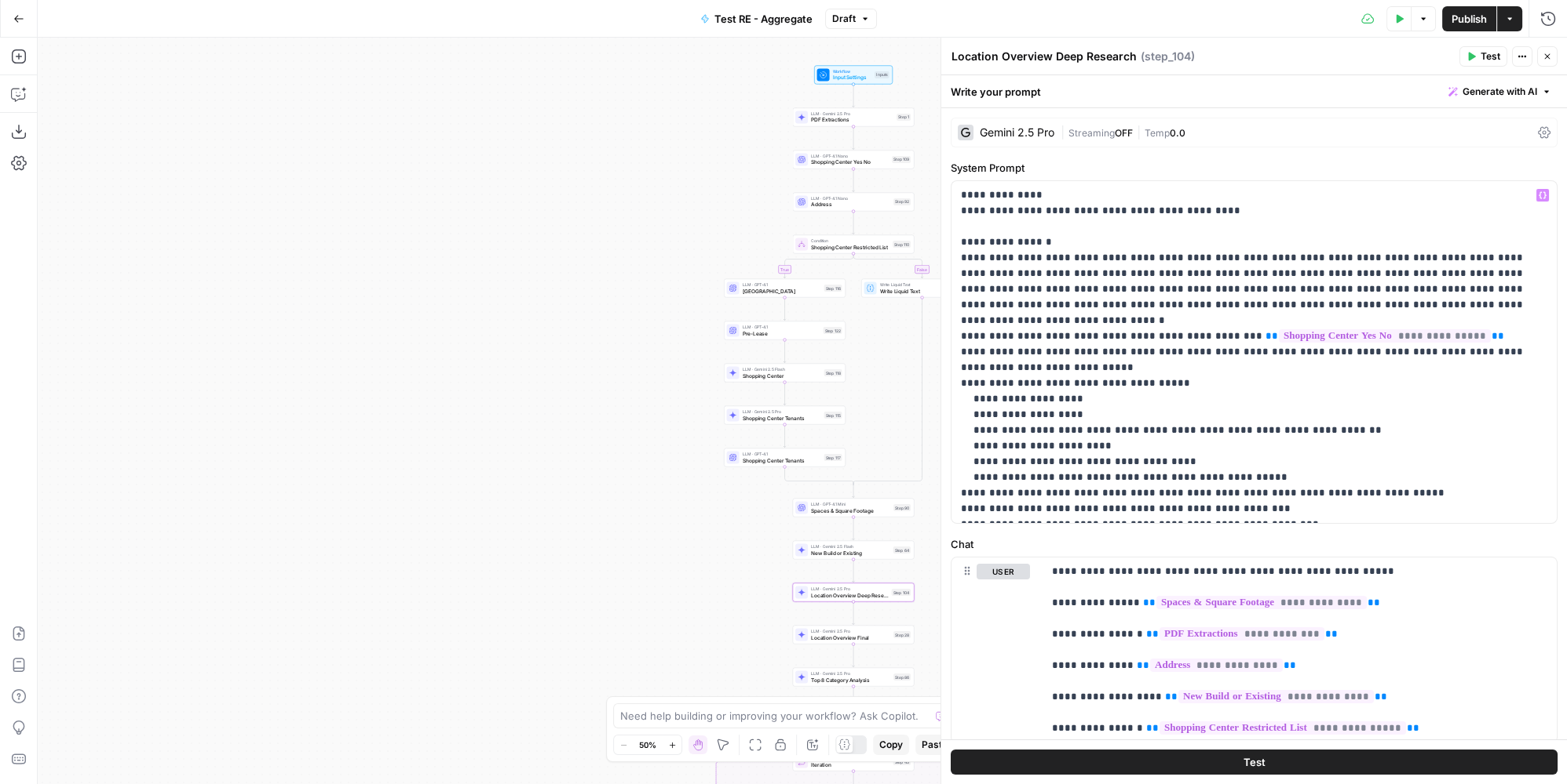
click at [848, 634] on span "Location Overview Final" at bounding box center [850, 637] width 79 height 8
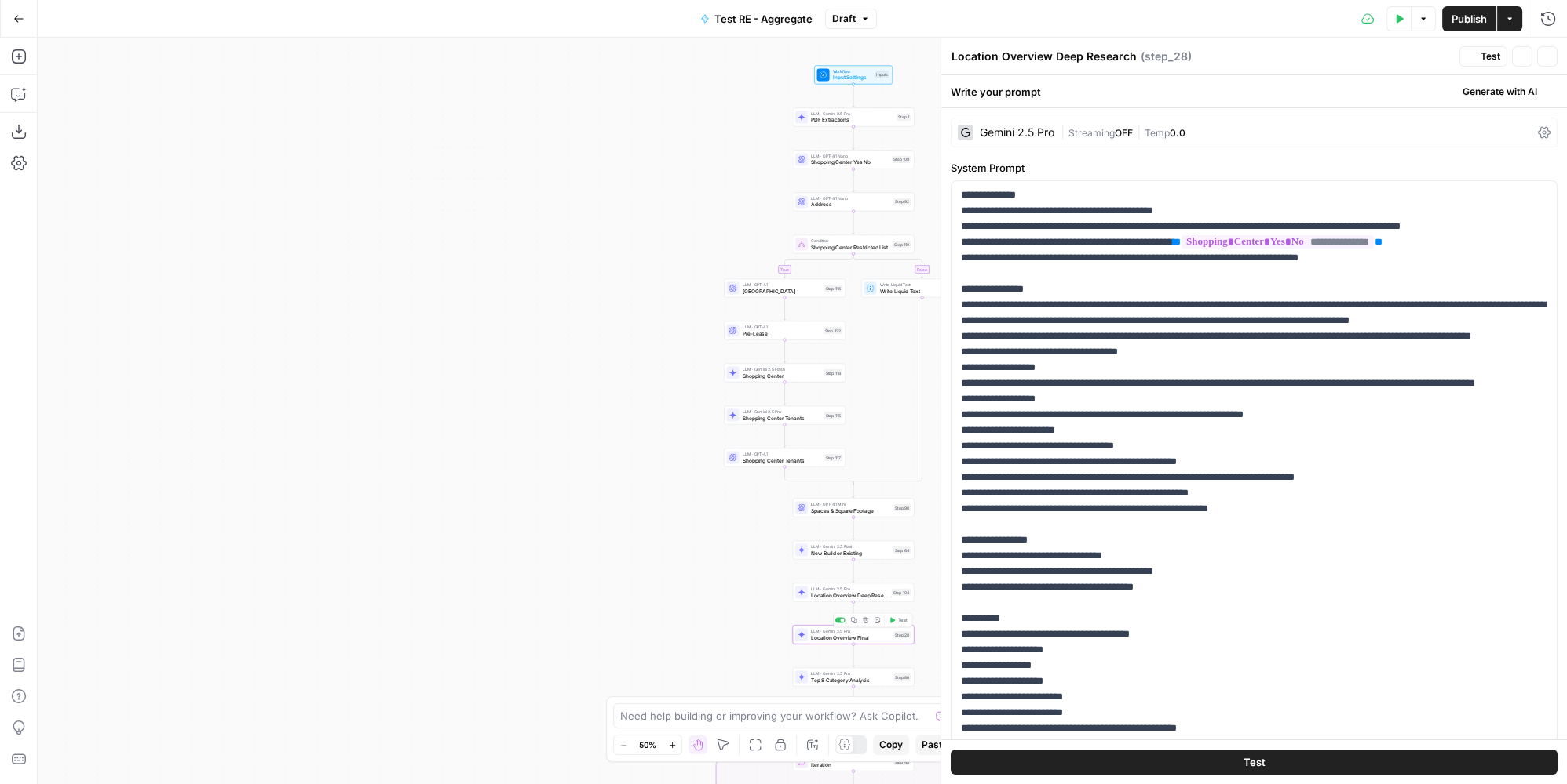
type textarea "Location Overview Final"
drag, startPoint x: 1087, startPoint y: 426, endPoint x: 1172, endPoint y: 414, distance: 85.8
click at [1172, 414] on p "**********" at bounding box center [1249, 485] width 576 height 596
click at [1214, 420] on p "**********" at bounding box center [1249, 485] width 576 height 596
click at [1278, 411] on p "**********" at bounding box center [1249, 485] width 576 height 596
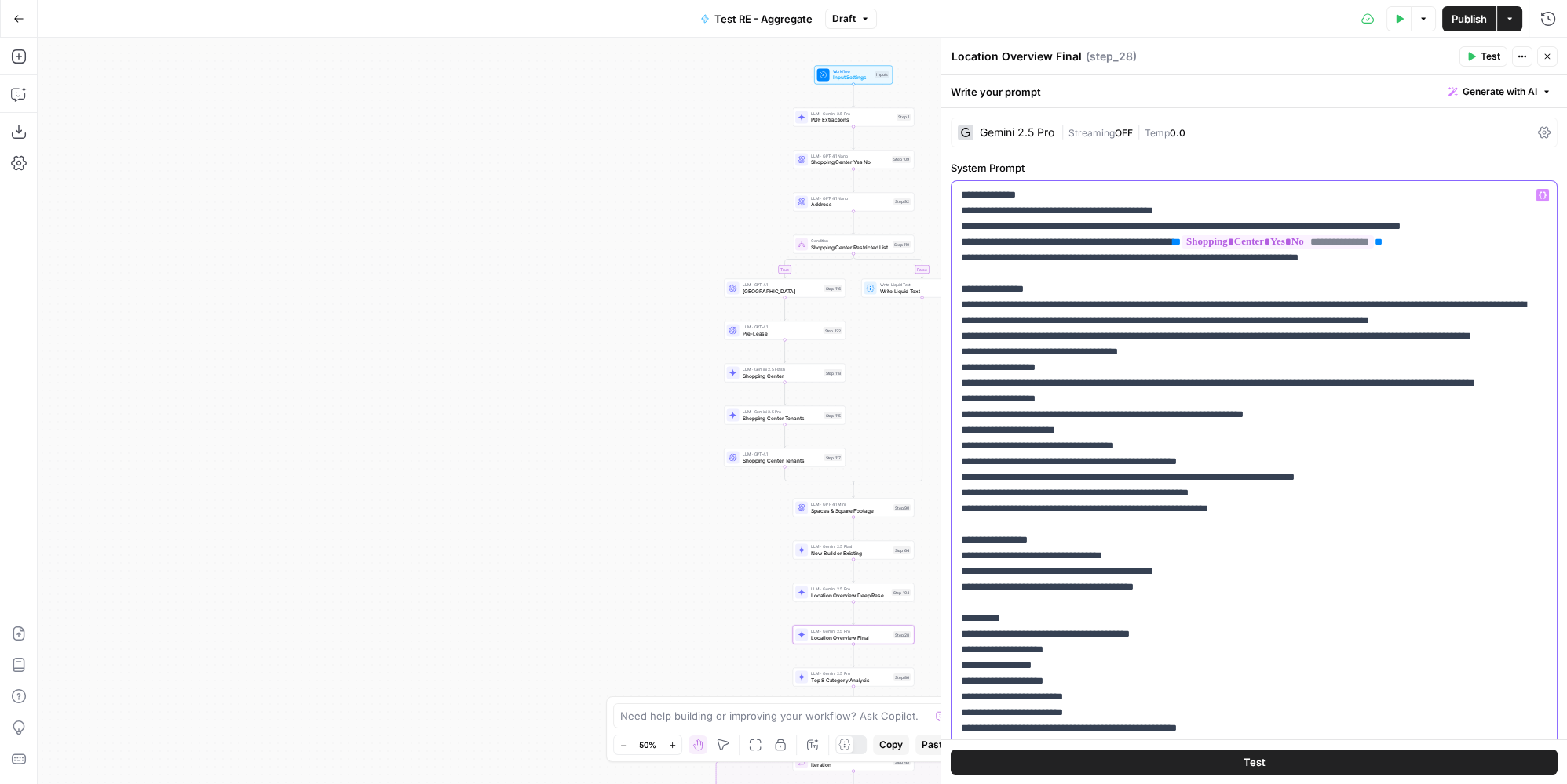
drag, startPoint x: 1276, startPoint y: 414, endPoint x: 1174, endPoint y: 416, distance: 102.0
click at [1174, 416] on p "**********" at bounding box center [1249, 485] width 576 height 596
click at [1461, 20] on span "Publish" at bounding box center [1469, 19] width 36 height 16
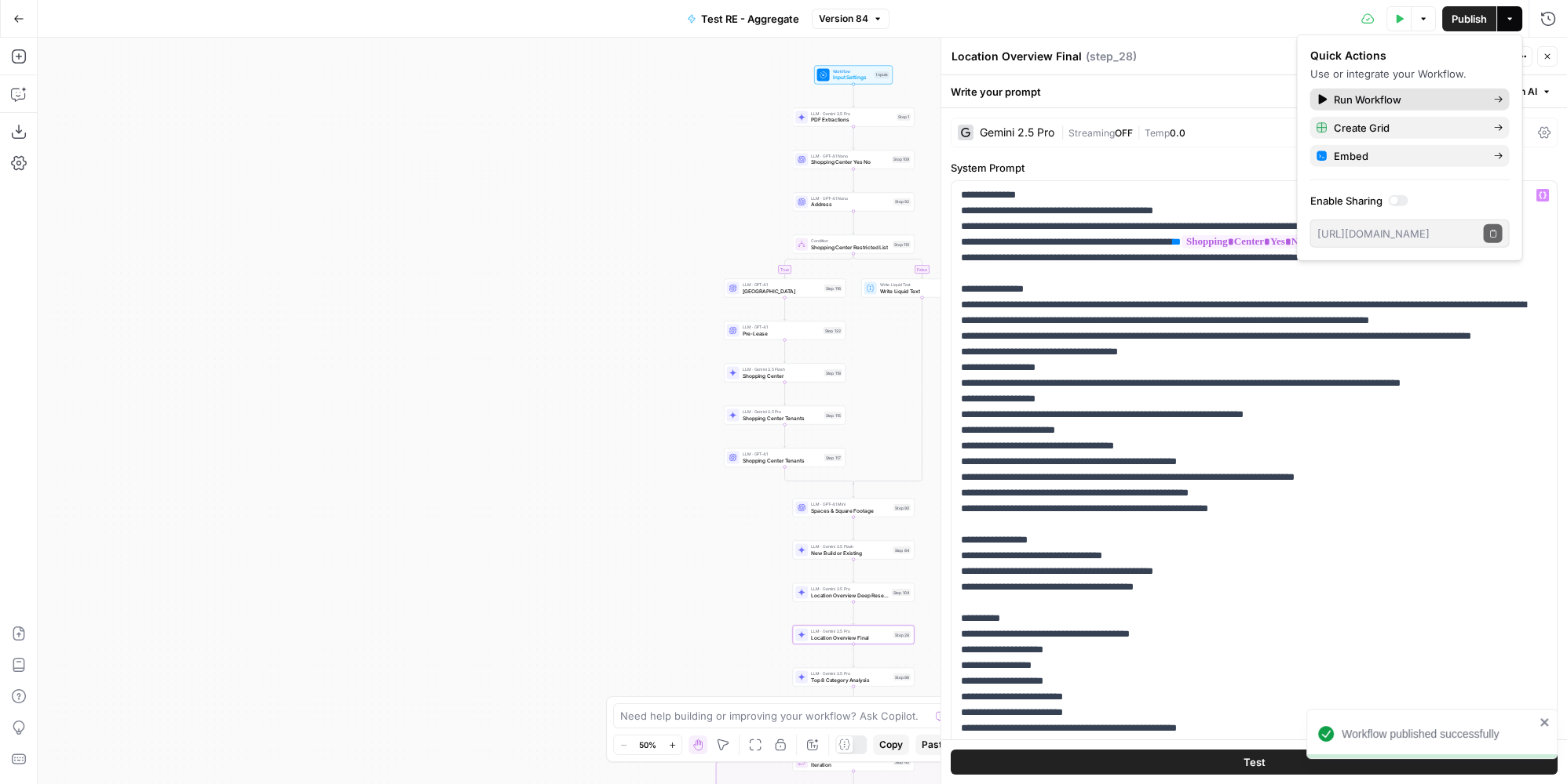
click at [1385, 101] on span "Run Workflow" at bounding box center [1406, 100] width 148 height 16
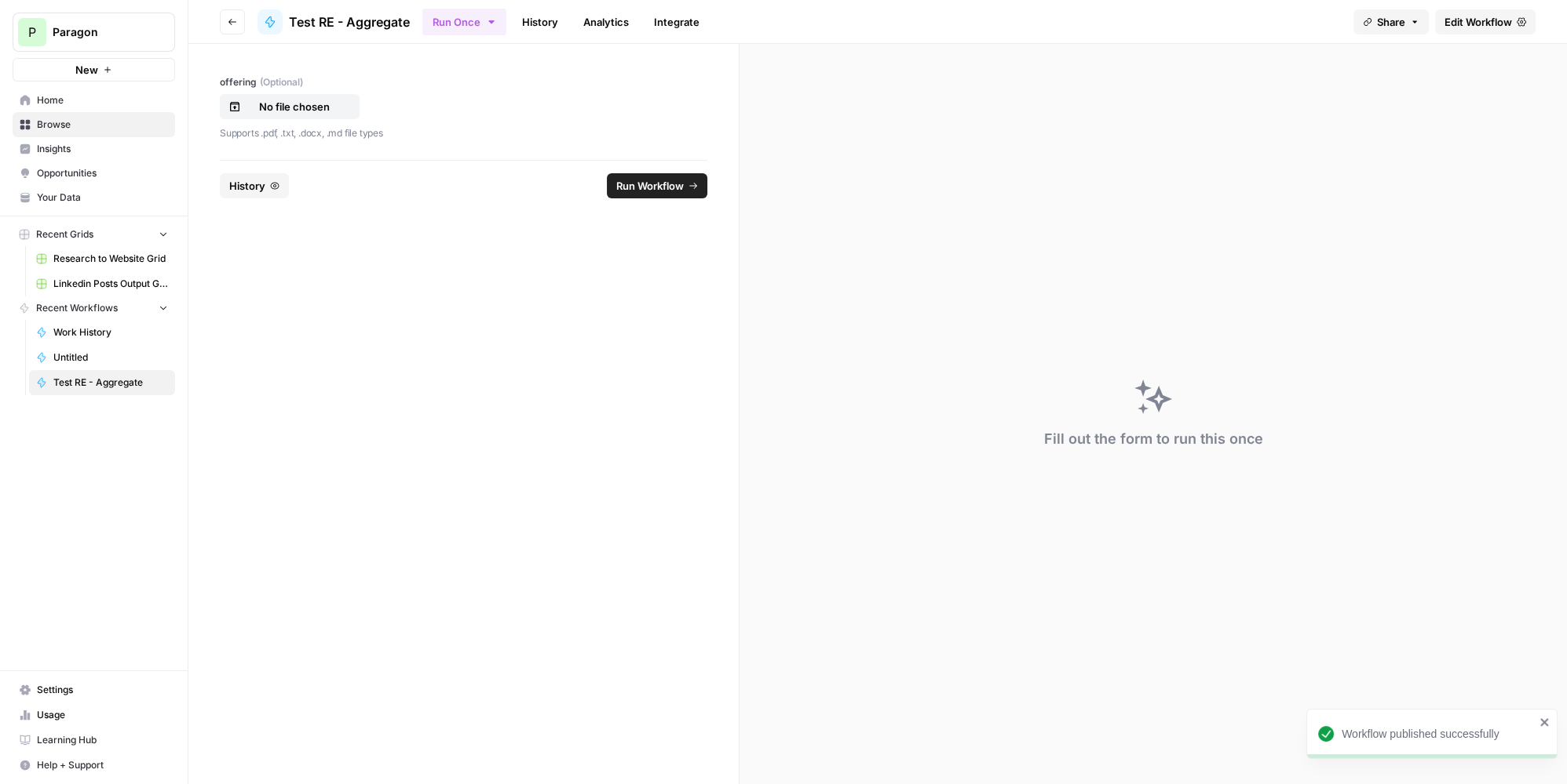
click at [232, 174] on button "History" at bounding box center [255, 185] width 69 height 25
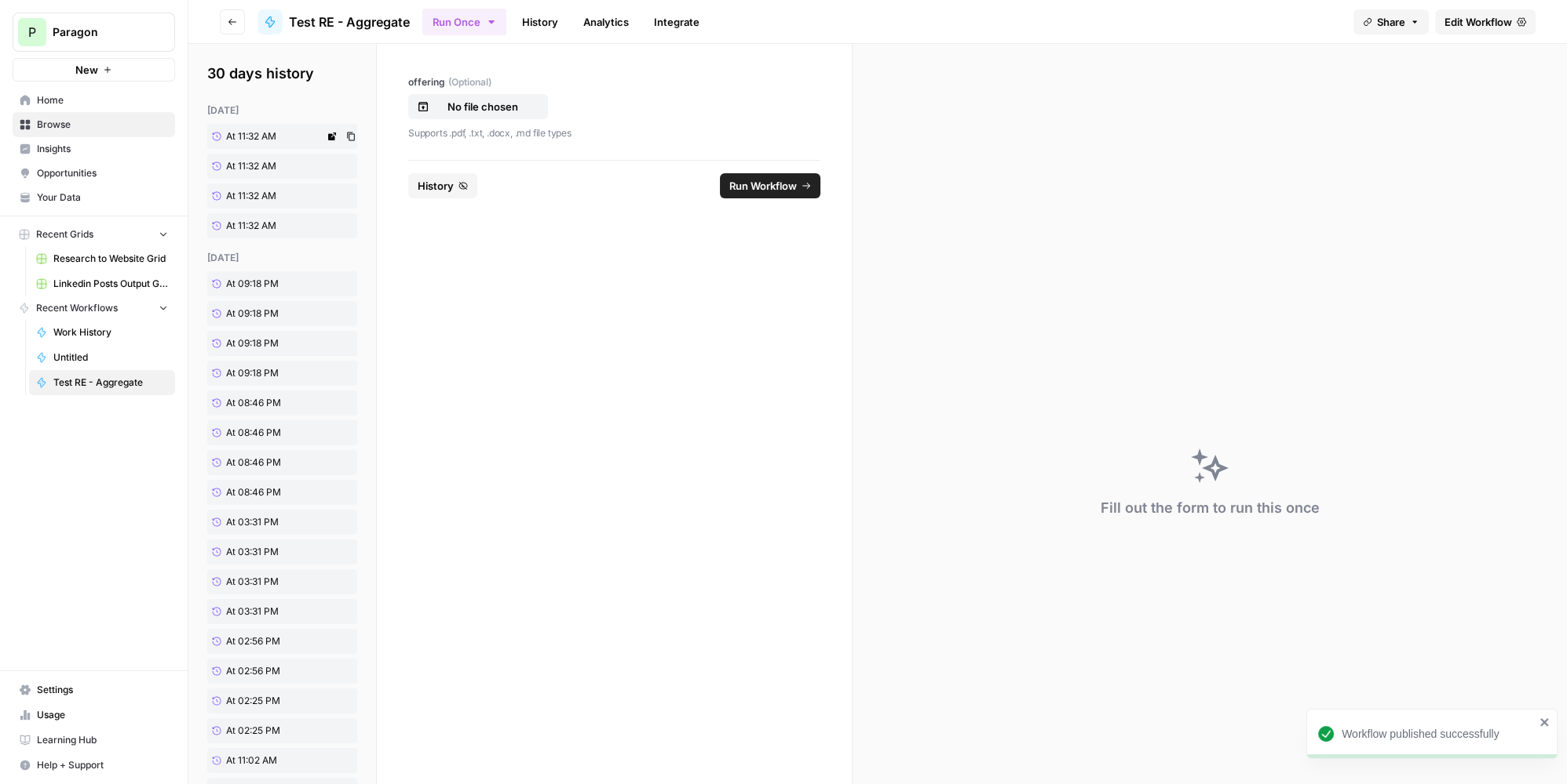
click at [254, 138] on span "At 11:32 AM" at bounding box center [251, 137] width 51 height 14
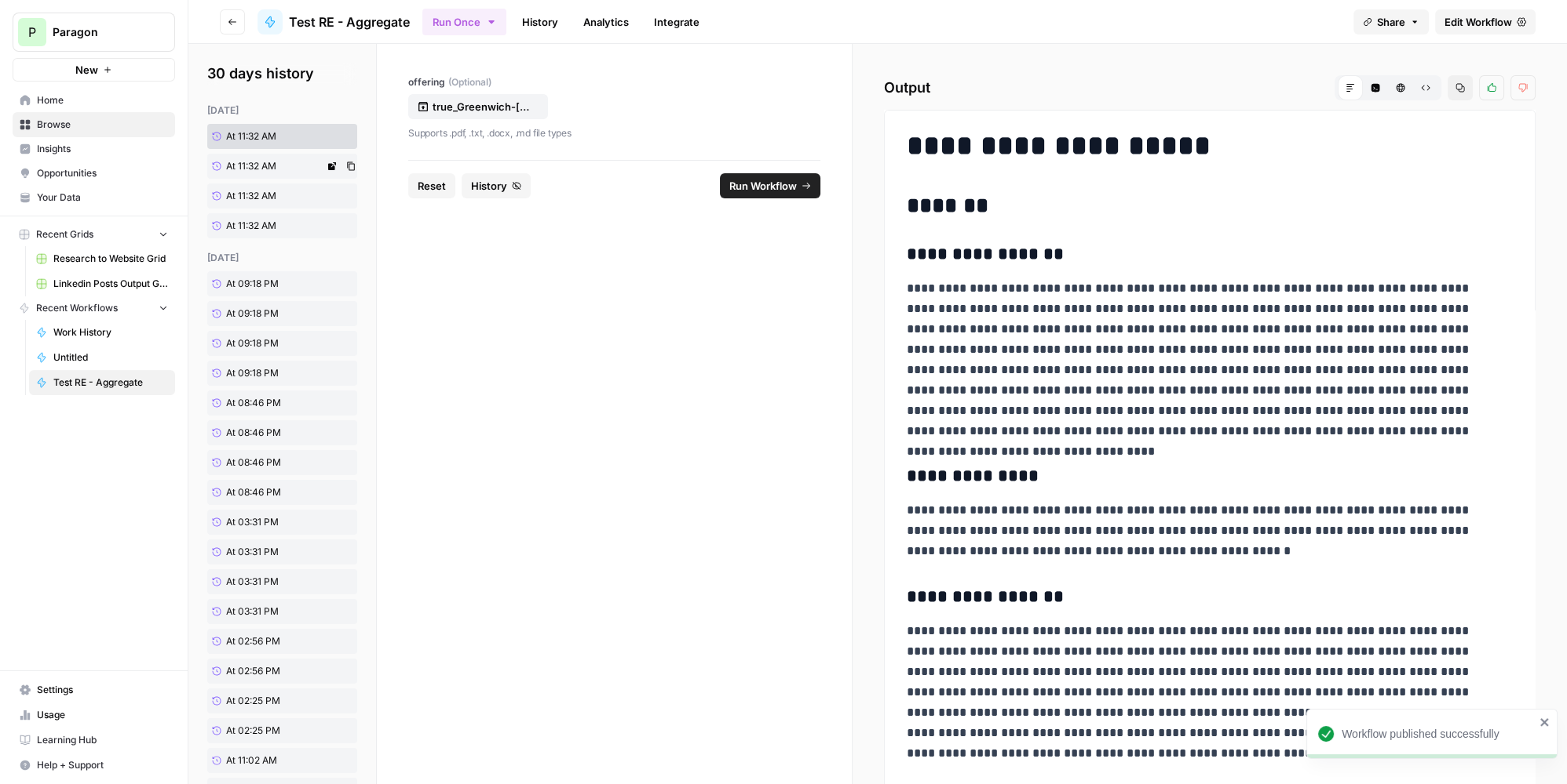
click at [278, 158] on link "At 11:32 AM" at bounding box center [265, 165] width 117 height 25
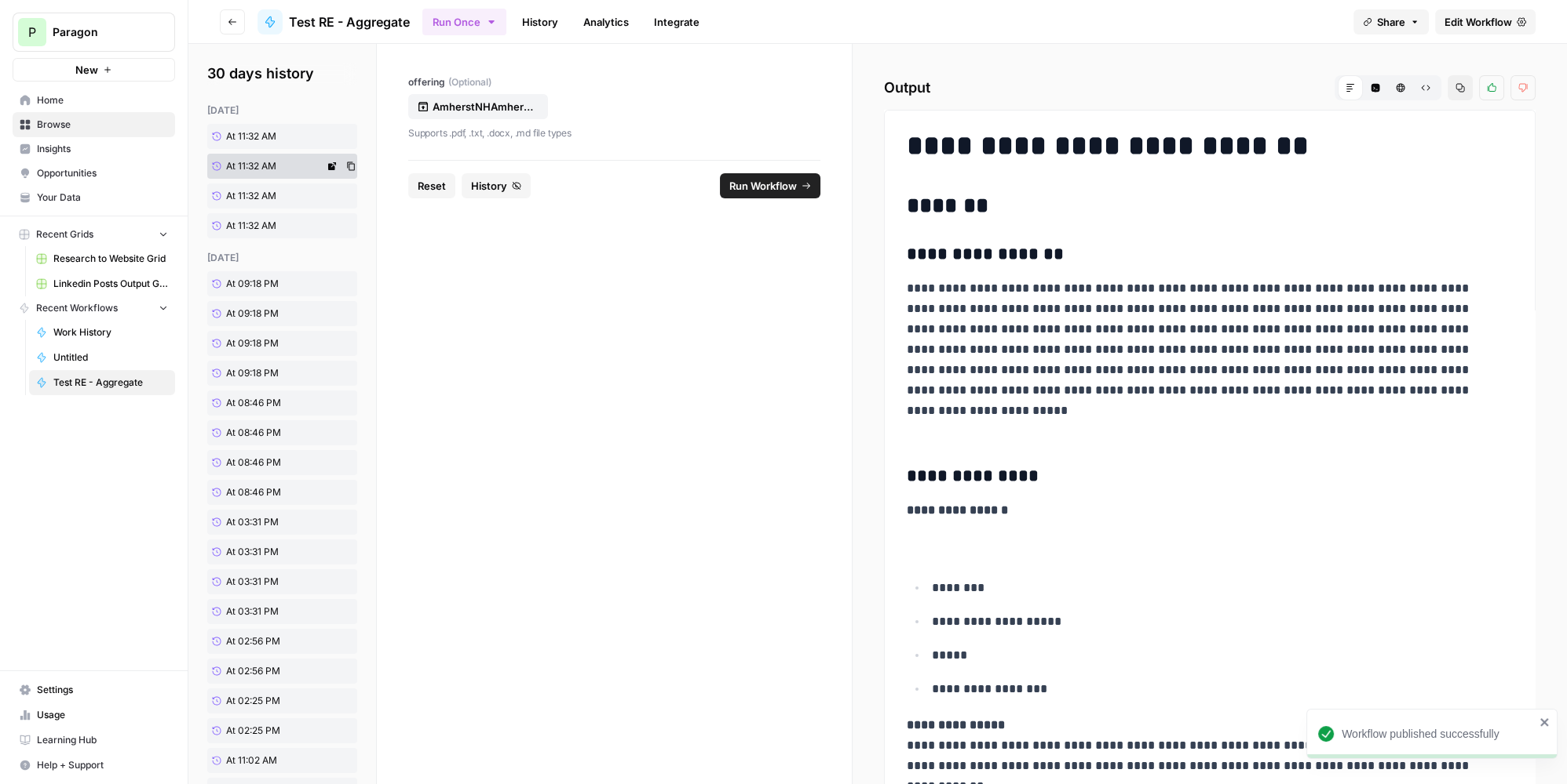
click at [278, 161] on link "At 11:32 AM" at bounding box center [265, 165] width 117 height 25
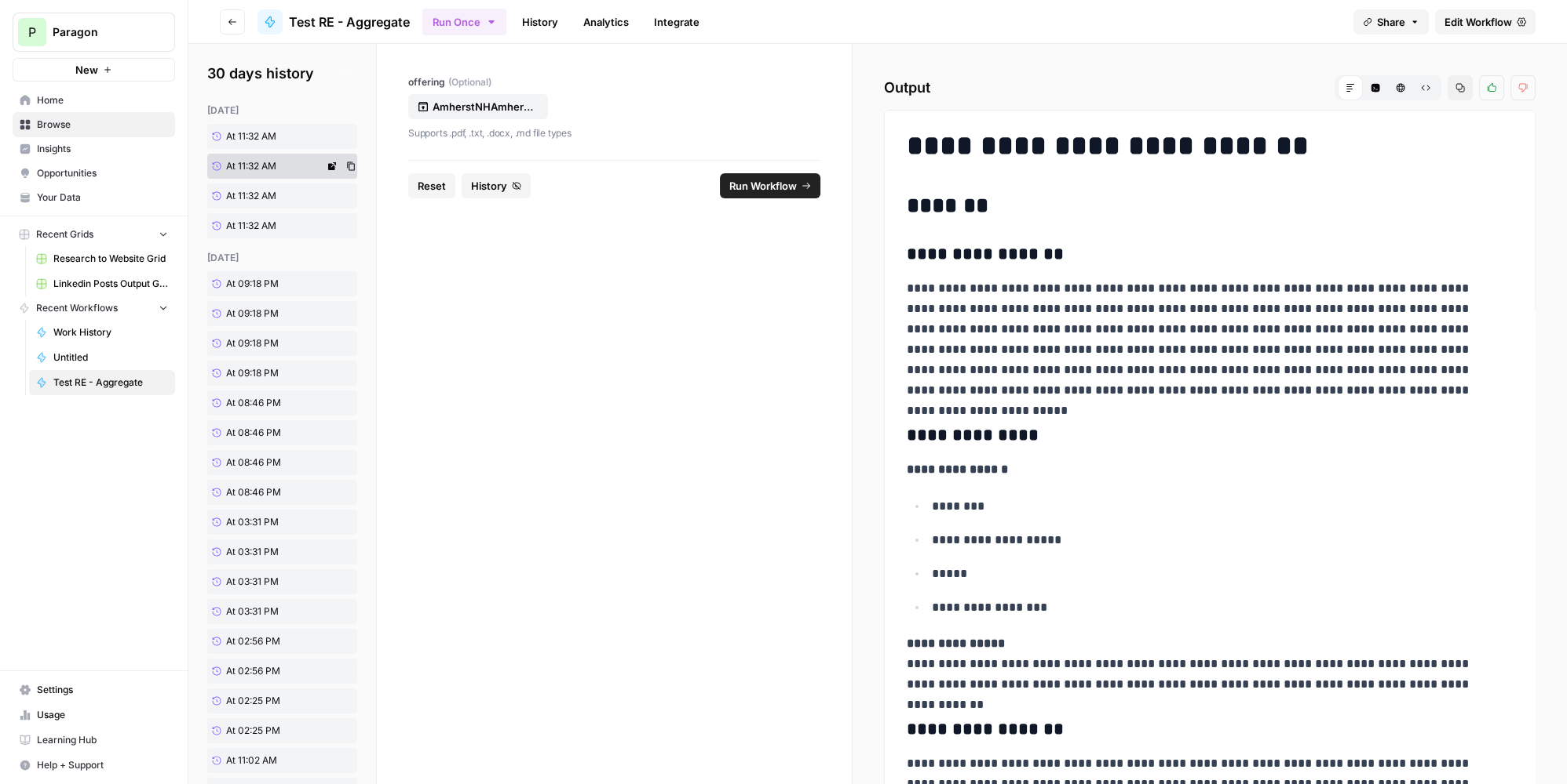
click at [279, 184] on link "At 11:32 AM" at bounding box center [265, 195] width 117 height 25
click at [279, 190] on link "At 11:32 AM" at bounding box center [265, 195] width 117 height 25
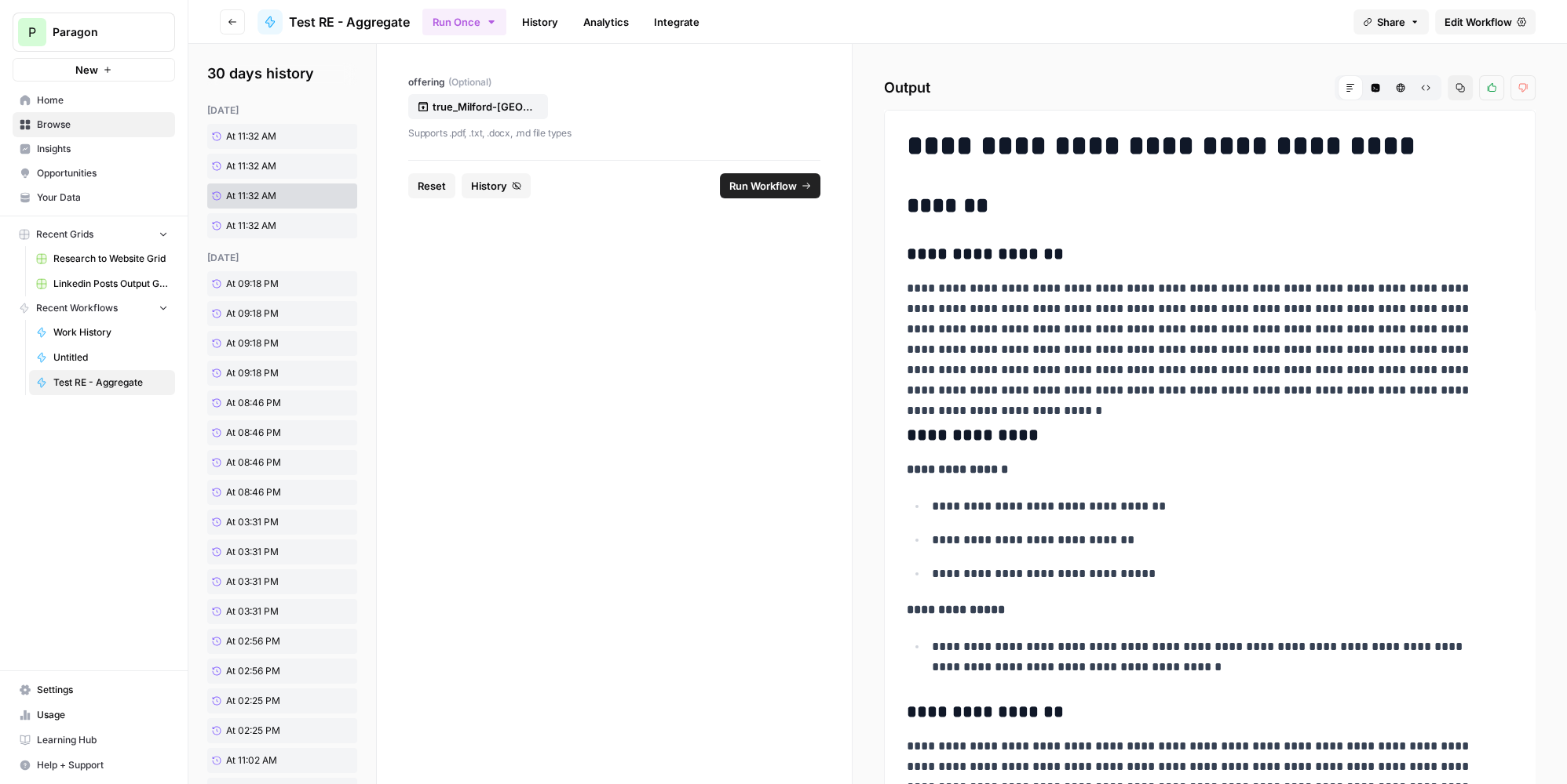
click at [771, 188] on span "Run Workflow" at bounding box center [763, 186] width 67 height 16
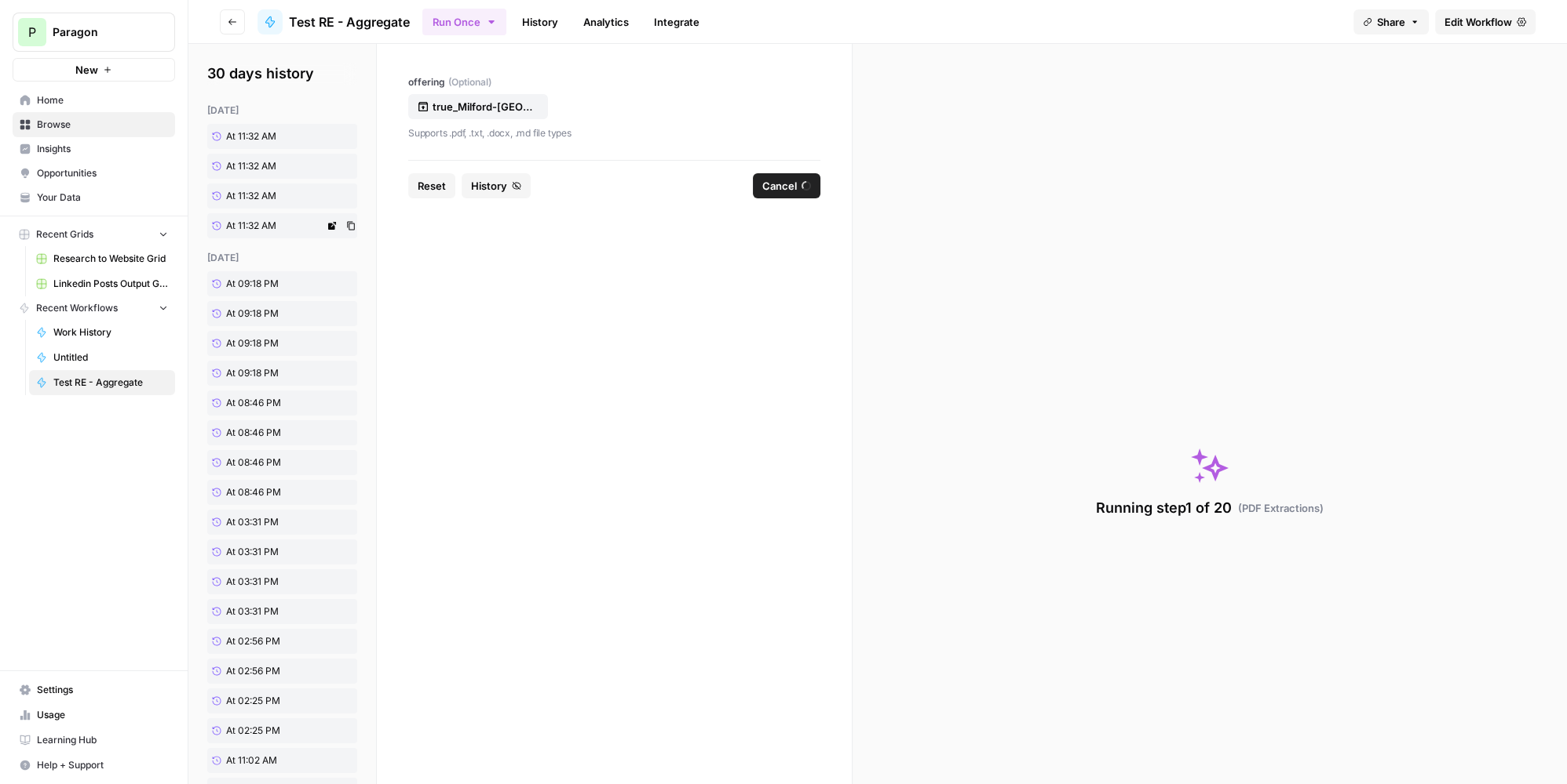
click at [281, 229] on link "At 11:32 AM" at bounding box center [265, 226] width 117 height 25
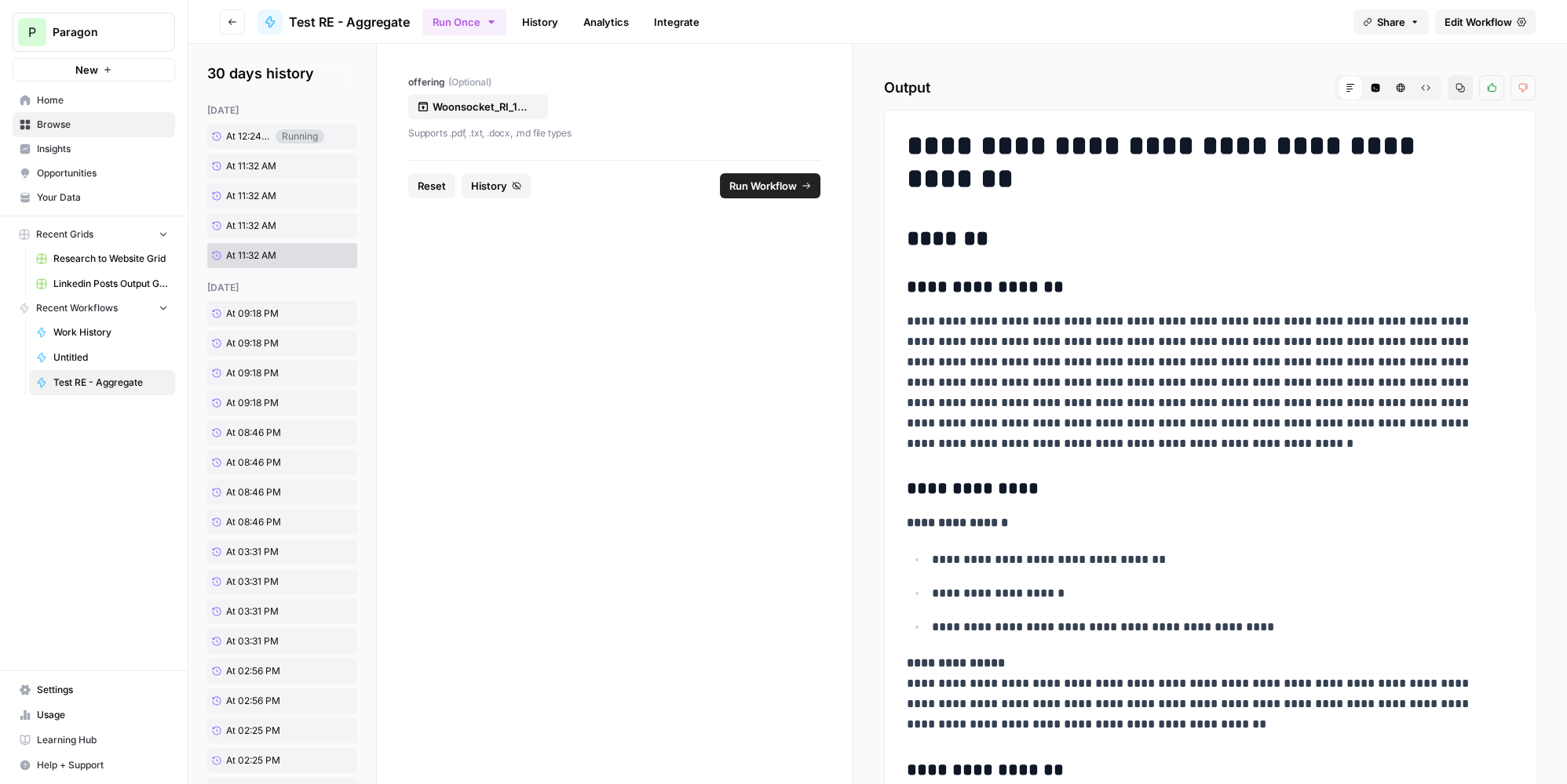
click at [795, 194] on button "Run Workflow" at bounding box center [770, 185] width 100 height 25
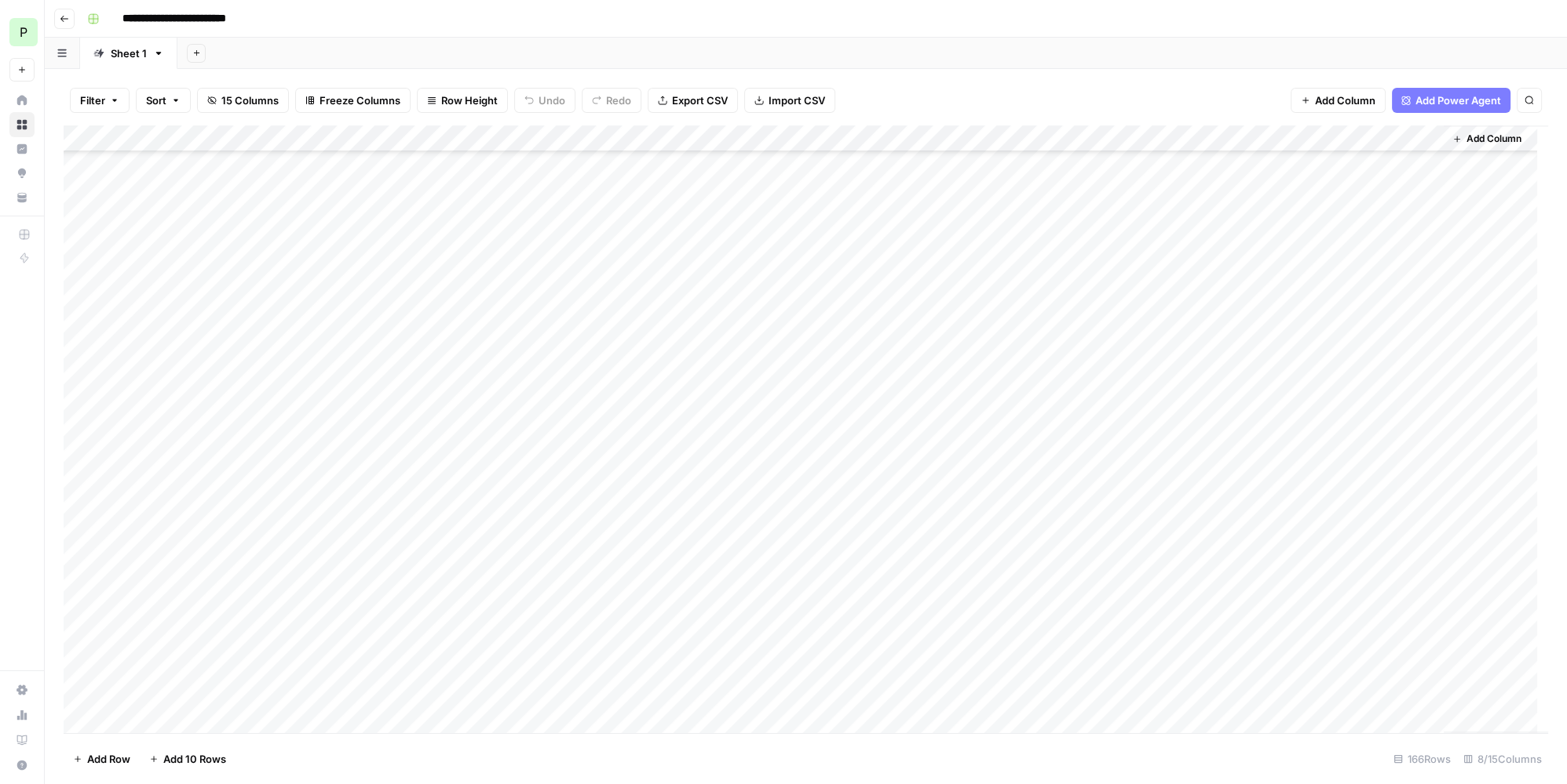
scroll to position [3870, 0]
click at [207, 690] on div "Add Column" at bounding box center [805, 430] width 1484 height 609
click at [198, 666] on div "Add Column" at bounding box center [805, 430] width 1484 height 609
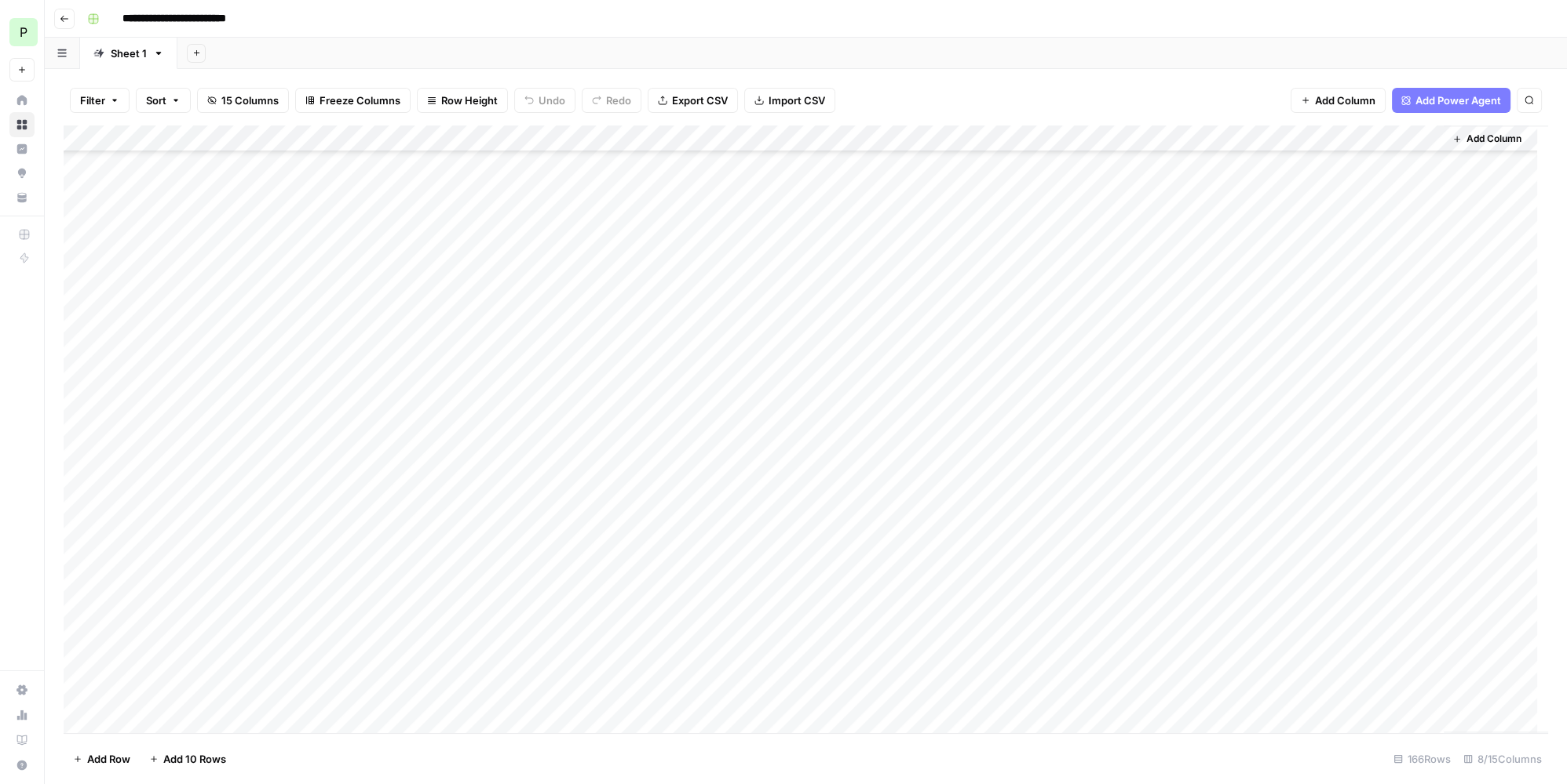
click at [198, 666] on div "Add Column" at bounding box center [805, 430] width 1484 height 609
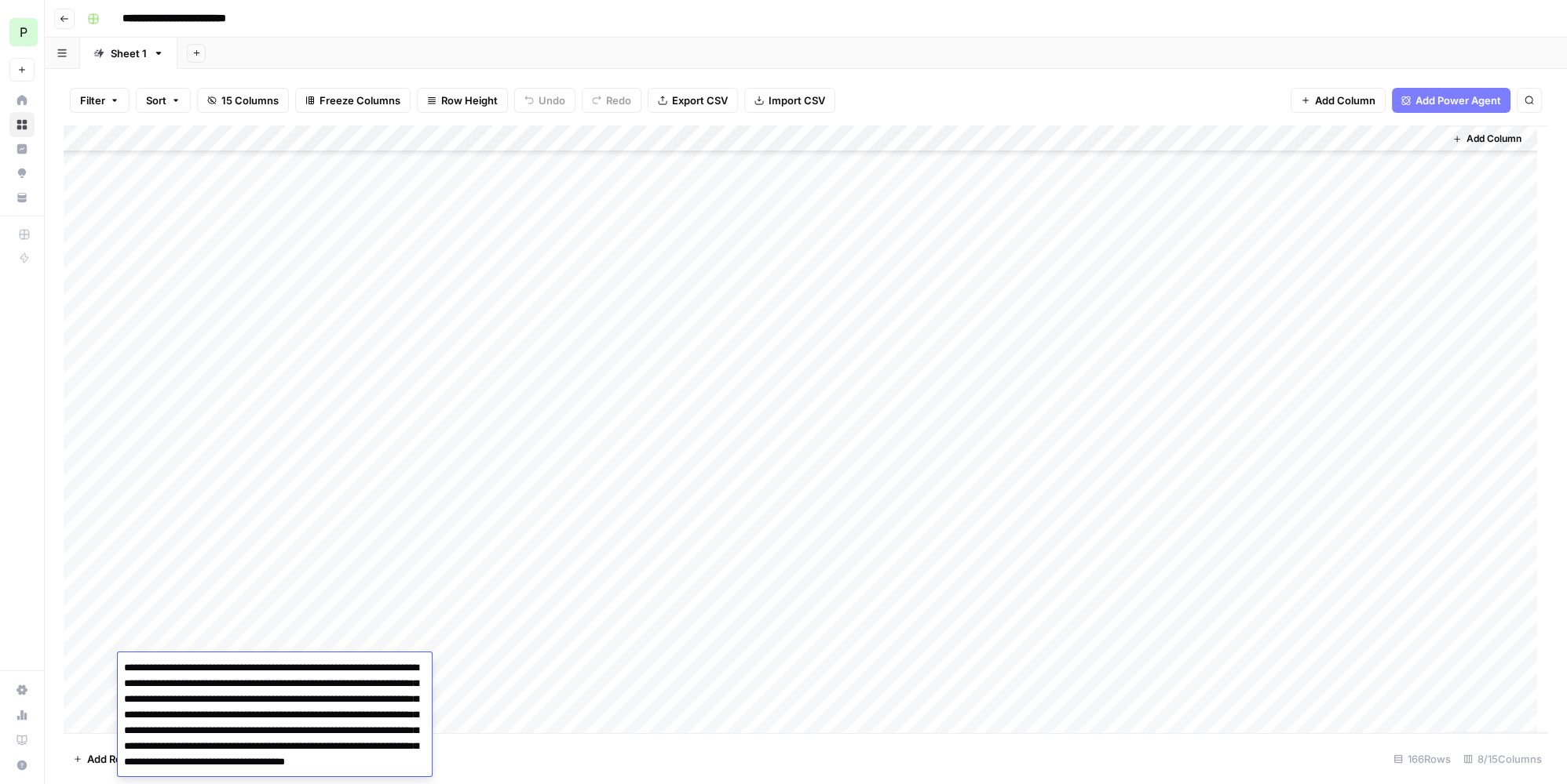
click at [206, 666] on textarea "**********" at bounding box center [269, 731] width 303 height 147
click at [206, 665] on textarea "**********" at bounding box center [269, 731] width 303 height 147
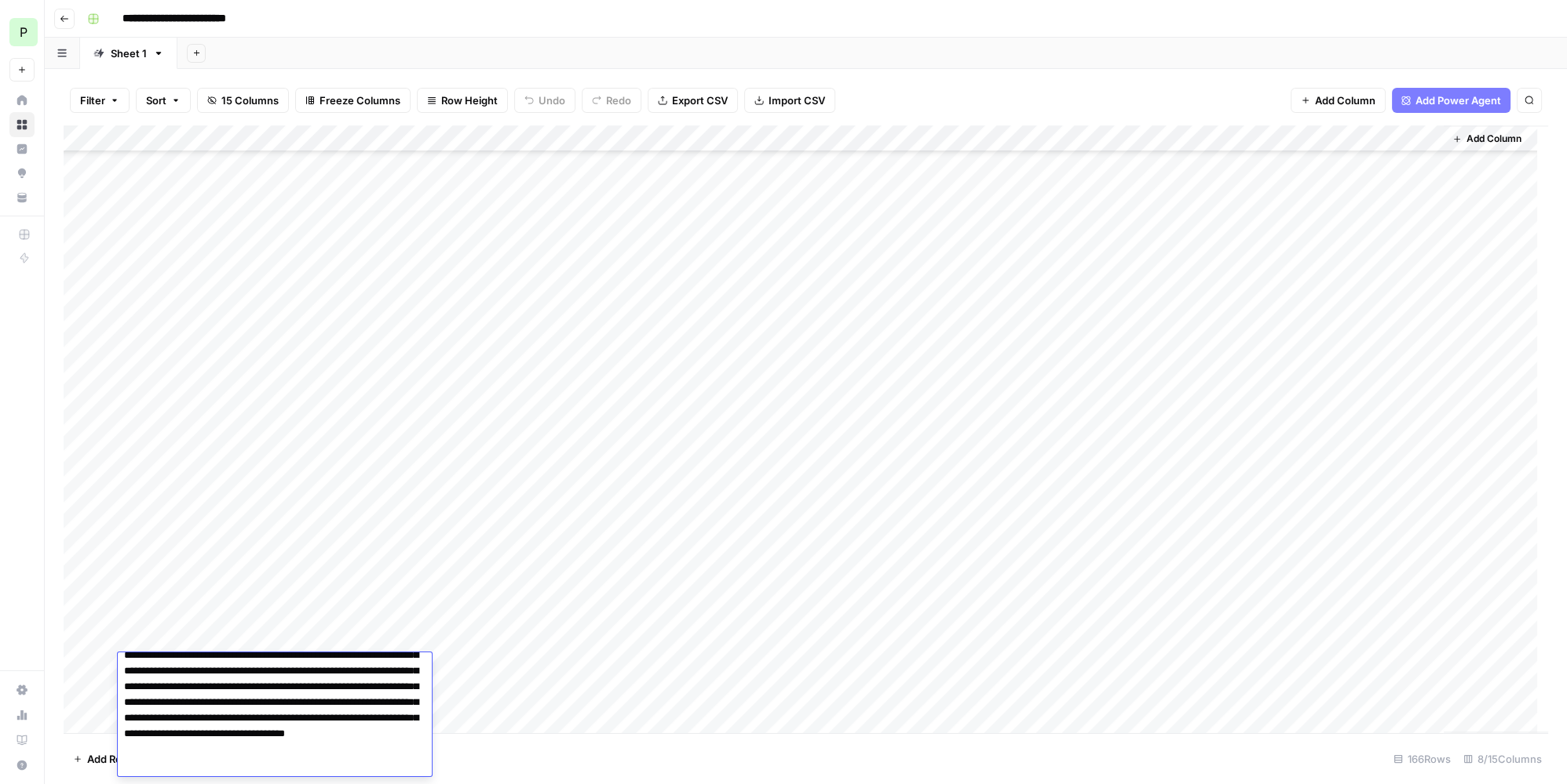
click at [522, 755] on footer "Add Row Add 10 Rows 166 Rows 8/15 Columns" at bounding box center [805, 759] width 1484 height 51
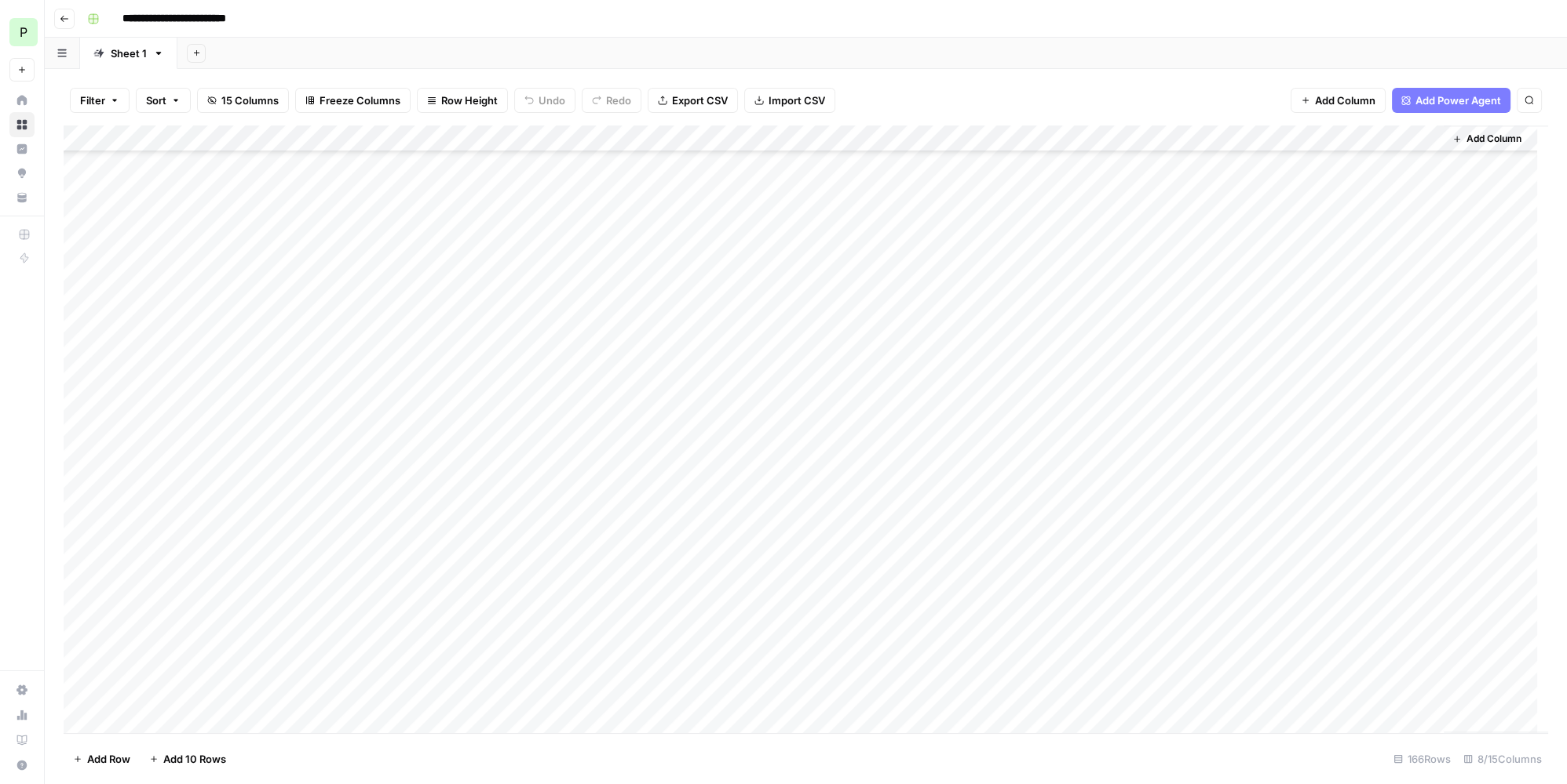
click at [236, 690] on div "Add Column" at bounding box center [805, 430] width 1484 height 609
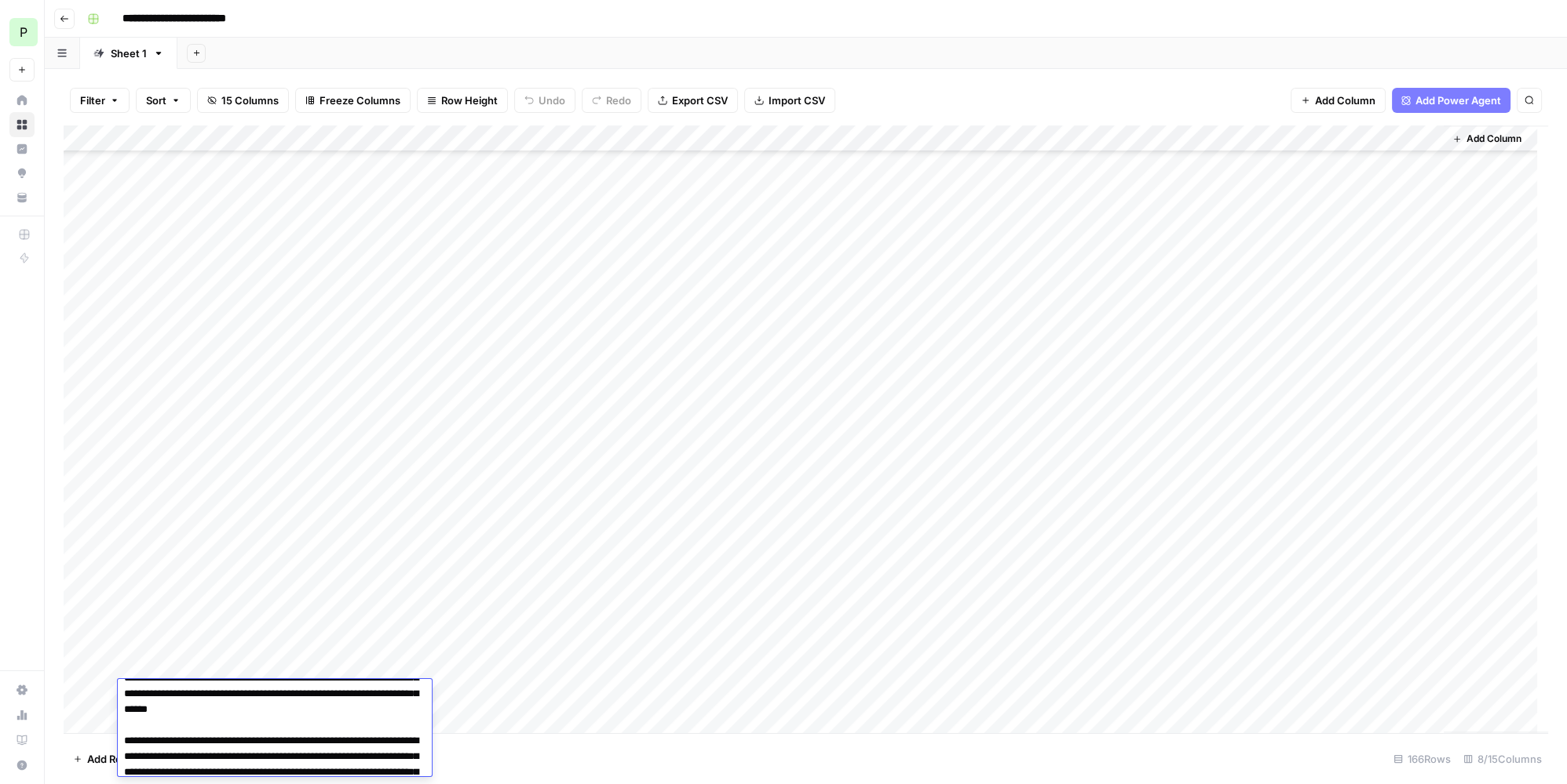
scroll to position [338, 0]
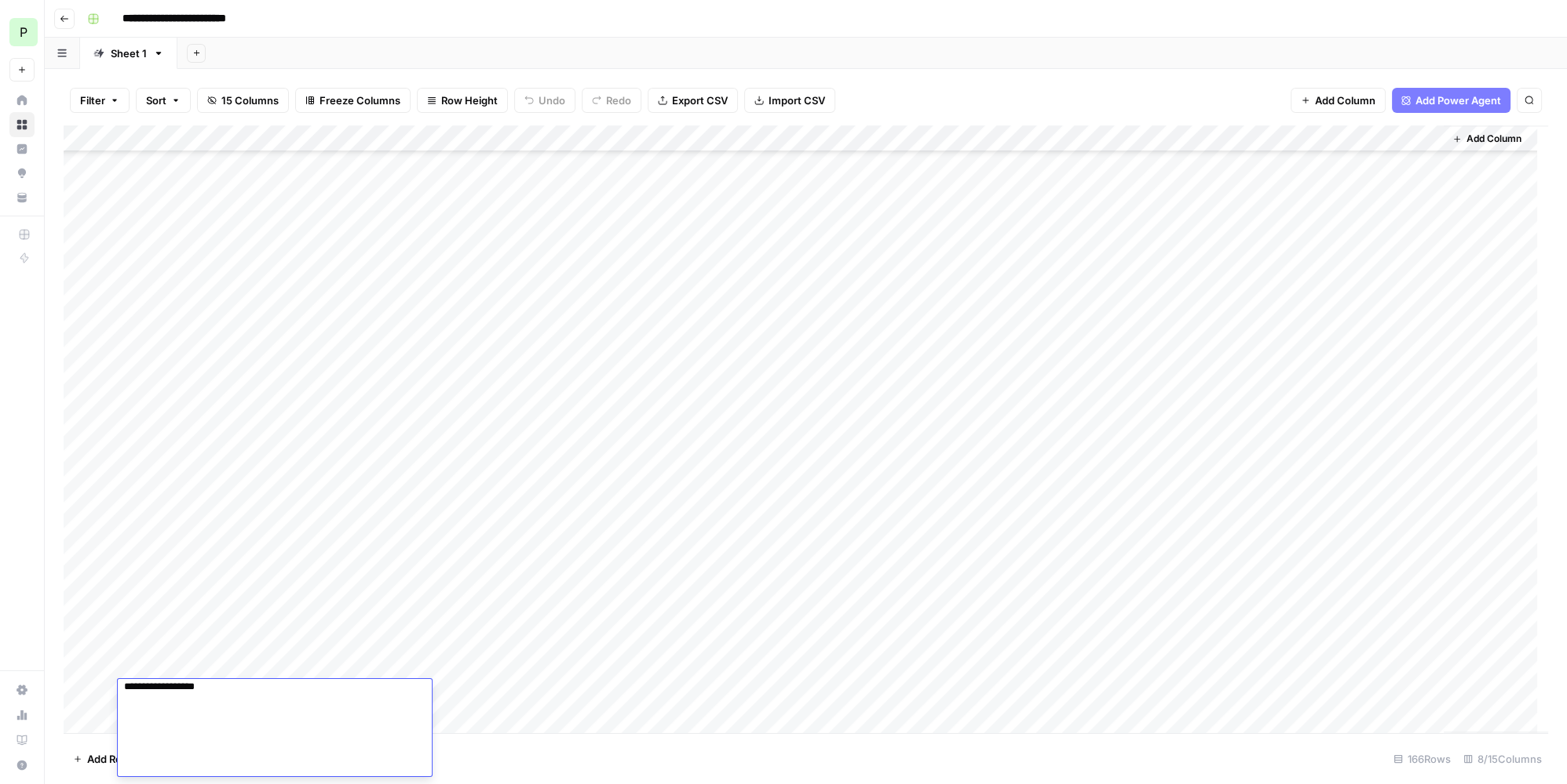
click at [286, 712] on textarea at bounding box center [269, 561] width 303 height 430
